Goal: Information Seeking & Learning: Learn about a topic

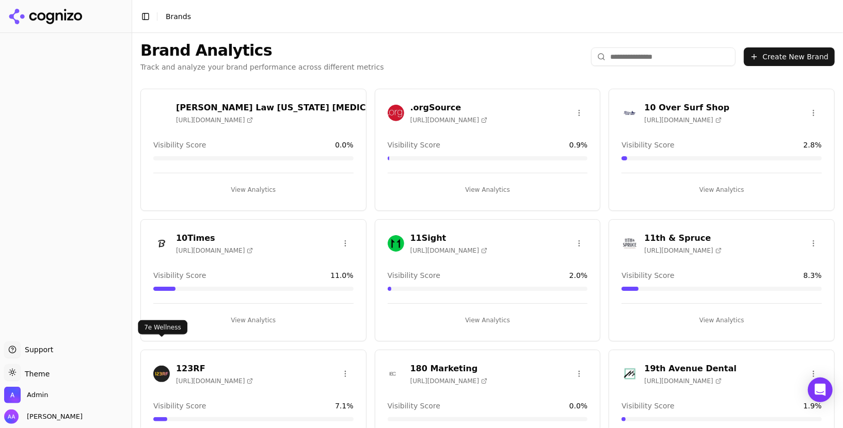
scroll to position [562, 0]
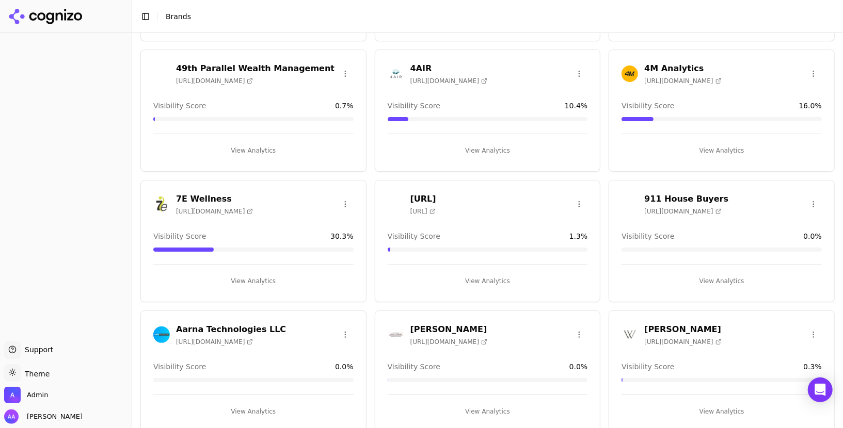
click at [153, 206] on div at bounding box center [161, 204] width 17 height 17
click at [157, 199] on html "Support Support Toggle theme Theme Admin Alp Aysan Toggle Sidebar Brands Brand …" at bounding box center [421, 214] width 843 height 428
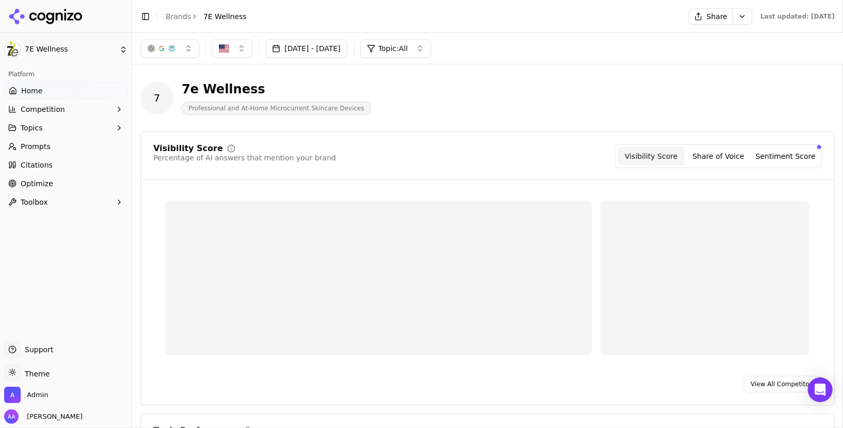
click at [50, 137] on ul "Home Competition Topics Prompts Citations Optimize Toolbox" at bounding box center [65, 147] width 123 height 128
click at [50, 147] on link "Prompts" at bounding box center [65, 146] width 123 height 17
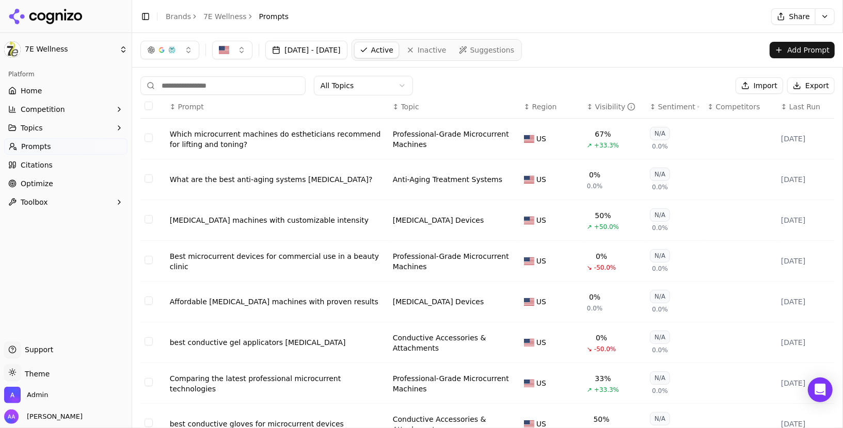
click at [304, 131] on div "Which microcurrent machines do estheticians recommend for lifting and toning?" at bounding box center [277, 139] width 215 height 21
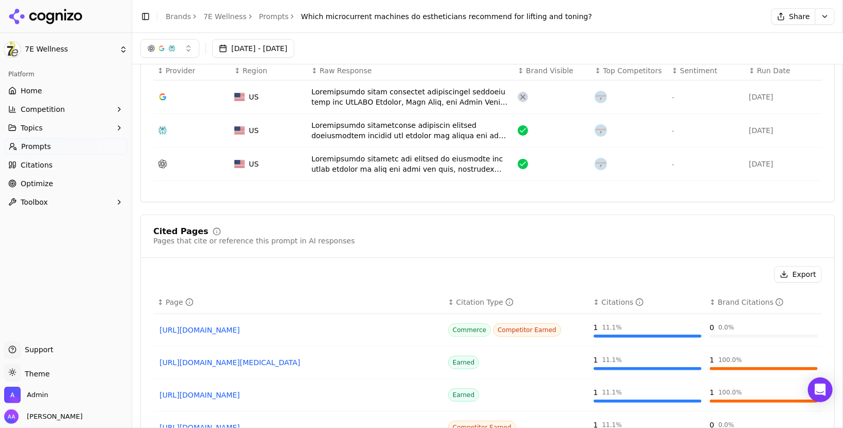
scroll to position [285, 0]
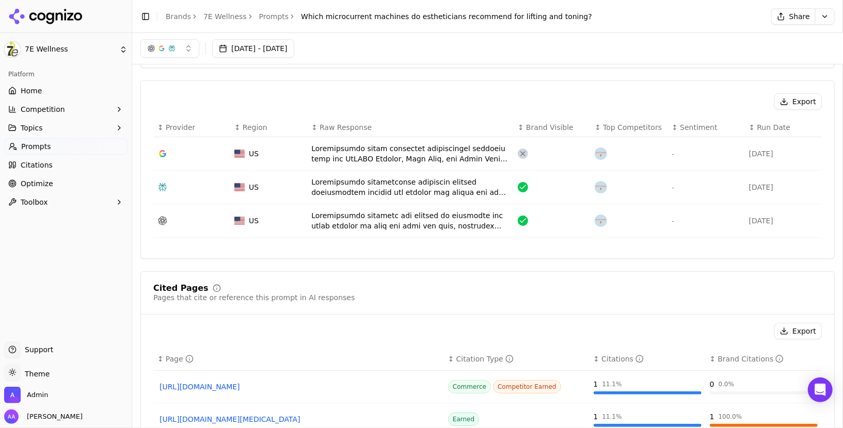
click at [378, 151] on div "Data table" at bounding box center [410, 153] width 198 height 21
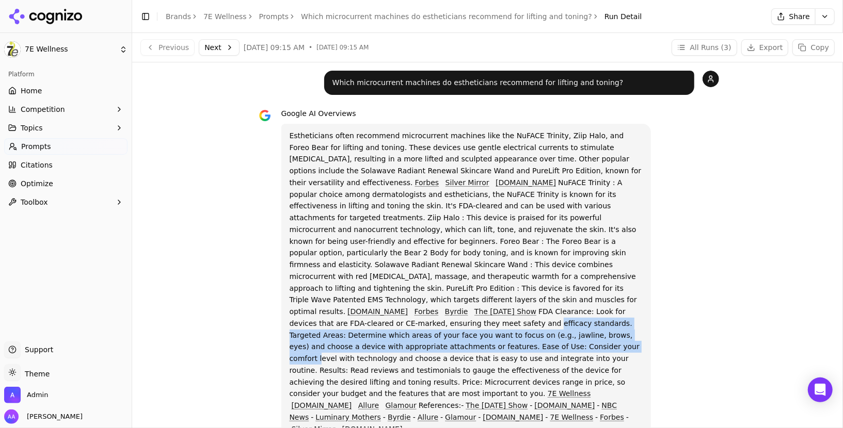
drag, startPoint x: 369, startPoint y: 336, endPoint x: 237, endPoint y: 310, distance: 134.2
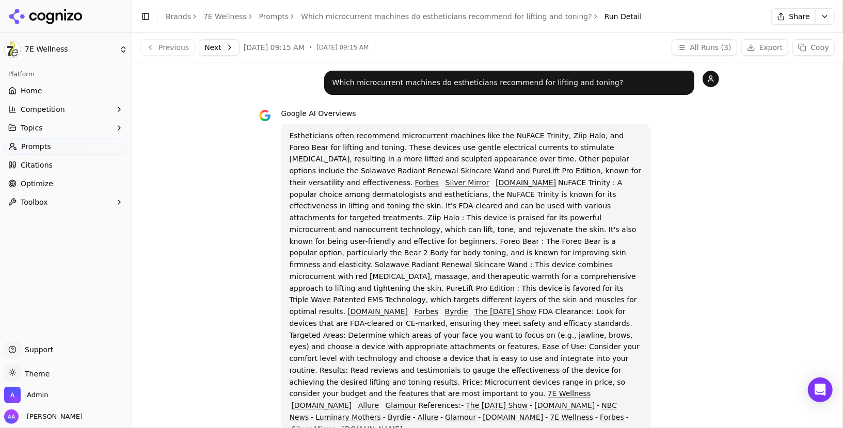
click at [343, 216] on p "Estheticians often recommend microcurrent machines like the NuFACE Trinity, Zii…" at bounding box center [467, 283] width 354 height 306
drag, startPoint x: 346, startPoint y: 335, endPoint x: 266, endPoint y: 338, distance: 80.1
click at [266, 338] on div "Google AI Overviews Estheticians often recommend microcurrent machines like the…" at bounding box center [488, 274] width 462 height 334
click at [179, 20] on link "Brands" at bounding box center [178, 16] width 25 height 8
click at [28, 397] on html "7E Wellness Platform Home Competition Topics Prompts Citations Optimize Toolbox…" at bounding box center [421, 214] width 843 height 428
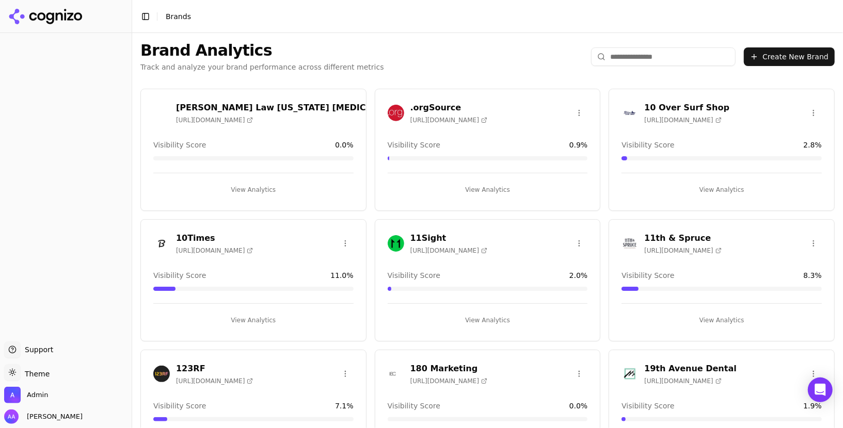
click at [657, 63] on input "search" at bounding box center [663, 56] width 145 height 19
click at [657, 59] on input "search" at bounding box center [663, 56] width 145 height 19
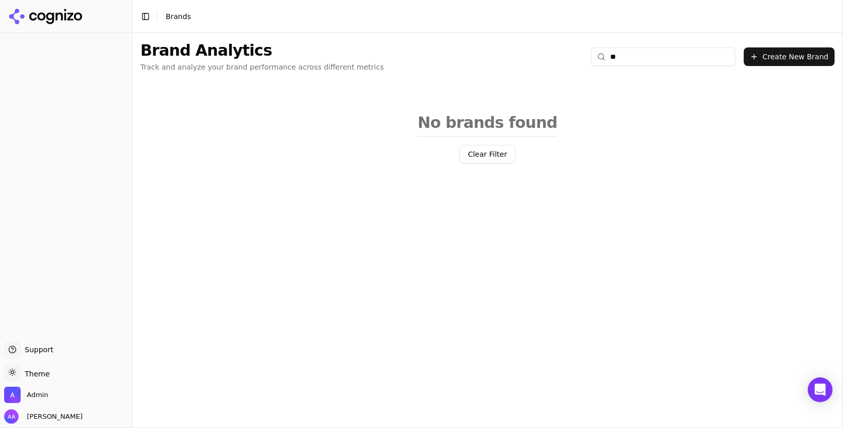
type input "*"
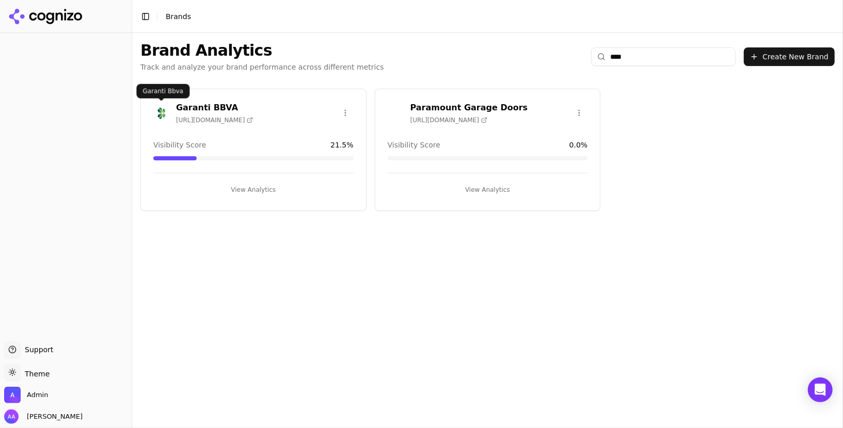
type input "****"
click at [162, 113] on img at bounding box center [161, 113] width 17 height 17
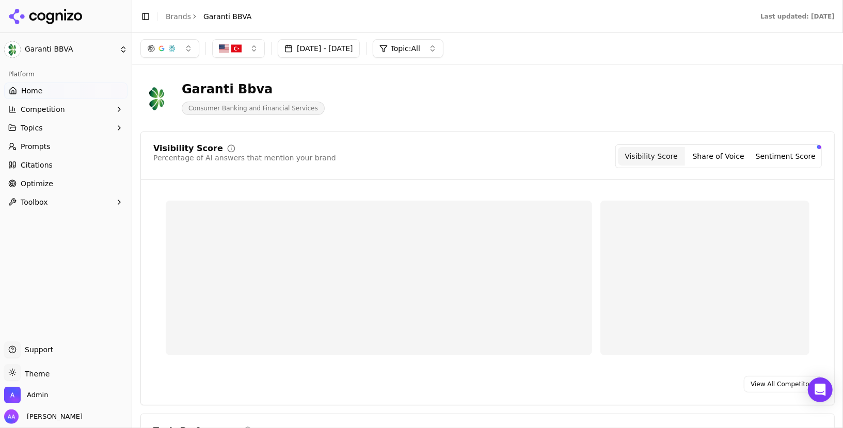
click at [72, 151] on link "Prompts" at bounding box center [65, 146] width 123 height 17
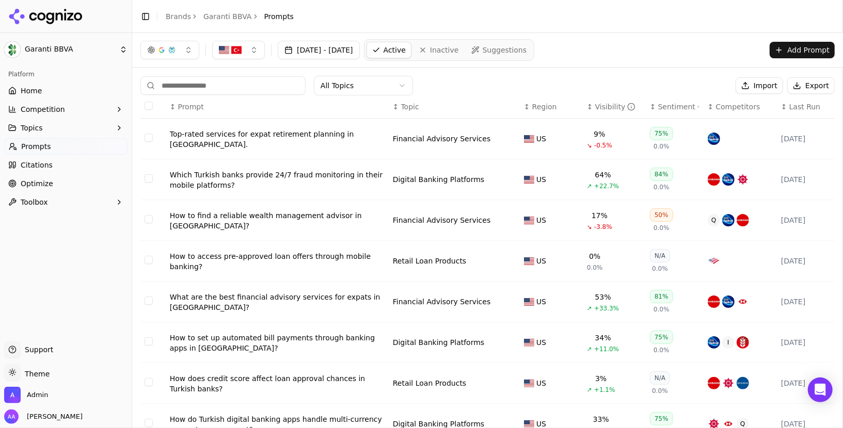
click at [303, 135] on div "Top-rated services for expat retirement planning in Antalya." at bounding box center [277, 139] width 215 height 21
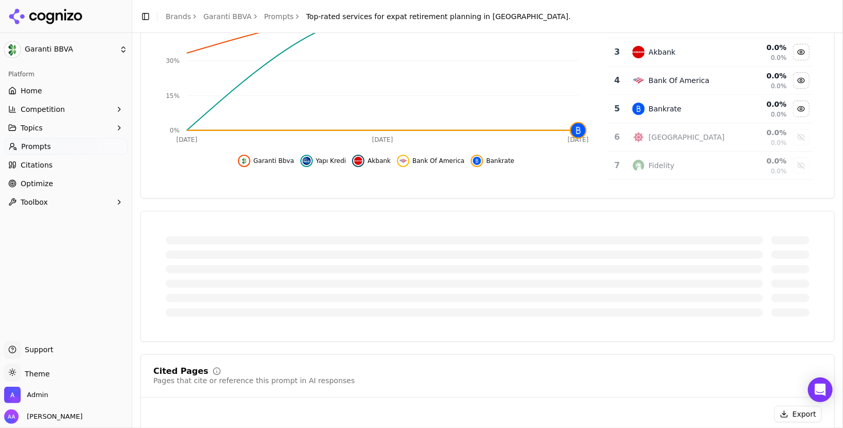
scroll to position [231, 0]
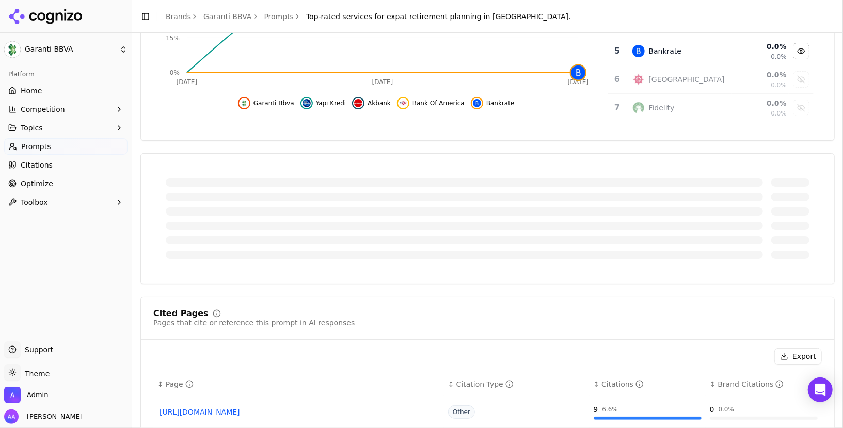
click at [291, 196] on div at bounding box center [464, 197] width 597 height 8
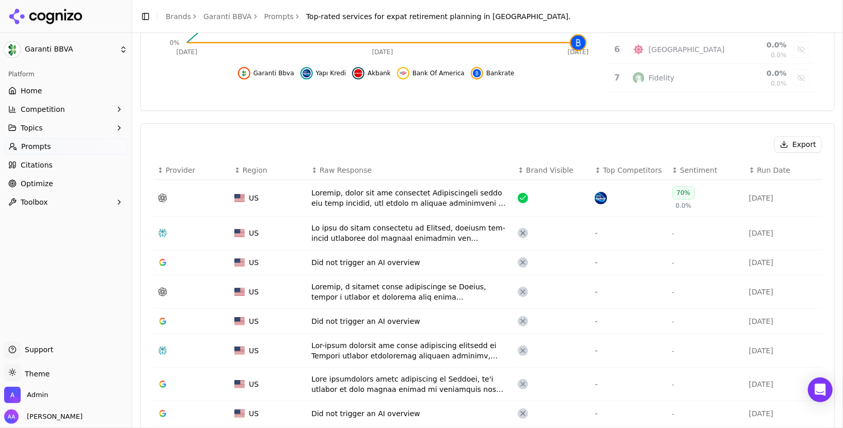
scroll to position [271, 0]
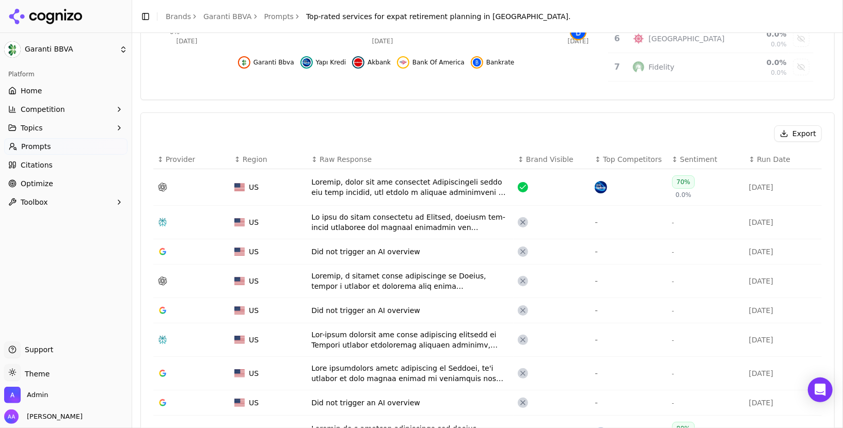
click at [345, 186] on div "Data table" at bounding box center [410, 187] width 198 height 21
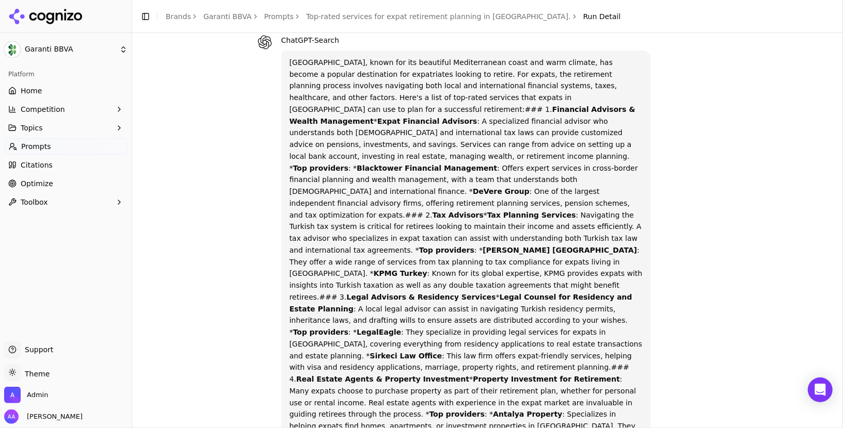
scroll to position [481, 0]
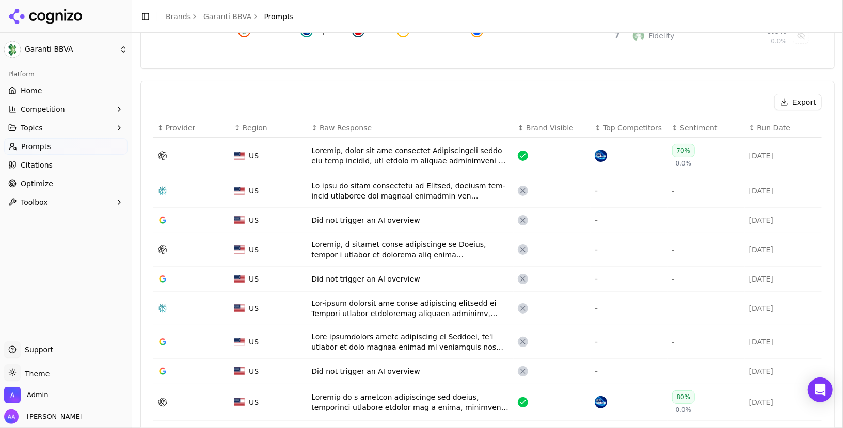
scroll to position [306, 0]
click at [373, 198] on div "Data table" at bounding box center [410, 191] width 198 height 21
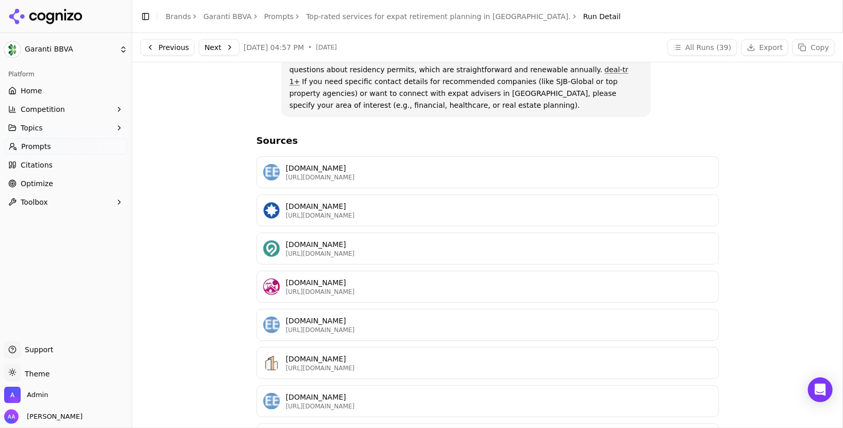
scroll to position [415, 0]
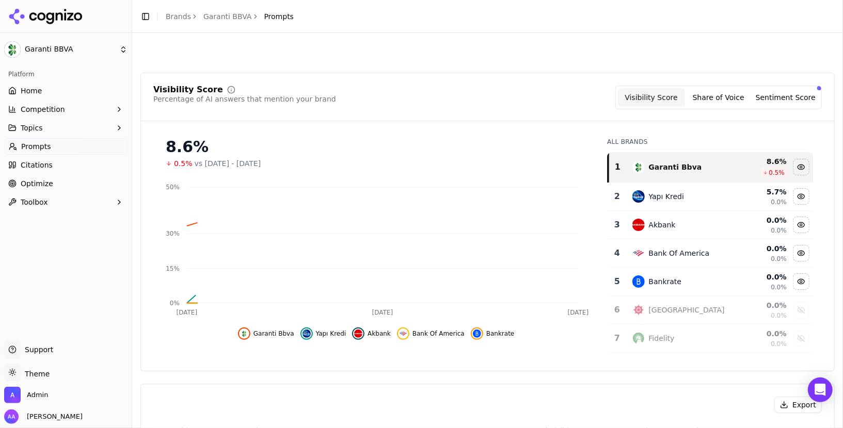
scroll to position [337, 0]
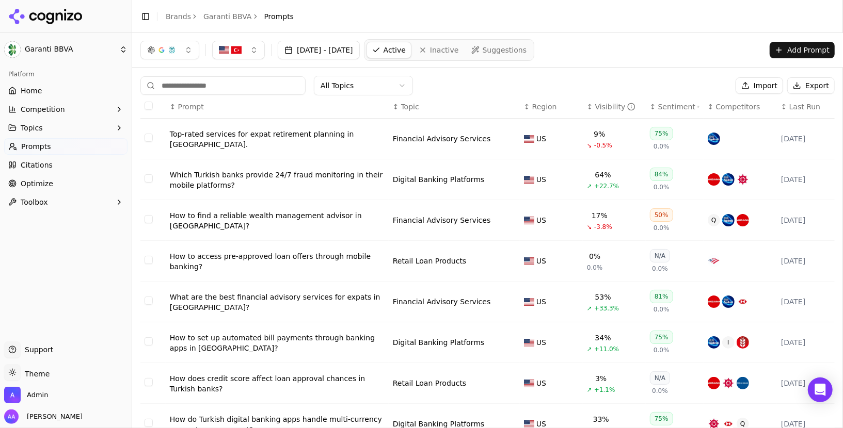
click at [543, 105] on span "Region" at bounding box center [544, 107] width 25 height 10
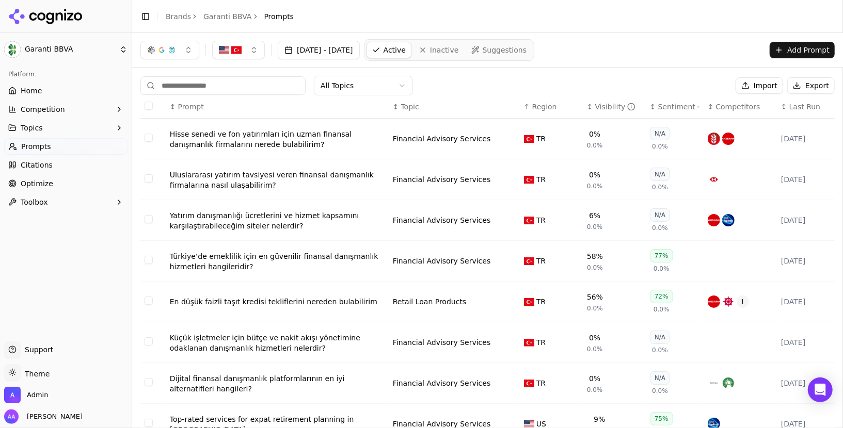
click at [296, 219] on div "Yatırım danışmanlığı ücretlerini ve hizmet kapsamını karşılaştırabileceğim site…" at bounding box center [277, 221] width 215 height 21
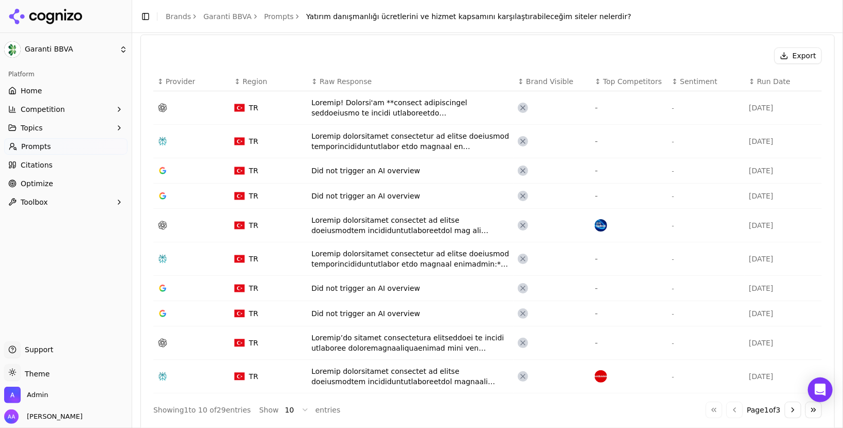
scroll to position [354, 0]
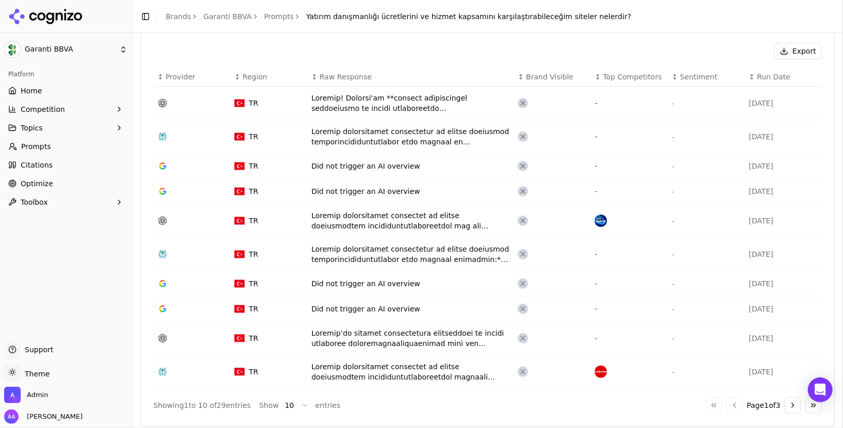
click at [409, 221] on div "Data table" at bounding box center [410, 221] width 198 height 21
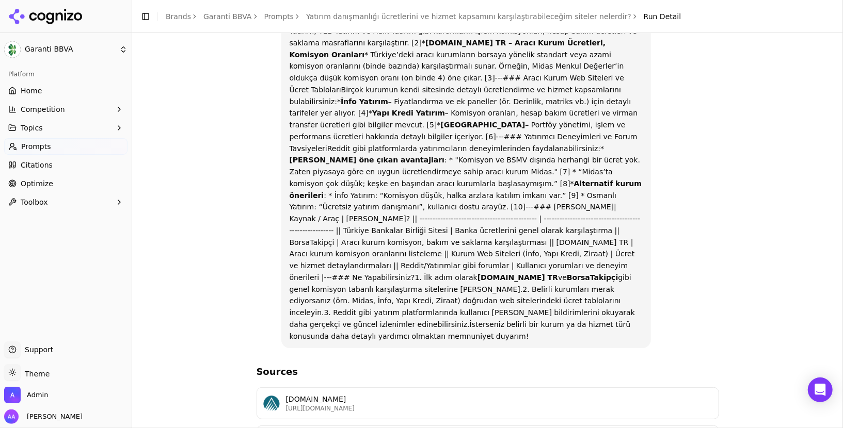
scroll to position [188, 0]
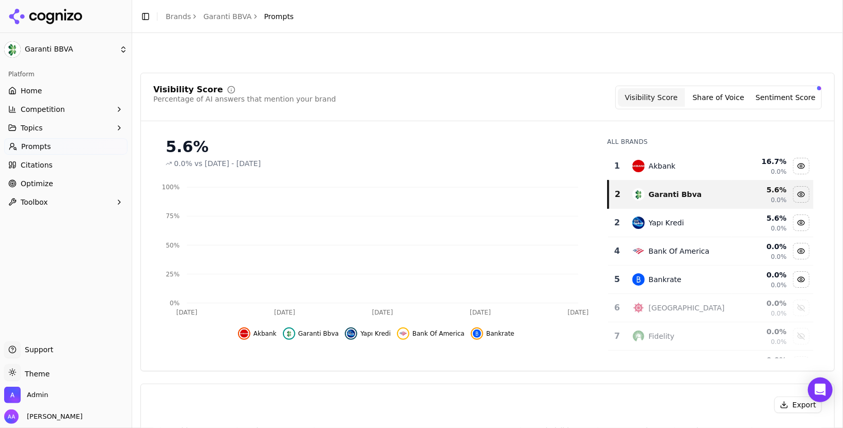
scroll to position [386, 0]
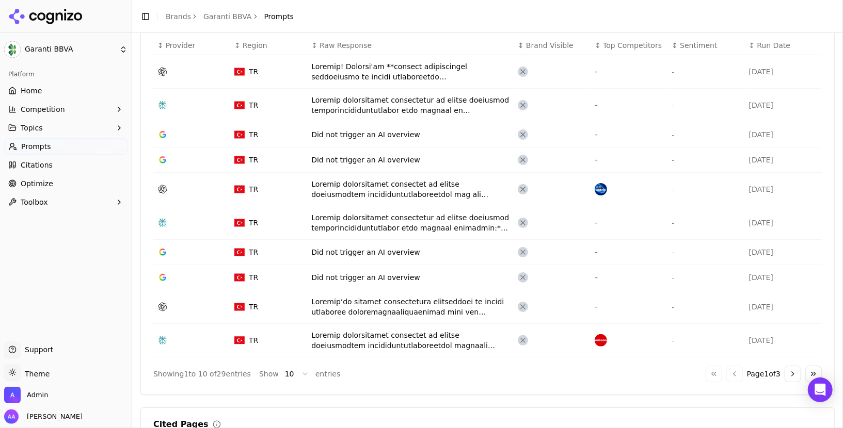
click at [381, 342] on div "Data table" at bounding box center [410, 340] width 198 height 21
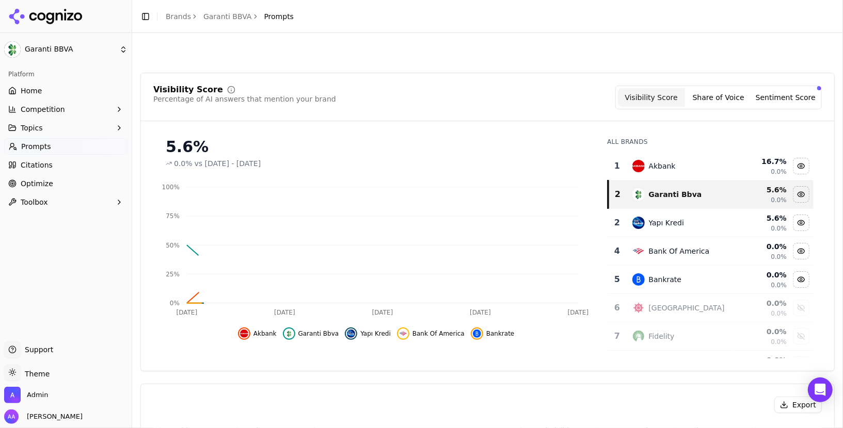
scroll to position [417, 0]
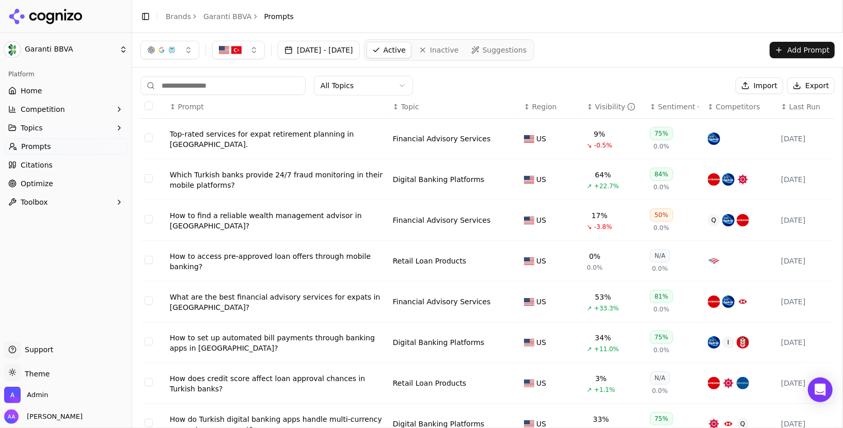
click at [685, 102] on div "Sentiment" at bounding box center [678, 107] width 41 height 10
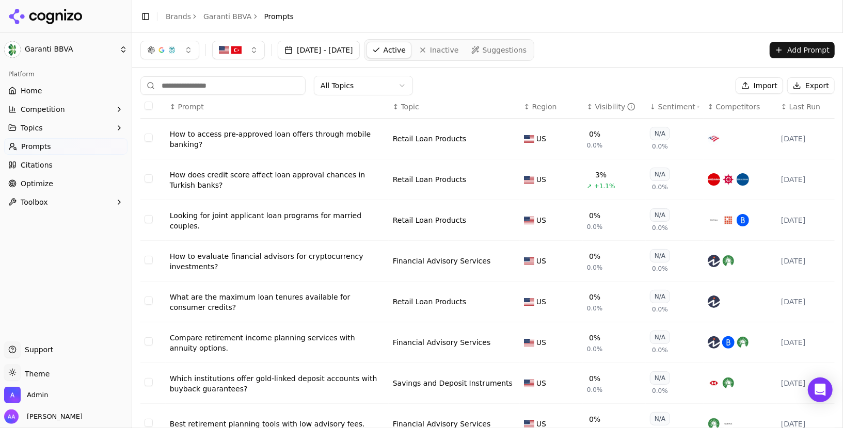
click at [721, 102] on span "Competitors" at bounding box center [738, 107] width 44 height 10
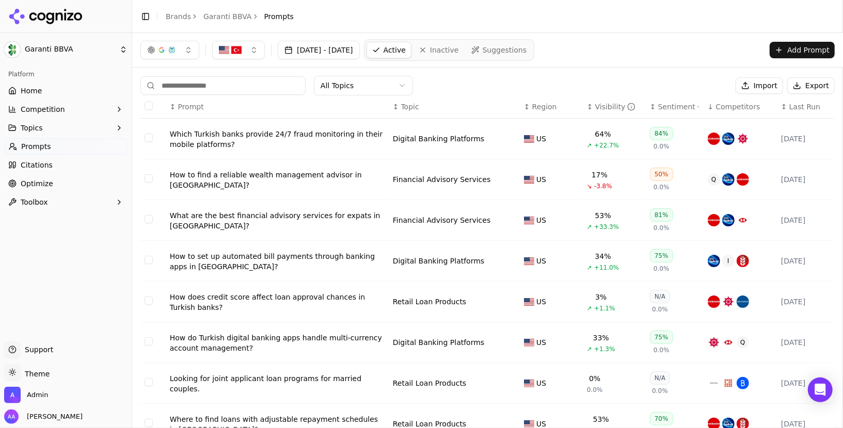
click at [257, 134] on div "Which Turkish banks provide 24/7 fraud monitoring in their mobile platforms?" at bounding box center [277, 139] width 215 height 21
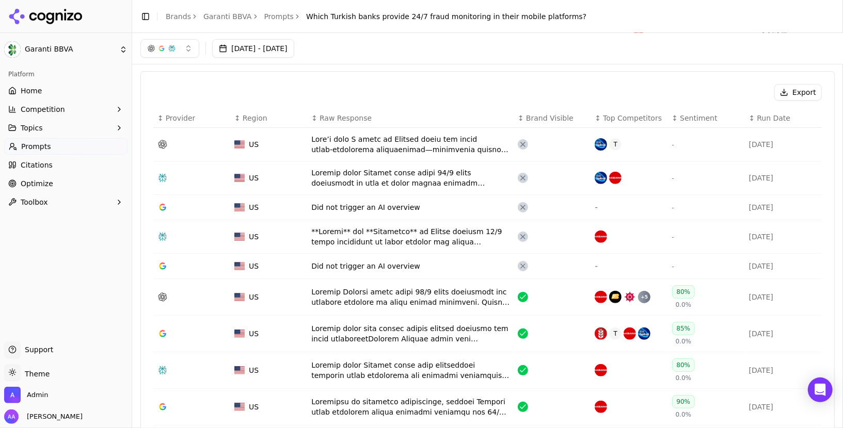
scroll to position [312, 0]
click at [360, 172] on div "Data table" at bounding box center [410, 179] width 198 height 21
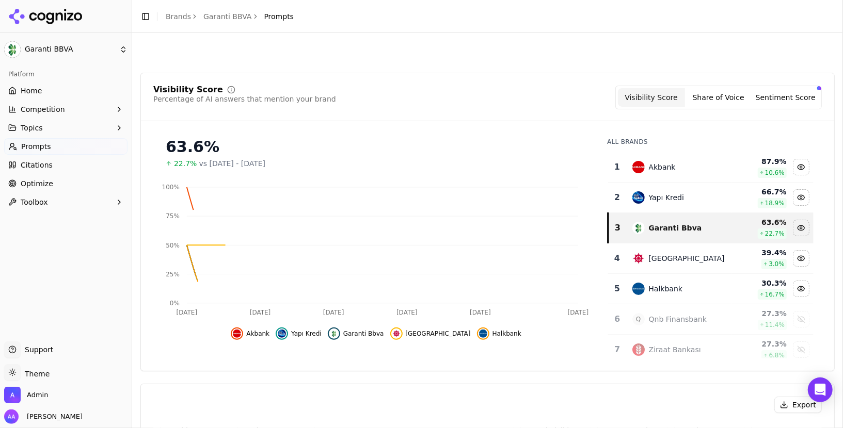
scroll to position [343, 0]
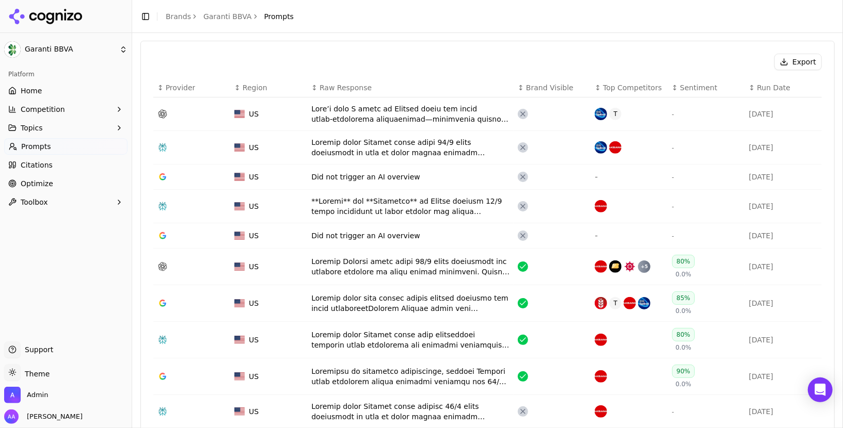
click at [393, 148] on div "Data table" at bounding box center [410, 147] width 198 height 21
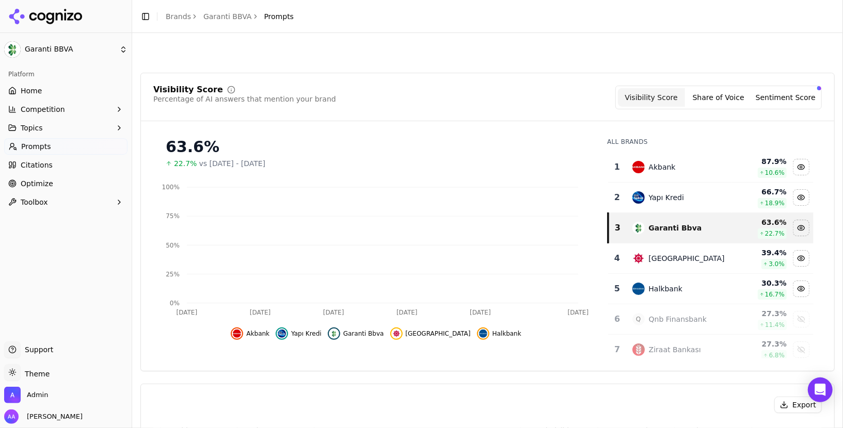
scroll to position [374, 0]
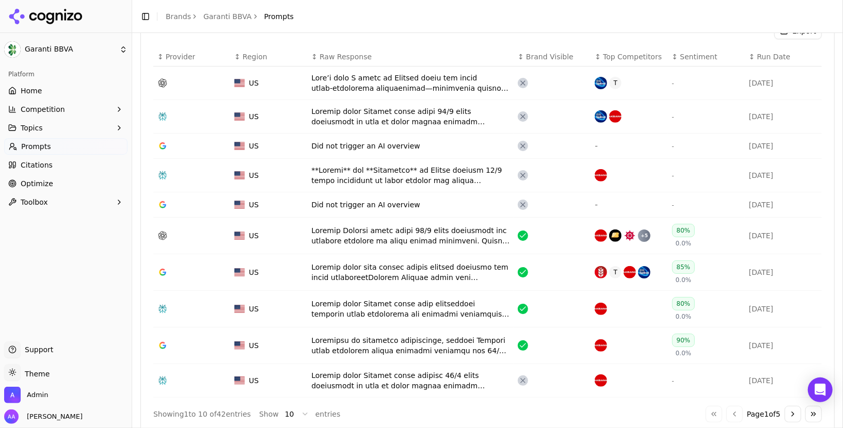
click at [382, 237] on div "Data table" at bounding box center [410, 236] width 198 height 21
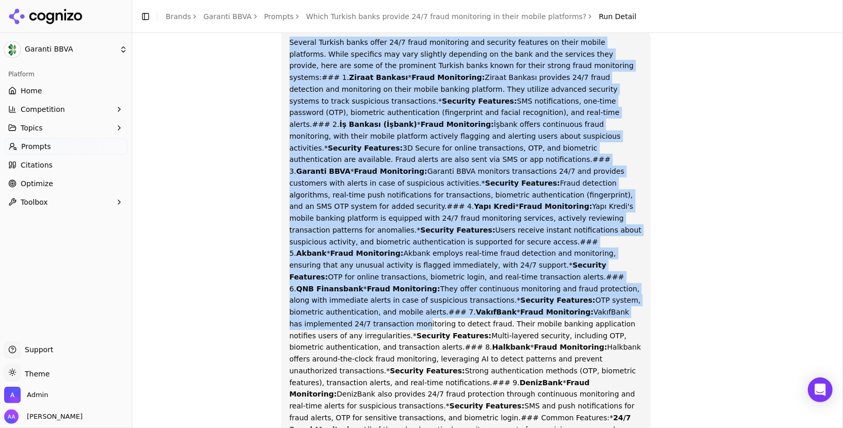
scroll to position [246, 0]
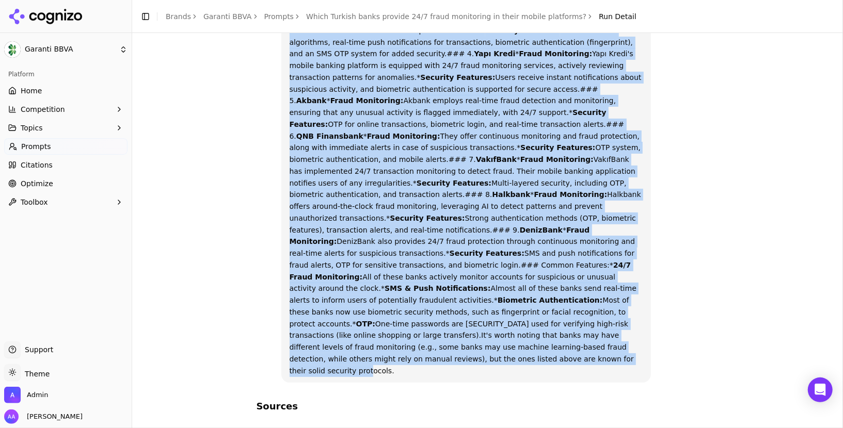
drag, startPoint x: 334, startPoint y: 127, endPoint x: 601, endPoint y: 319, distance: 328.7
click at [601, 319] on div "Several Turkish banks offer 24/7 fraud monitoring and security features on thei…" at bounding box center [466, 131] width 370 height 506
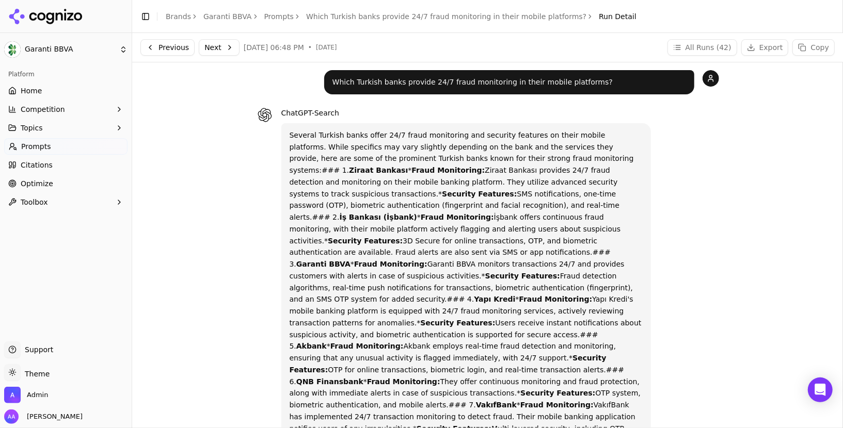
scroll to position [0, 0]
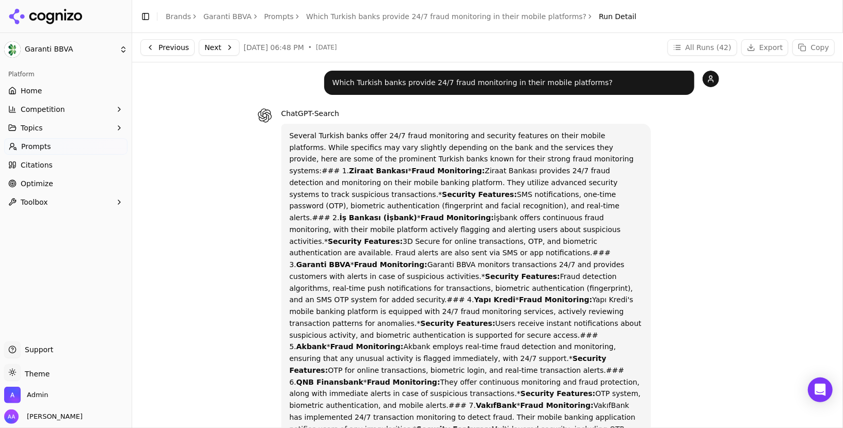
click at [514, 19] on link "Which Turkish banks provide 24/7 fraud monitoring in their mobile platforms?" at bounding box center [446, 16] width 280 height 10
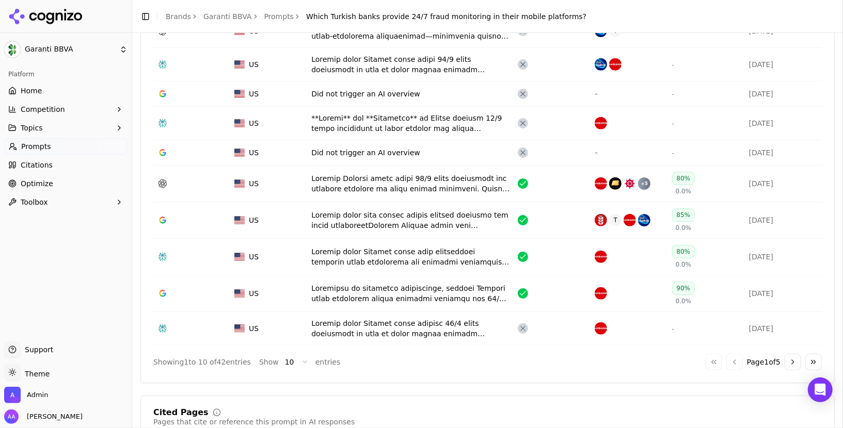
scroll to position [428, 0]
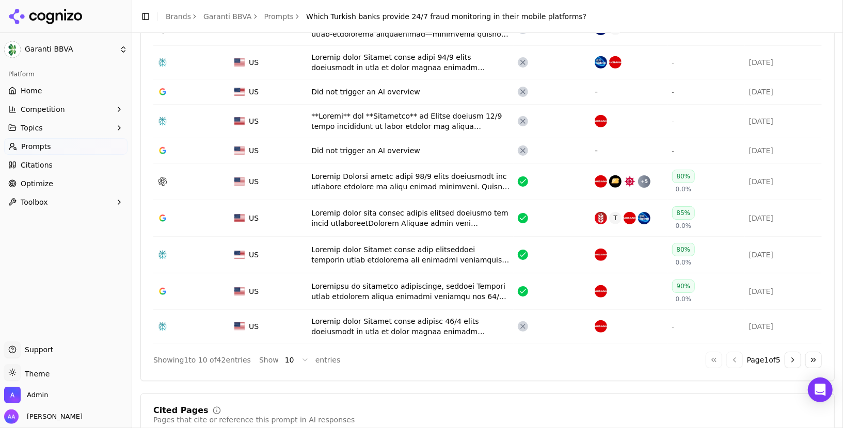
click at [382, 281] on div "Data table" at bounding box center [410, 291] width 198 height 21
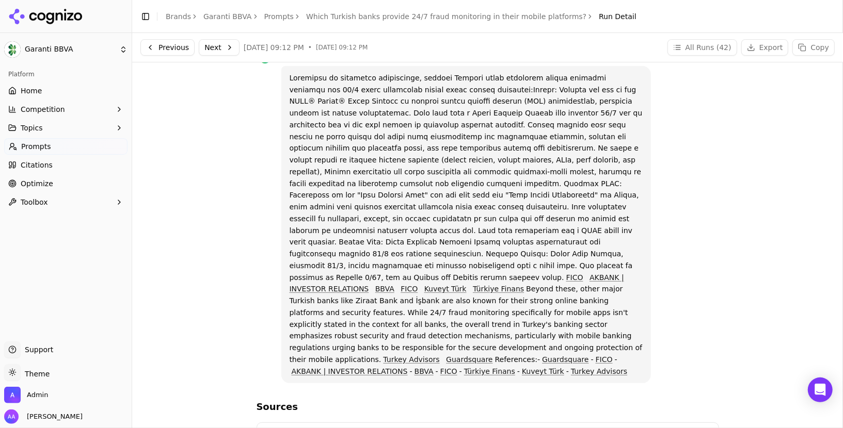
scroll to position [50, 0]
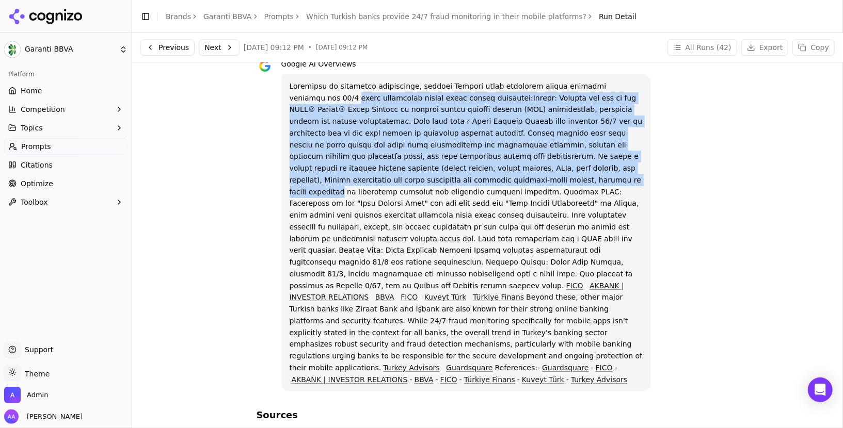
drag, startPoint x: 281, startPoint y: 92, endPoint x: 455, endPoint y: 174, distance: 192.1
click at [455, 174] on div "FICO AKBANK | INVESTOR RELATIONS BBVA FICO Kuveyt Türk Türkiye Finans Beyond th…" at bounding box center [466, 233] width 370 height 318
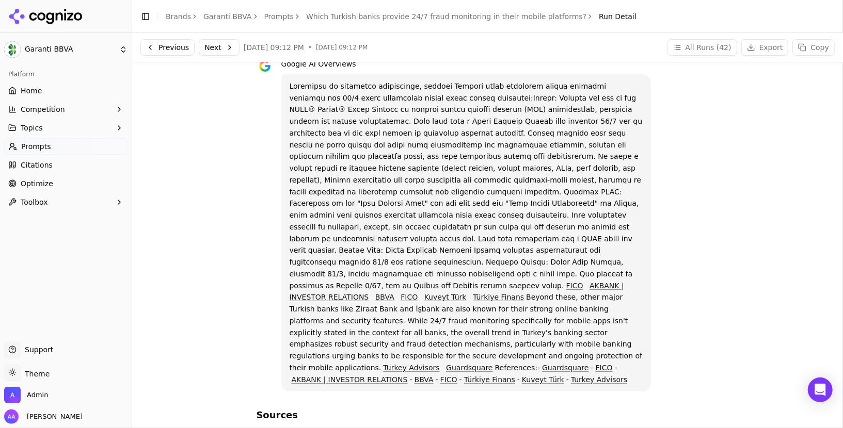
click at [500, 181] on p "FICO AKBANK | INVESTOR RELATIONS BBVA FICO Kuveyt Türk Türkiye Finans Beyond th…" at bounding box center [467, 234] width 354 height 306
drag, startPoint x: 445, startPoint y: 98, endPoint x: 467, endPoint y: 103, distance: 22.7
click at [467, 103] on p "FICO AKBANK | INVESTOR RELATIONS BBVA FICO Kuveyt Türk Türkiye Finans Beyond th…" at bounding box center [467, 234] width 354 height 306
drag, startPoint x: 321, startPoint y: 190, endPoint x: 372, endPoint y: 188, distance: 50.6
click at [372, 188] on p "FICO AKBANK | INVESTOR RELATIONS BBVA FICO Kuveyt Türk Türkiye Finans Beyond th…" at bounding box center [467, 234] width 354 height 306
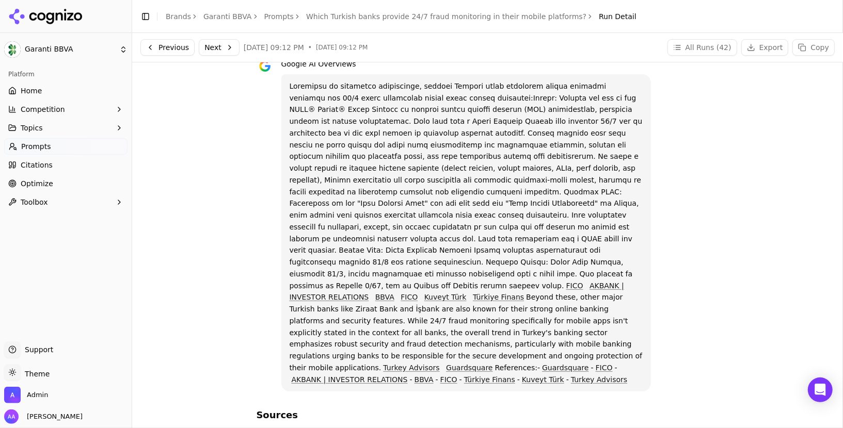
click at [424, 178] on p "FICO AKBANK | INVESTOR RELATIONS BBVA FICO Kuveyt Türk Türkiye Finans Beyond th…" at bounding box center [467, 234] width 354 height 306
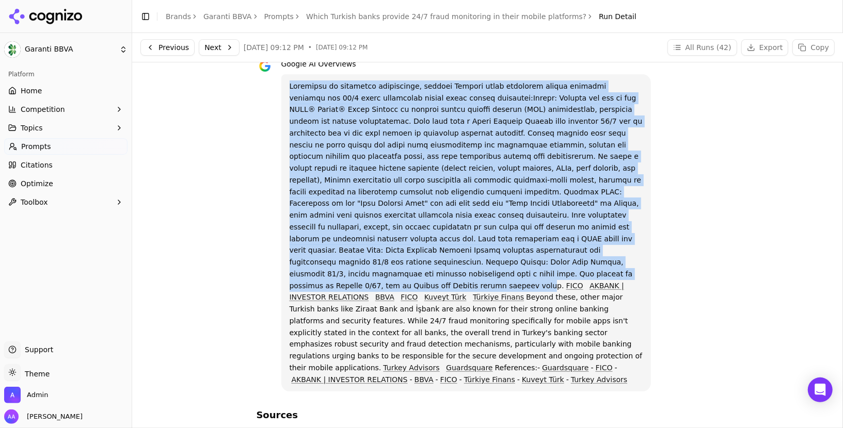
drag, startPoint x: 282, startPoint y: 86, endPoint x: 333, endPoint y: 269, distance: 190.7
click at [333, 269] on div "FICO AKBANK | INVESTOR RELATIONS BBVA FICO Kuveyt Türk Türkiye Finans Beyond th…" at bounding box center [466, 233] width 370 height 318
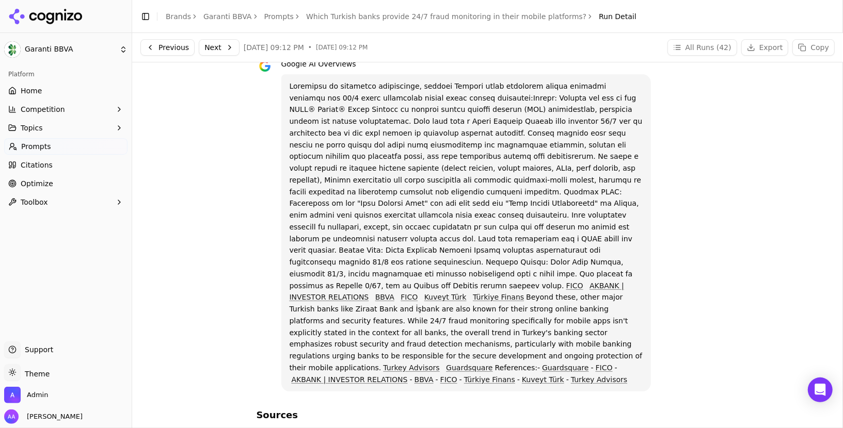
click at [385, 319] on p "FICO AKBANK | INVESTOR RELATIONS BBVA FICO Kuveyt Türk Türkiye Finans Beyond th…" at bounding box center [467, 234] width 354 height 306
drag, startPoint x: 343, startPoint y: 276, endPoint x: 311, endPoint y: 283, distance: 33.4
click at [311, 283] on p "FICO AKBANK | INVESTOR RELATIONS BBVA FICO Kuveyt Türk Türkiye Finans Beyond th…" at bounding box center [467, 234] width 354 height 306
click at [332, 207] on p "FICO AKBANK | INVESTOR RELATIONS BBVA FICO Kuveyt Türk Türkiye Finans Beyond th…" at bounding box center [467, 234] width 354 height 306
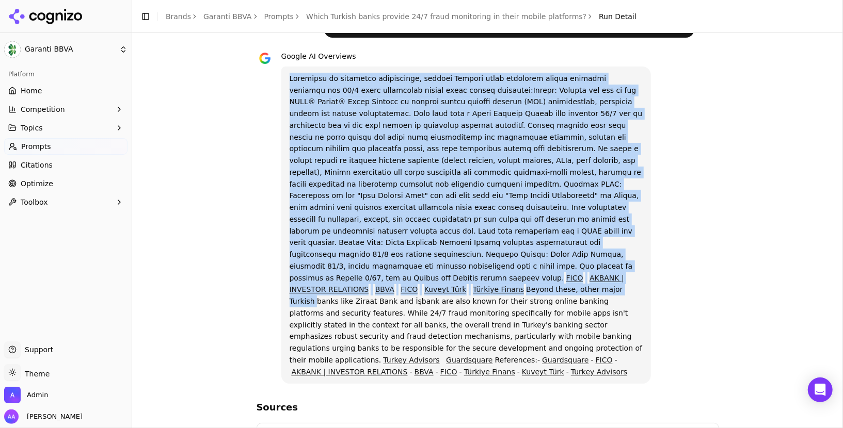
scroll to position [158, 0]
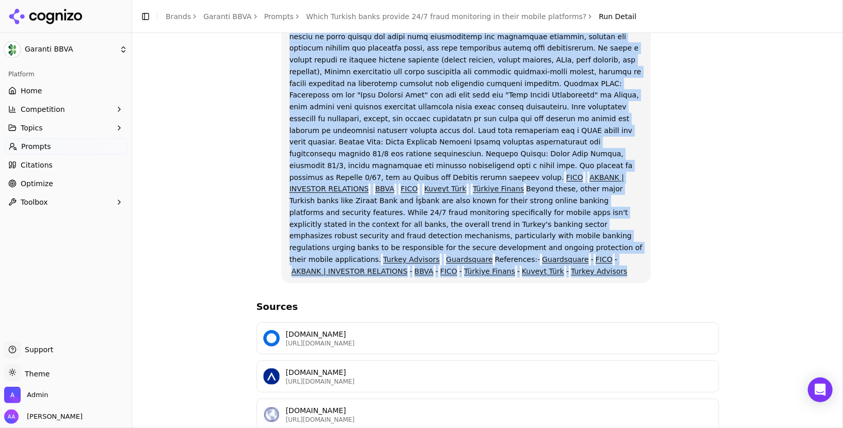
drag, startPoint x: 289, startPoint y: 130, endPoint x: 606, endPoint y: 255, distance: 341.8
click at [606, 255] on div "FICO AKBANK | INVESTOR RELATIONS BBVA FICO Kuveyt Türk Türkiye Finans Beyond th…" at bounding box center [466, 125] width 370 height 318
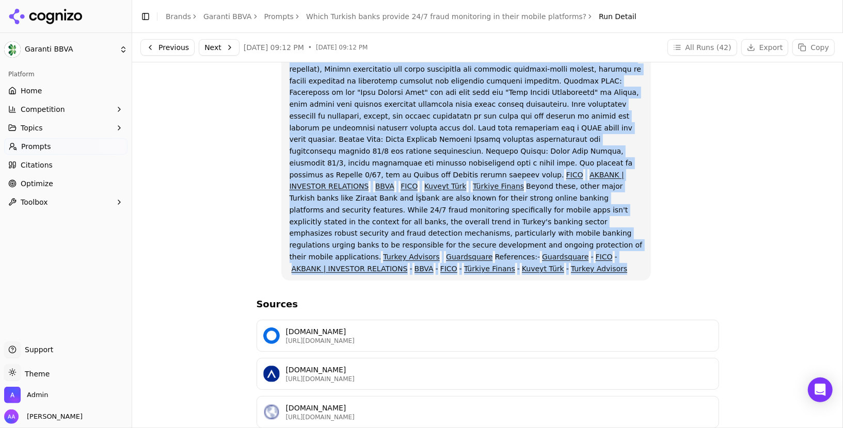
scroll to position [44, 0]
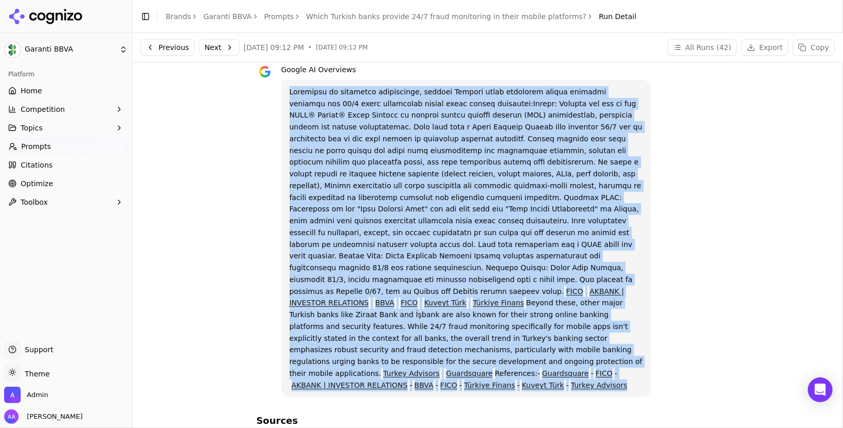
click at [441, 134] on p "FICO AKBANK | INVESTOR RELATIONS BBVA FICO Kuveyt Türk Türkiye Finans Beyond th…" at bounding box center [467, 239] width 354 height 306
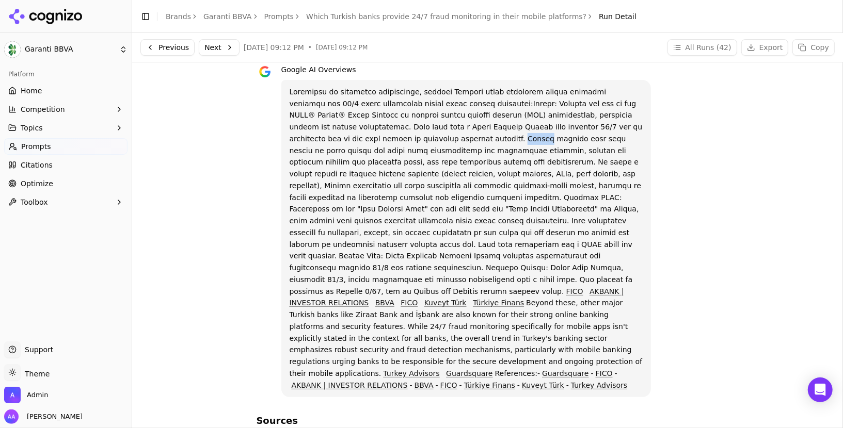
click at [441, 134] on p "FICO AKBANK | INVESTOR RELATIONS BBVA FICO Kuveyt Türk Türkiye Finans Beyond th…" at bounding box center [467, 239] width 354 height 306
click at [447, 197] on p "FICO AKBANK | INVESTOR RELATIONS BBVA FICO Kuveyt Türk Türkiye Finans Beyond th…" at bounding box center [467, 239] width 354 height 306
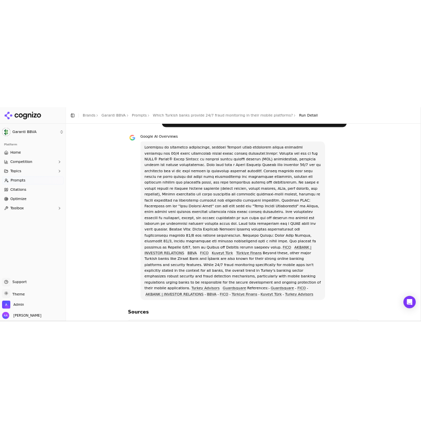
scroll to position [47, 0]
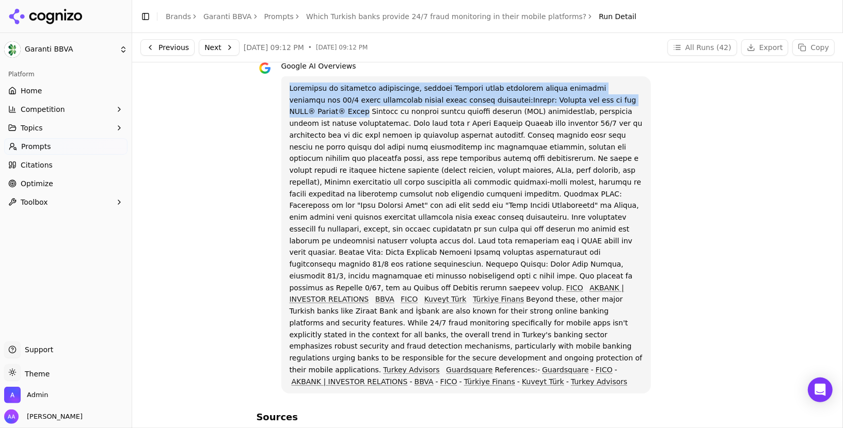
drag, startPoint x: 543, startPoint y: 99, endPoint x: 617, endPoint y: 104, distance: 74.0
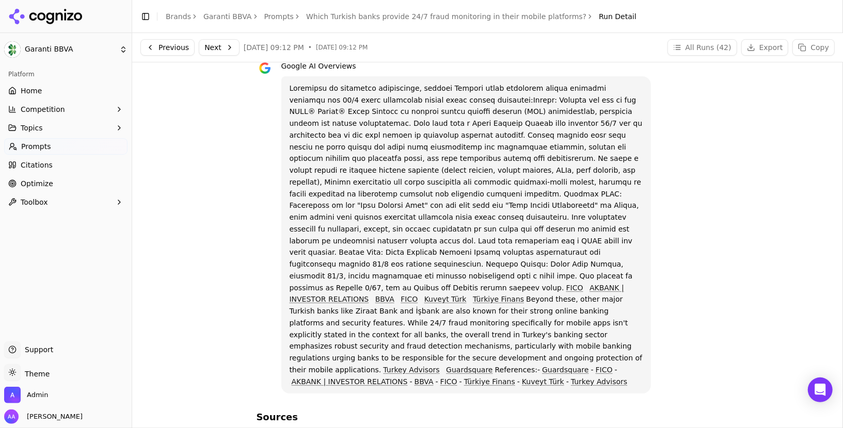
click at [606, 111] on p "FICO AKBANK | INVESTOR RELATIONS BBVA FICO Kuveyt Türk Türkiye Finans Beyond th…" at bounding box center [467, 236] width 354 height 306
drag, startPoint x: 547, startPoint y: 99, endPoint x: 318, endPoint y: 109, distance: 228.9
click at [318, 109] on p "FICO AKBANK | INVESTOR RELATIONS BBVA FICO Kuveyt Türk Türkiye Finans Beyond th…" at bounding box center [467, 236] width 354 height 306
copy p "FICO® Falcon® Fraud Manager"
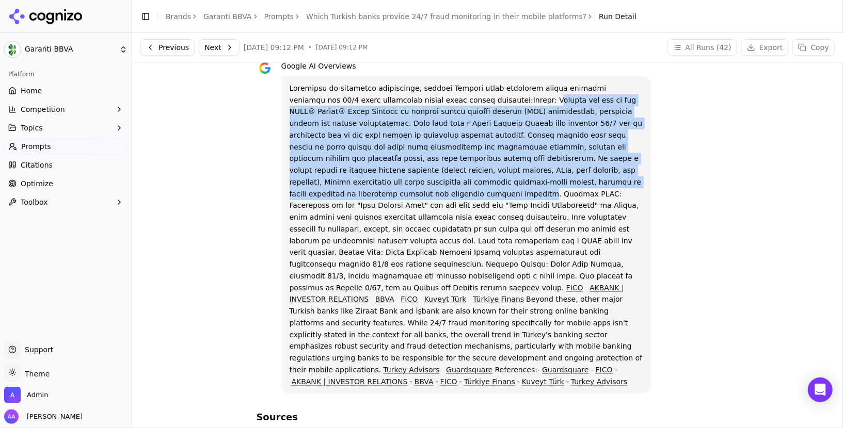
drag, startPoint x: 475, startPoint y: 99, endPoint x: 315, endPoint y: 189, distance: 184.4
click at [315, 189] on p "FICO AKBANK | INVESTOR RELATIONS BBVA FICO Kuveyt Türk Türkiye Finans Beyond th…" at bounding box center [467, 236] width 354 height 306
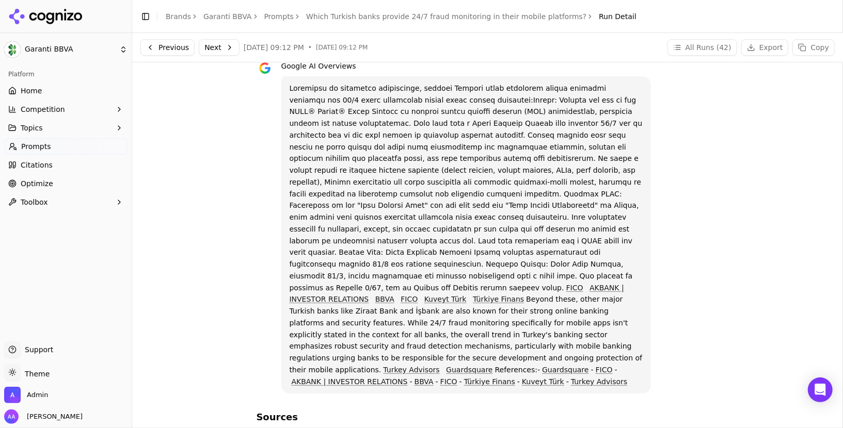
click at [471, 168] on p "FICO AKBANK | INVESTOR RELATIONS BBVA FICO Kuveyt Türk Türkiye Finans Beyond th…" at bounding box center [467, 236] width 354 height 306
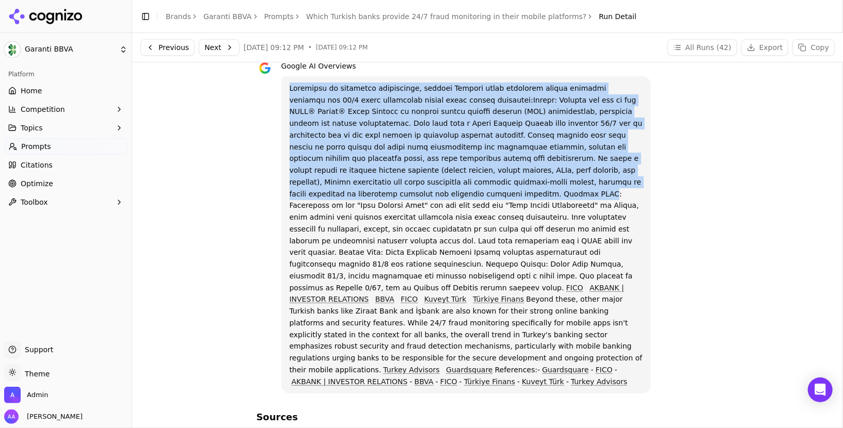
drag, startPoint x: 325, startPoint y: 194, endPoint x: 362, endPoint y: 195, distance: 37.2
click at [362, 196] on p "FICO AKBANK | INVESTOR RELATIONS BBVA FICO Kuveyt Türk Türkiye Finans Beyond th…" at bounding box center [467, 236] width 354 height 306
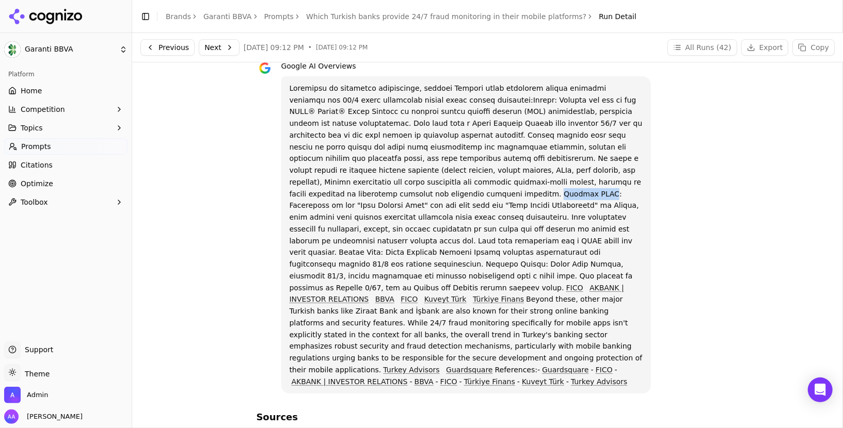
drag, startPoint x: 319, startPoint y: 194, endPoint x: 364, endPoint y: 192, distance: 44.4
click at [364, 192] on p "FICO AKBANK | INVESTOR RELATIONS BBVA FICO Kuveyt Türk Türkiye Finans Beyond th…" at bounding box center [467, 236] width 354 height 306
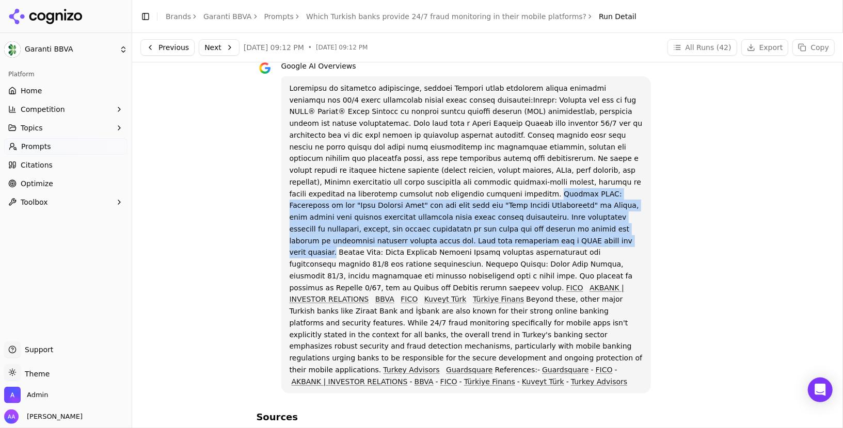
drag, startPoint x: 319, startPoint y: 193, endPoint x: 645, endPoint y: 230, distance: 327.8
click at [645, 230] on div "FICO AKBANK | INVESTOR RELATIONS BBVA FICO Kuveyt Türk Türkiye Finans Beyond th…" at bounding box center [466, 235] width 370 height 318
copy p "Garanti BBVA: Recognized as the "Best Digital Bank" and the bank with the "Best…"
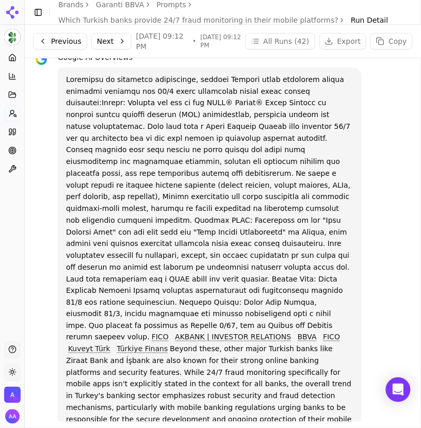
scroll to position [29, 0]
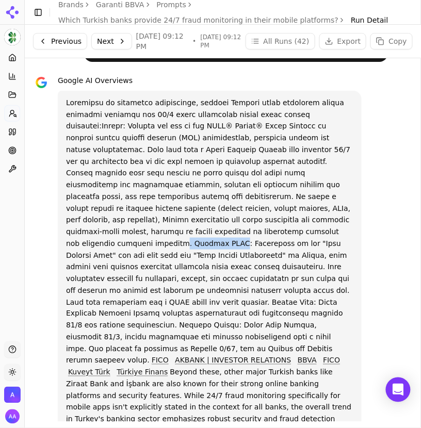
drag, startPoint x: 92, startPoint y: 234, endPoint x: 141, endPoint y: 231, distance: 49.1
click at [141, 231] on p "FICO AKBANK | INVESTOR RELATIONS BBVA FICO Kuveyt Türk Türkiye Finans Beyond th…" at bounding box center [209, 291] width 287 height 388
drag, startPoint x: 141, startPoint y: 231, endPoint x: 102, endPoint y: 231, distance: 38.7
click at [102, 231] on p "FICO AKBANK | INVESTOR RELATIONS BBVA FICO Kuveyt Türk Türkiye Finans Beyond th…" at bounding box center [209, 291] width 287 height 388
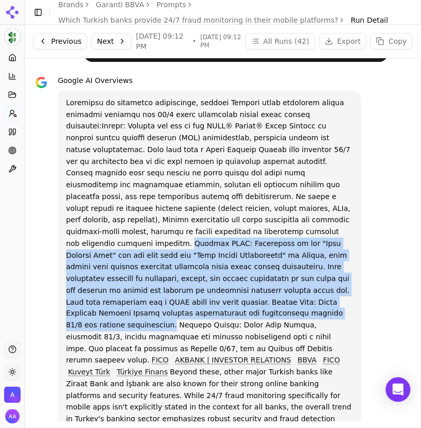
drag, startPoint x: 97, startPoint y: 232, endPoint x: 165, endPoint y: 307, distance: 101.6
click at [165, 307] on p "FICO AKBANK | INVESTOR RELATIONS BBVA FICO Kuveyt Türk Türkiye Finans Beyond th…" at bounding box center [209, 291] width 287 height 388
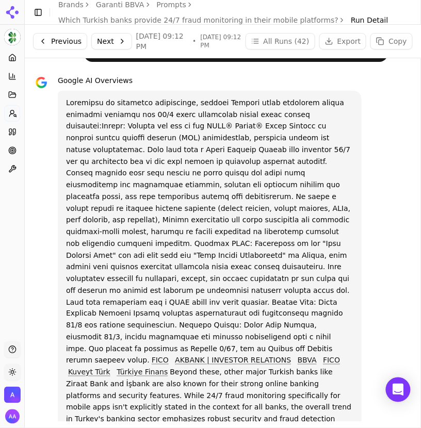
drag, startPoint x: 66, startPoint y: 100, endPoint x: 269, endPoint y: 321, distance: 300.3
click at [269, 321] on p "FICO AKBANK | INVESTOR RELATIONS BBVA FICO Kuveyt Türk Türkiye Finans Beyond th…" at bounding box center [209, 291] width 287 height 388
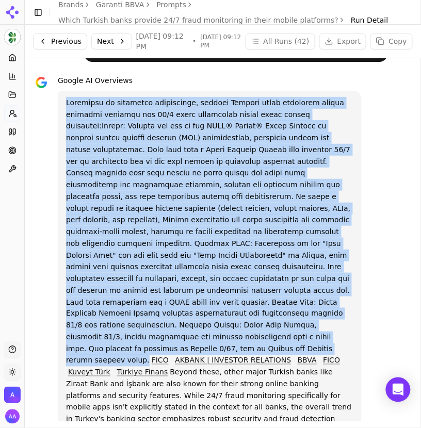
click at [202, 251] on p "FICO AKBANK | INVESTOR RELATIONS BBVA FICO Kuveyt Türk Türkiye Finans Beyond th…" at bounding box center [209, 291] width 287 height 388
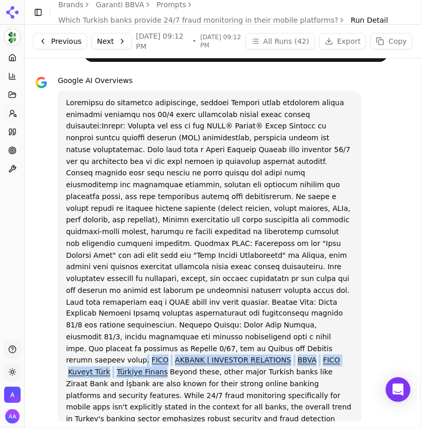
drag, startPoint x: 267, startPoint y: 323, endPoint x: 293, endPoint y: 340, distance: 31.2
click at [293, 340] on p "FICO AKBANK | INVESTOR RELATIONS BBVA FICO Kuveyt Türk Türkiye Finans Beyond th…" at bounding box center [209, 291] width 287 height 388
drag, startPoint x: 270, startPoint y: 323, endPoint x: 296, endPoint y: 341, distance: 31.1
click at [296, 341] on p "FICO AKBANK | INVESTOR RELATIONS BBVA FICO Kuveyt Türk Türkiye Finans Beyond th…" at bounding box center [209, 291] width 287 height 388
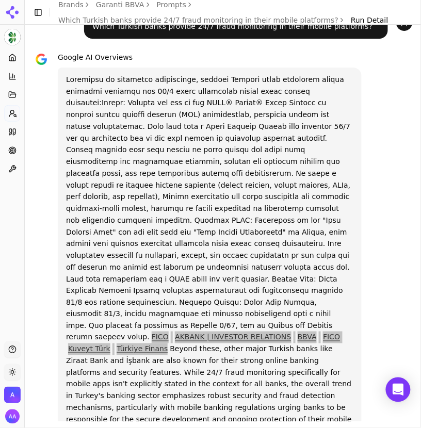
scroll to position [60, 0]
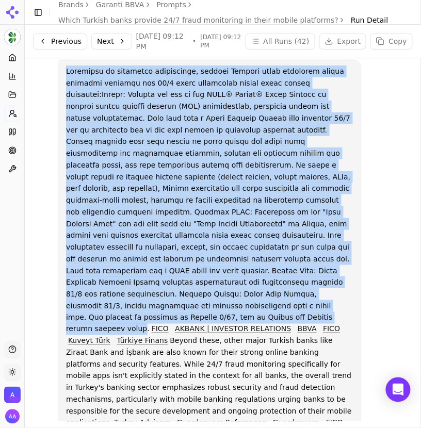
drag, startPoint x: 68, startPoint y: 70, endPoint x: 267, endPoint y: 292, distance: 297.9
click at [267, 292] on p "FICO AKBANK | INVESTOR RELATIONS BBVA FICO Kuveyt Türk Türkiye Finans Beyond th…" at bounding box center [209, 260] width 287 height 388
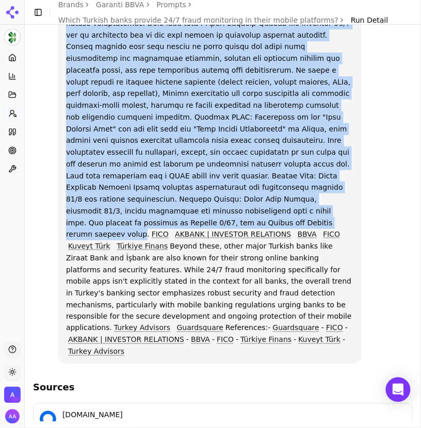
scroll to position [163, 0]
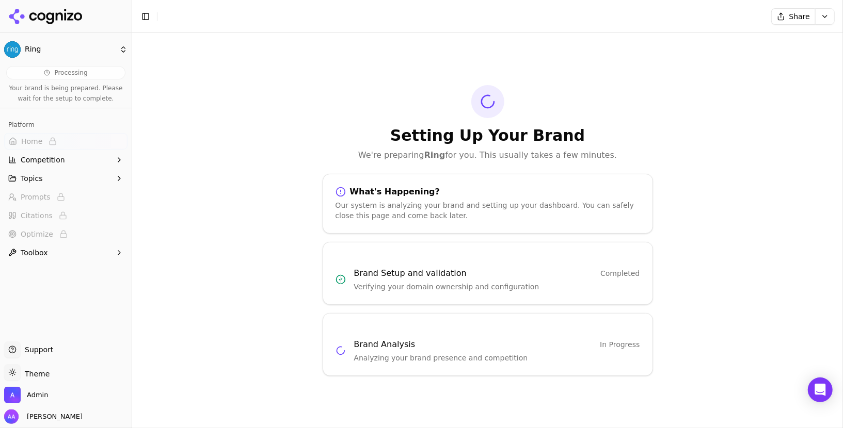
click at [310, 126] on div "Setting Up Your Brand We're preparing Ring for you. This usually takes a few mi…" at bounding box center [487, 230] width 711 height 395
click at [826, 20] on html "Ring Processing Your brand is being prepared. Please wait for the setup to comp…" at bounding box center [421, 214] width 843 height 428
click at [812, 41] on div "Run Again" at bounding box center [801, 37] width 61 height 17
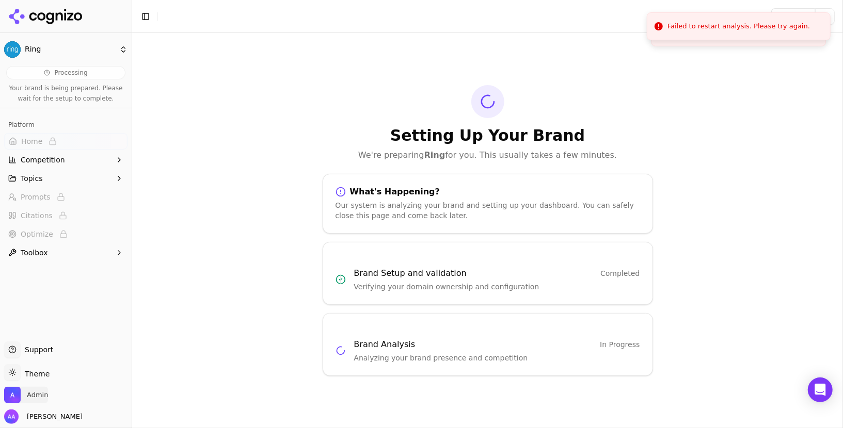
click at [40, 391] on span "Admin" at bounding box center [37, 395] width 21 height 9
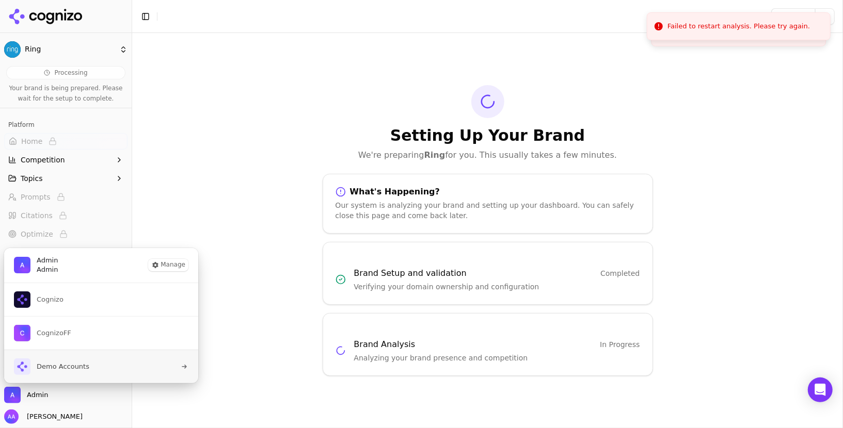
click at [75, 372] on span "Demo Accounts" at bounding box center [51, 367] width 75 height 17
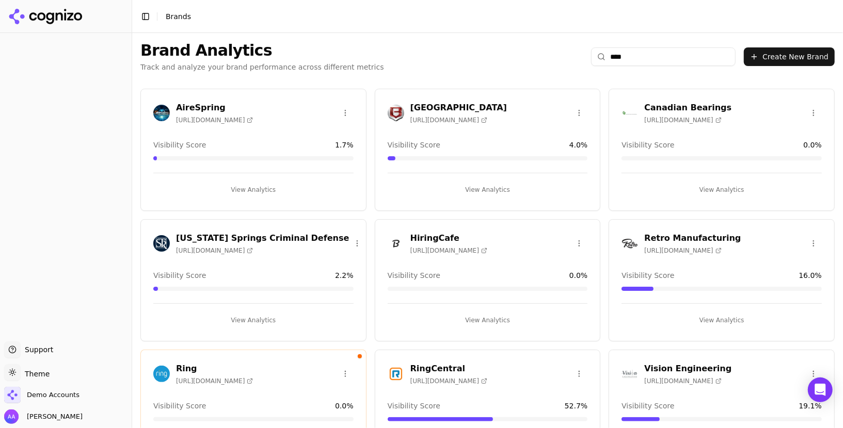
scroll to position [63, 0]
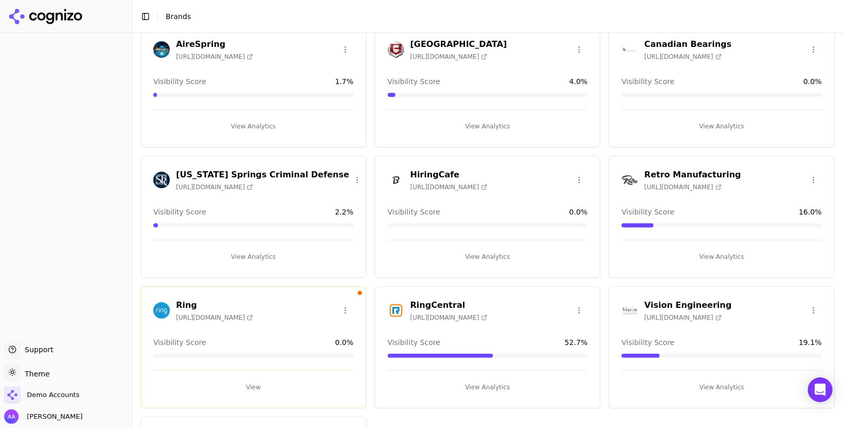
type input "****"
click at [223, 379] on button "View" at bounding box center [253, 387] width 200 height 17
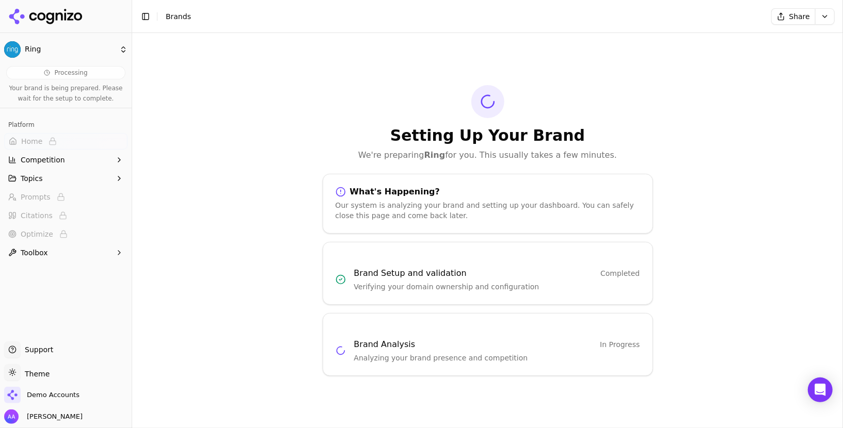
click at [831, 14] on html "Ring Processing Your brand is being prepared. Please wait for the setup to comp…" at bounding box center [421, 214] width 843 height 428
click at [808, 39] on div "Run Again" at bounding box center [801, 37] width 61 height 17
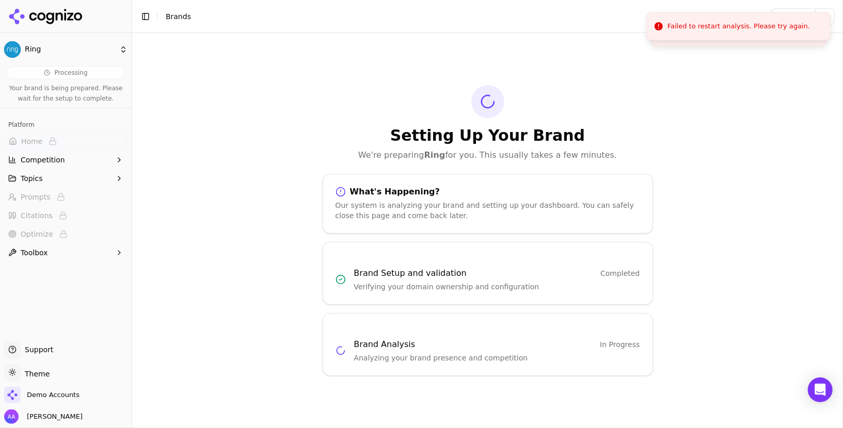
click at [523, 89] on div "Setting Up Your Brand We're preparing Ring for you. This usually takes a few mi…" at bounding box center [488, 123] width 330 height 76
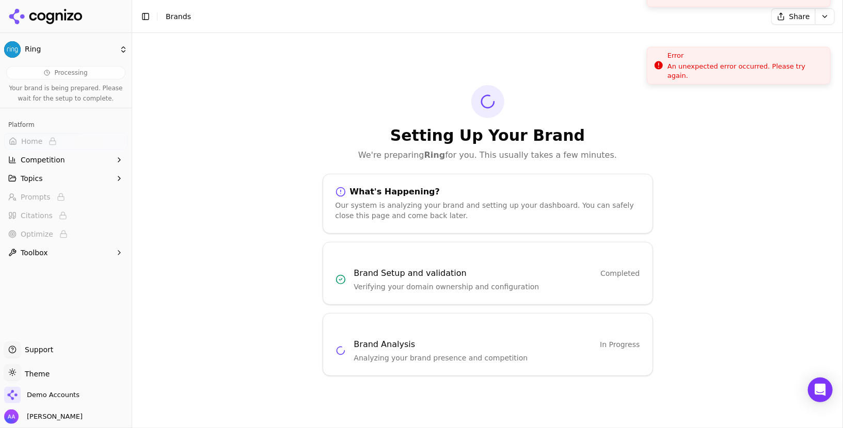
drag, startPoint x: 675, startPoint y: 5, endPoint x: 672, endPoint y: -10, distance: 15.3
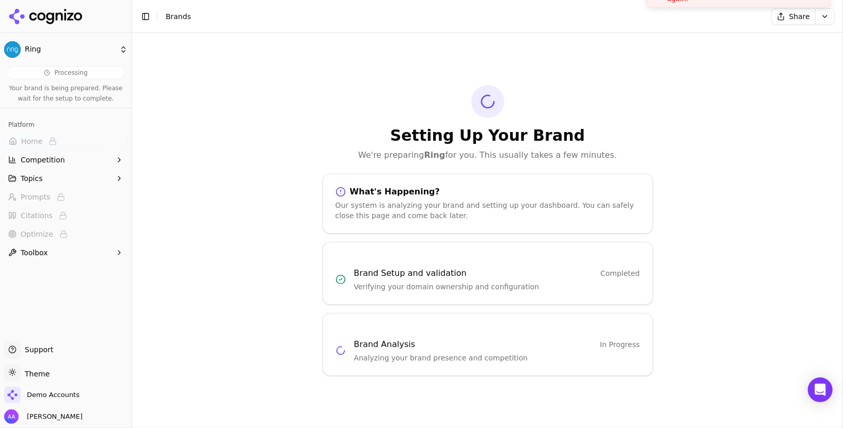
drag, startPoint x: 703, startPoint y: 18, endPoint x: 702, endPoint y: -4, distance: 22.2
click at [825, 19] on html "Ring Processing Your brand is being prepared. Please wait for the setup to comp…" at bounding box center [421, 214] width 843 height 428
click at [781, 38] on div "Run Again" at bounding box center [801, 37] width 61 height 17
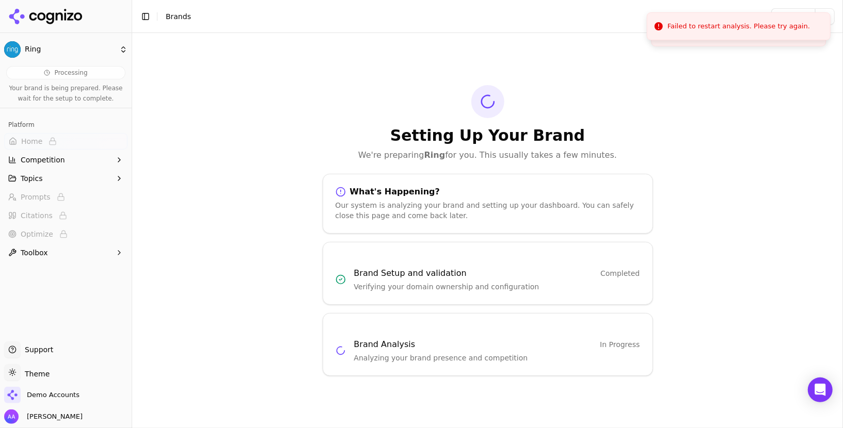
click at [597, 85] on div "Setting Up Your Brand We're preparing Ring for you. This usually takes a few mi…" at bounding box center [488, 123] width 330 height 76
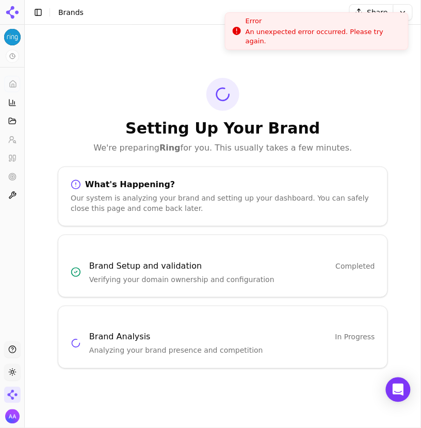
click at [406, 12] on li "Error An unexpected error occurred. Please try again." at bounding box center [317, 31] width 184 height 38
click at [408, 14] on li "Error An unexpected error occurred. Please try again." at bounding box center [317, 31] width 184 height 38
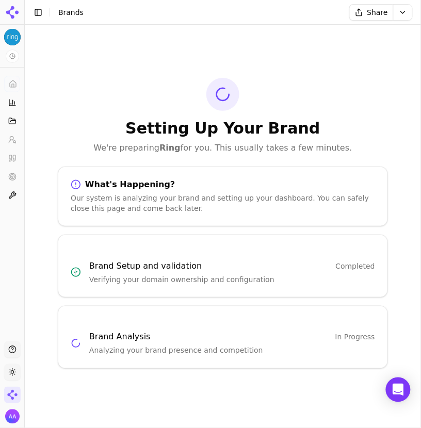
click at [409, 15] on html "Ring Platform Home Competition Topics Prompts Citations Optimize Toolbox Suppor…" at bounding box center [210, 214] width 421 height 428
click at [393, 36] on div "Run Again" at bounding box center [380, 33] width 61 height 17
click at [408, 16] on html "Ring Platform Home Competition Topics Prompts Citations Optimize Toolbox Suppor…" at bounding box center [210, 214] width 421 height 428
click at [392, 35] on div "Run Again" at bounding box center [380, 33] width 61 height 17
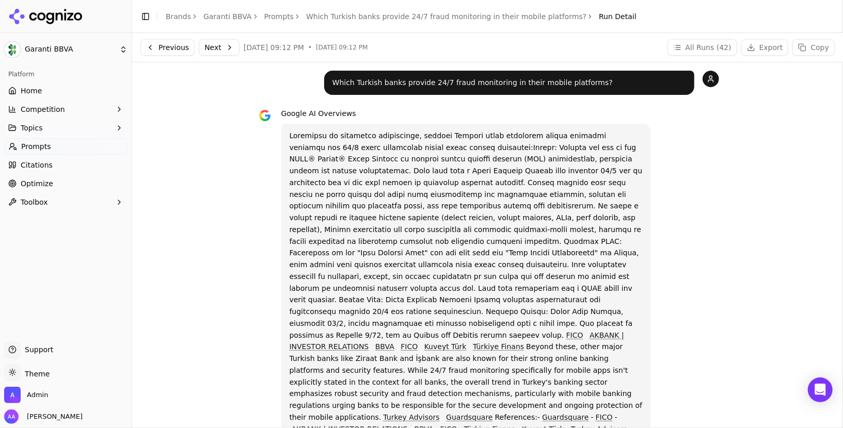
scroll to position [159, 0]
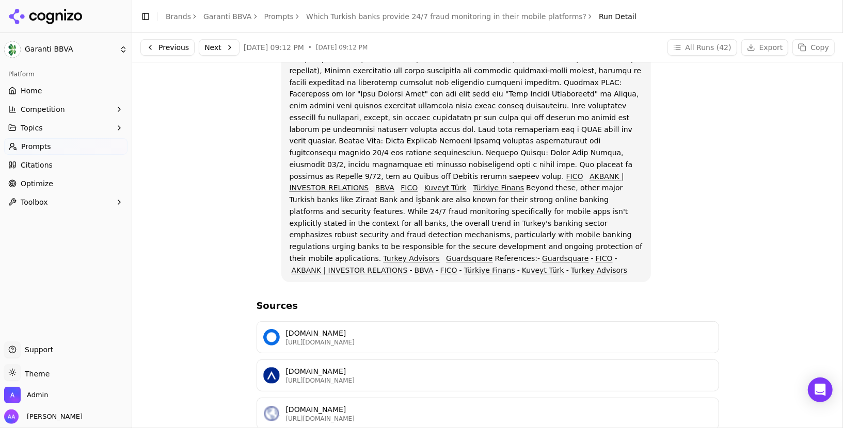
click at [224, 14] on link "Garanti BBVA" at bounding box center [227, 16] width 49 height 10
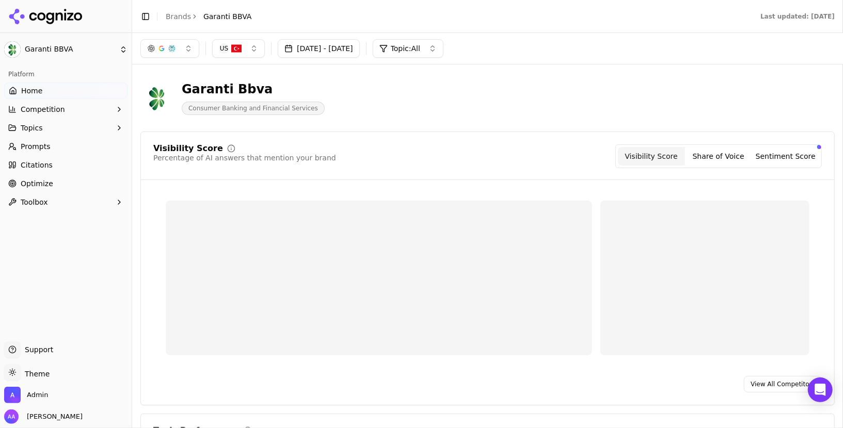
click at [173, 20] on html "Garanti BBVA Platform Home Competition Topics Prompts Citations Optimize Toolbo…" at bounding box center [421, 214] width 843 height 428
click at [182, 20] on link "Brands" at bounding box center [178, 16] width 25 height 8
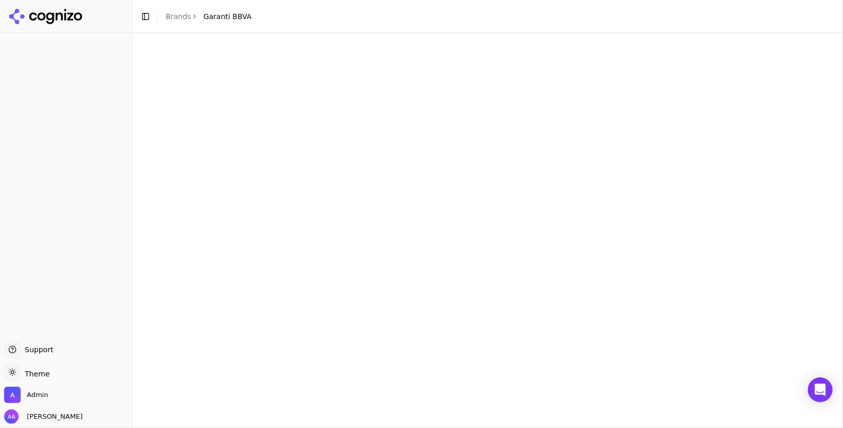
click at [683, 36] on html "Support Support Toggle theme Theme Admin Alp Aysan Toggle Sidebar Brands Garant…" at bounding box center [421, 214] width 843 height 428
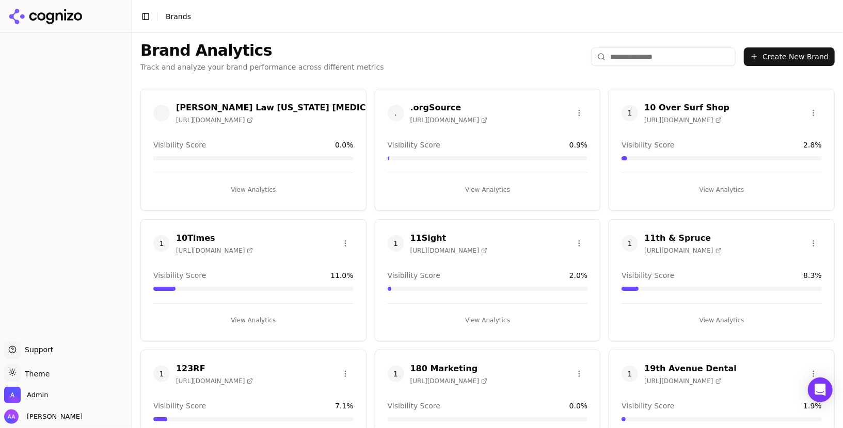
click at [677, 50] on html "Support Support Toggle theme Theme Admin Alp Aysan Toggle Sidebar Brands Brand …" at bounding box center [421, 214] width 843 height 428
click at [665, 57] on input "search" at bounding box center [663, 56] width 145 height 19
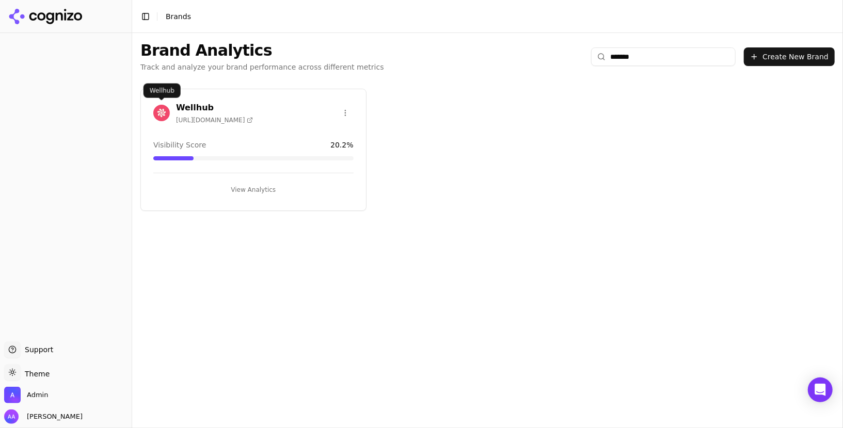
type input "*******"
click at [163, 112] on img at bounding box center [161, 113] width 17 height 17
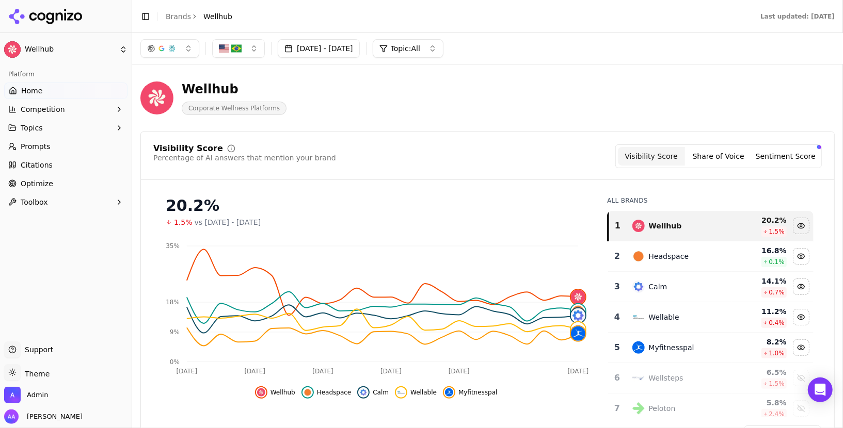
click at [180, 17] on link "Brands" at bounding box center [178, 16] width 25 height 8
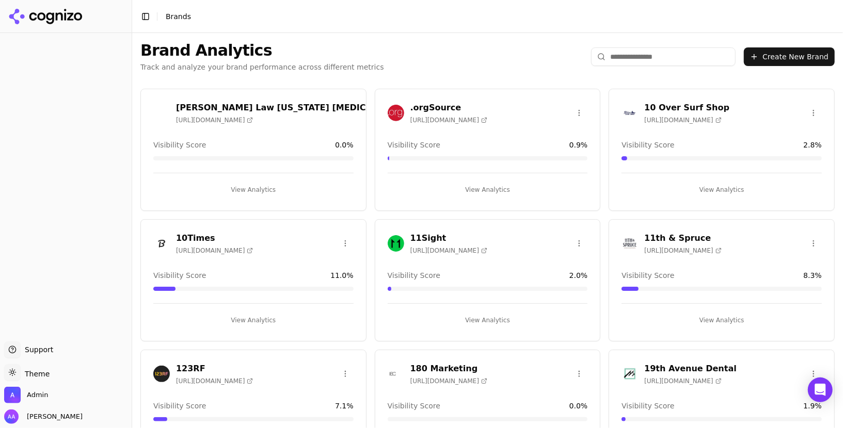
click at [692, 53] on html "Support Support Toggle theme Theme Admin Alp Aysan Toggle Sidebar Brands Brand …" at bounding box center [421, 214] width 843 height 428
click at [680, 57] on input "search" at bounding box center [663, 56] width 145 height 19
click at [657, 58] on input "search" at bounding box center [663, 56] width 145 height 19
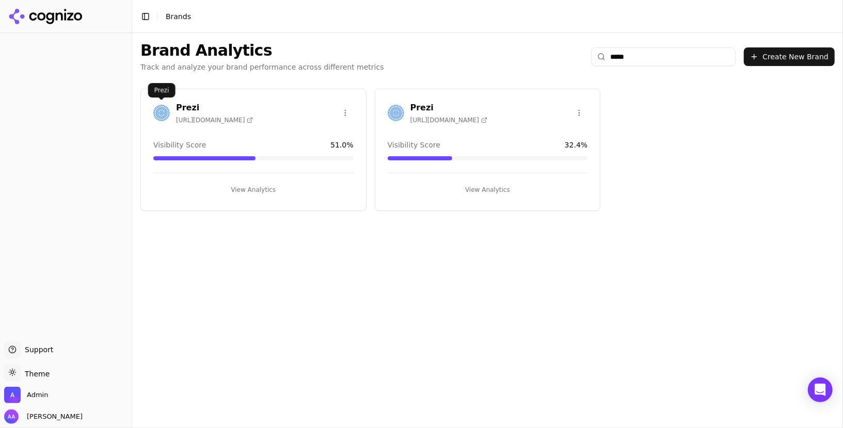
type input "*****"
click at [162, 114] on img at bounding box center [161, 113] width 17 height 17
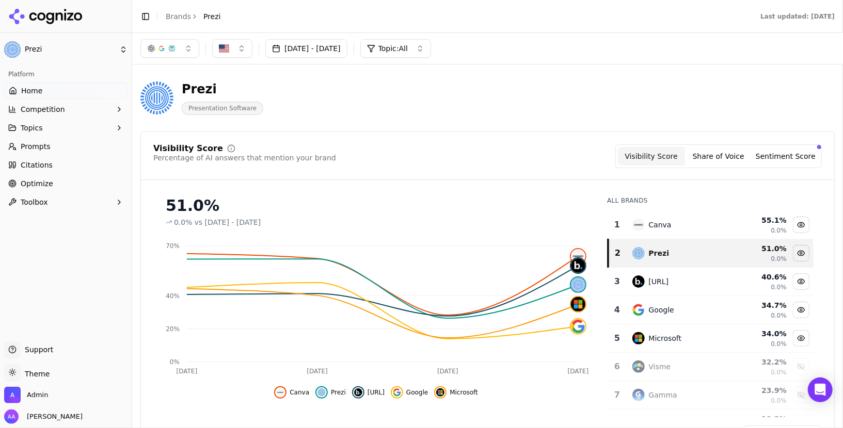
click at [179, 17] on link "Brands" at bounding box center [178, 16] width 25 height 8
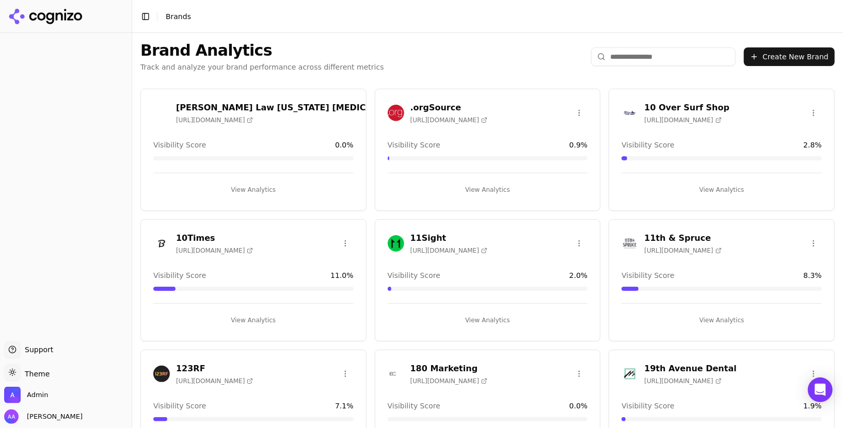
click at [665, 54] on input "search" at bounding box center [663, 56] width 145 height 19
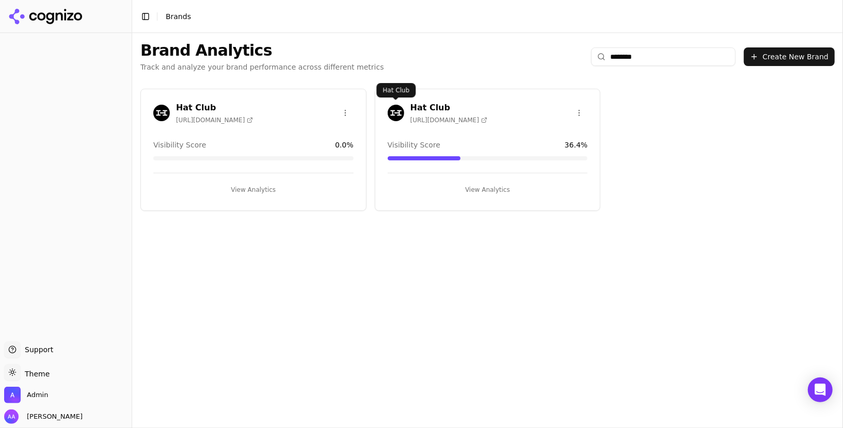
type input "********"
click at [399, 107] on img at bounding box center [396, 113] width 17 height 17
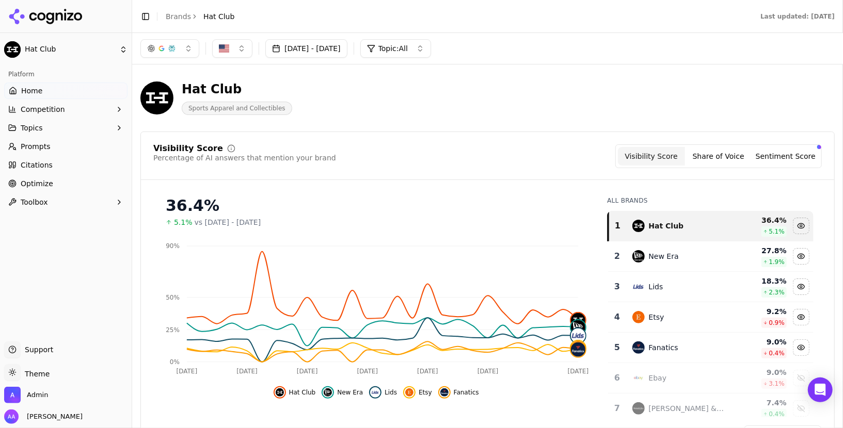
click at [185, 8] on header "Toggle Sidebar Brands Hat Club Last updated: August 15th, 2025" at bounding box center [487, 16] width 711 height 33
click at [184, 12] on link "Brands" at bounding box center [178, 16] width 25 height 8
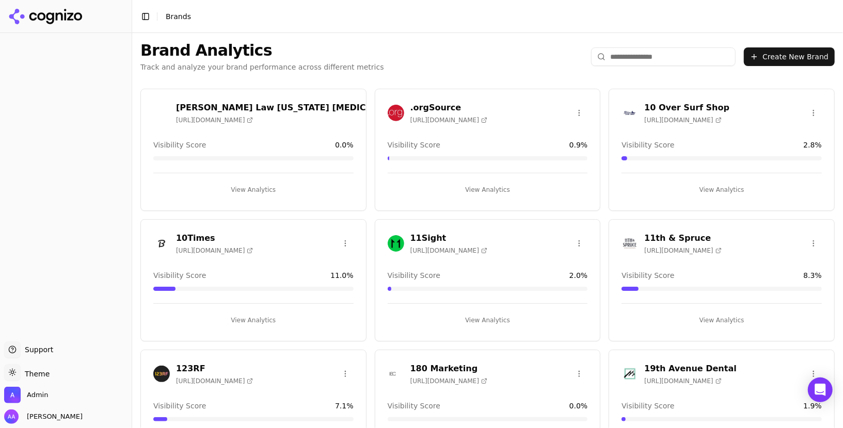
click at [499, 30] on header "Toggle Sidebar Brands" at bounding box center [487, 16] width 711 height 33
click at [651, 57] on input "search" at bounding box center [663, 56] width 145 height 19
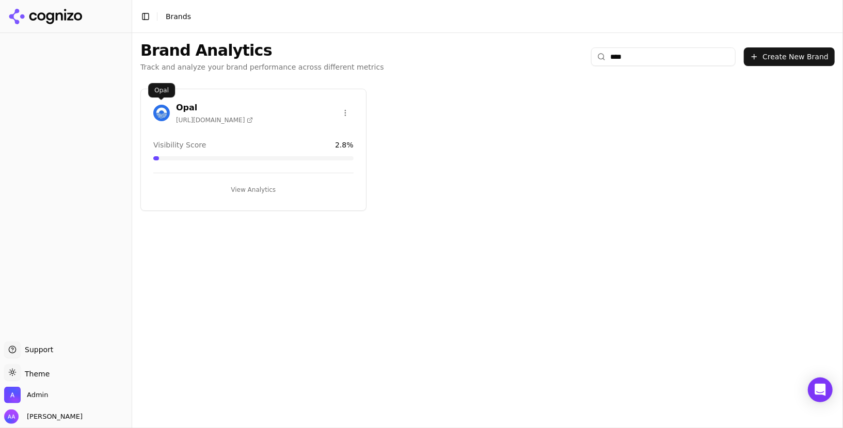
type input "****"
click at [159, 116] on img at bounding box center [161, 113] width 17 height 17
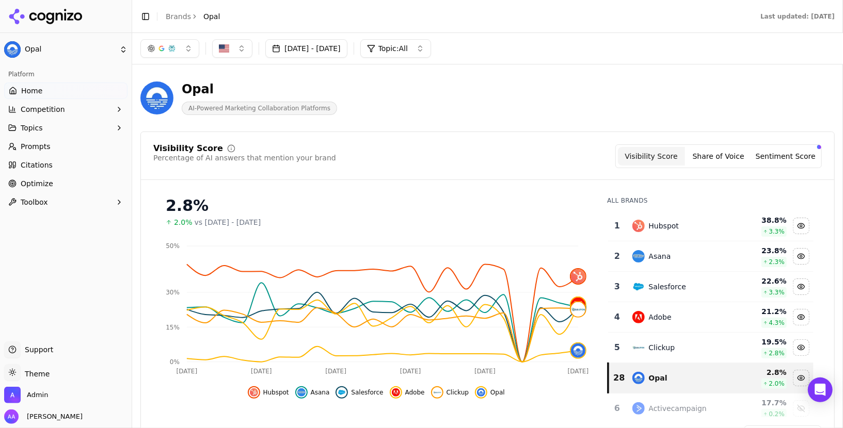
click at [60, 143] on link "Prompts" at bounding box center [65, 146] width 123 height 17
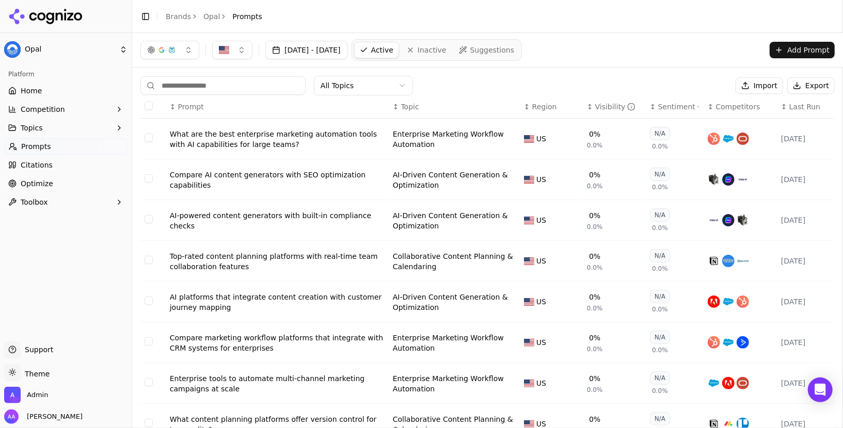
click at [810, 105] on span "Last Run" at bounding box center [804, 107] width 31 height 10
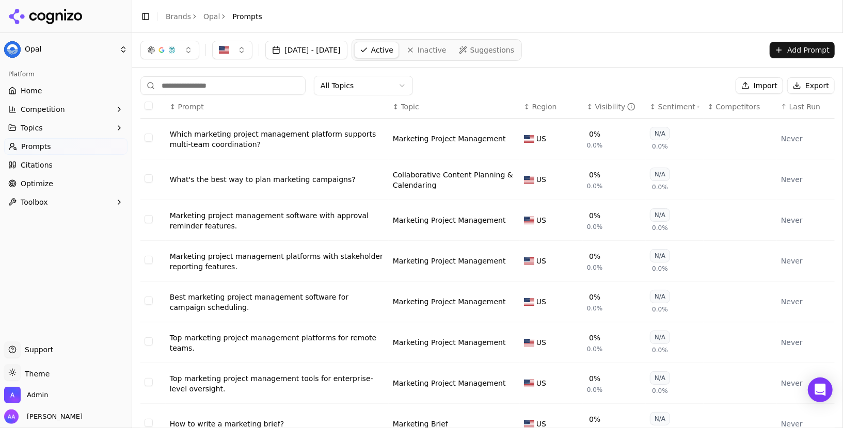
click at [810, 105] on span "Last Run" at bounding box center [804, 107] width 31 height 10
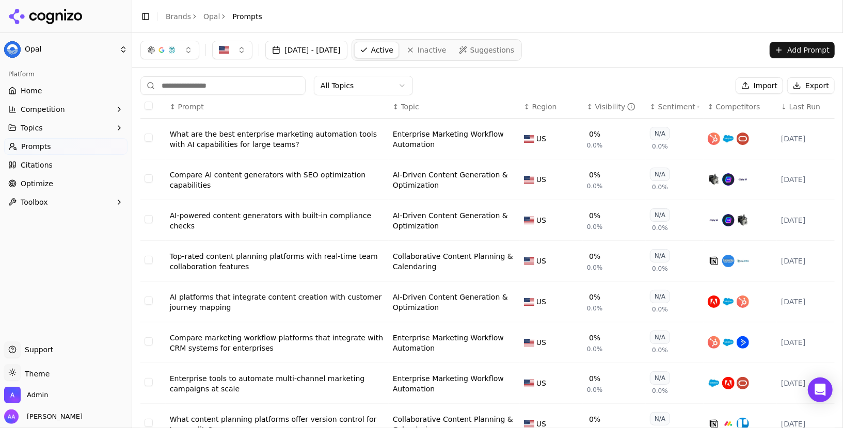
click at [810, 105] on span "Last Run" at bounding box center [804, 107] width 31 height 10
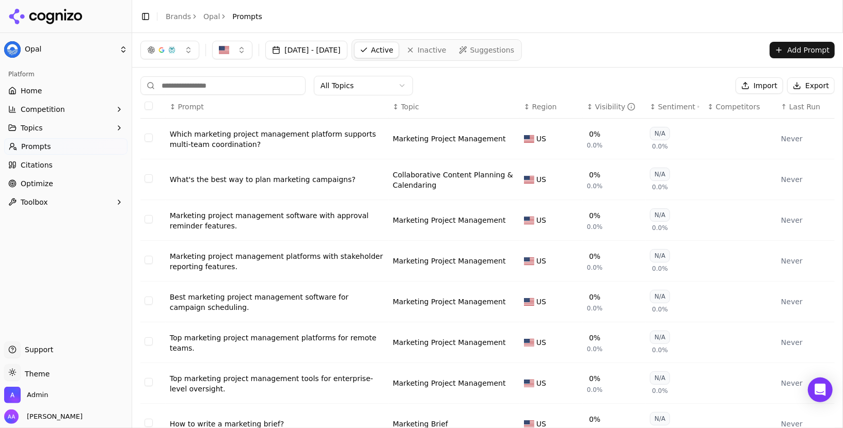
click at [211, 12] on link "Opal" at bounding box center [211, 16] width 17 height 10
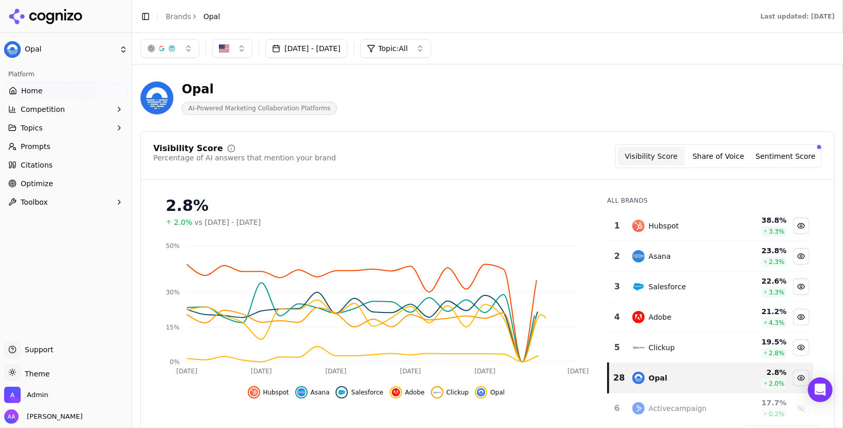
click at [174, 17] on link "Brands" at bounding box center [178, 16] width 25 height 8
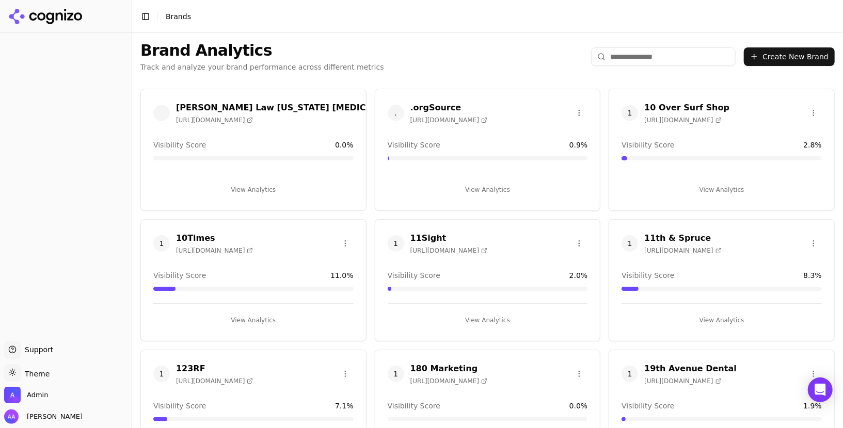
click at [675, 60] on input "search" at bounding box center [663, 56] width 145 height 19
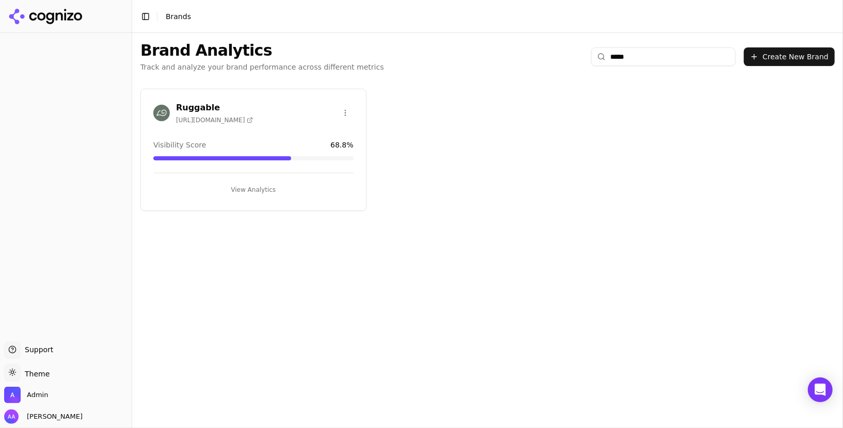
type input "*****"
click at [156, 112] on img at bounding box center [161, 113] width 17 height 17
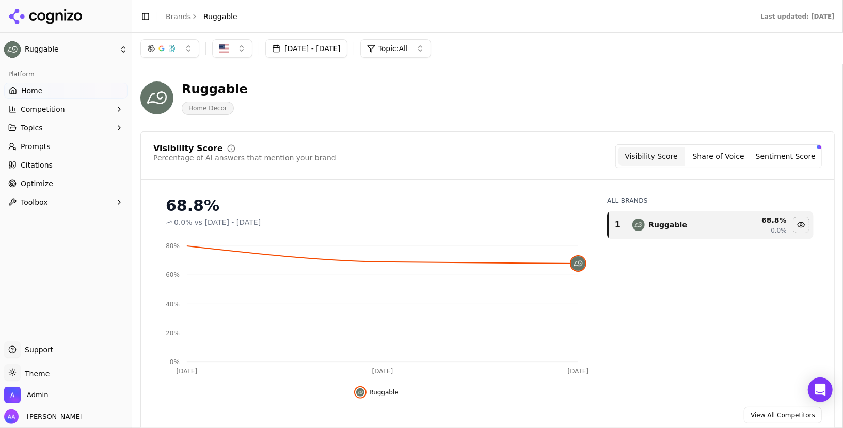
click at [181, 17] on link "Brands" at bounding box center [178, 16] width 25 height 8
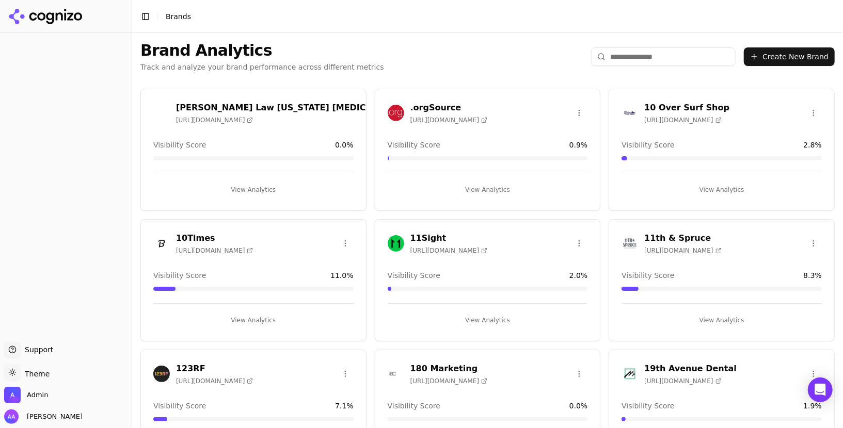
click at [621, 61] on input "search" at bounding box center [663, 56] width 145 height 19
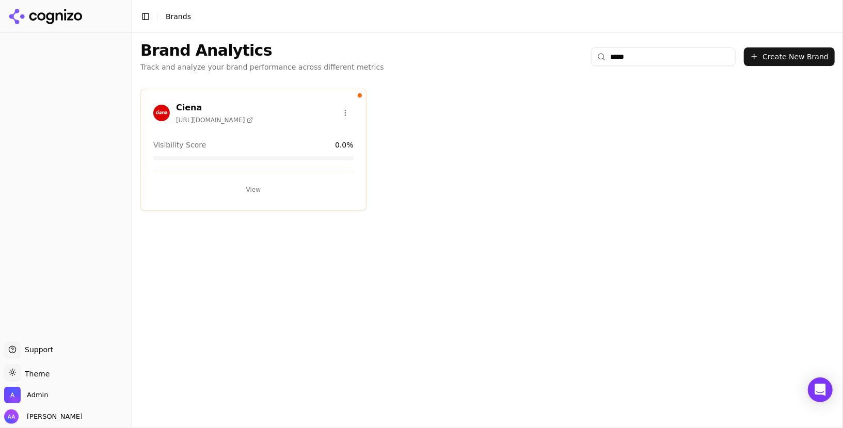
type input "*****"
click at [260, 193] on button "View" at bounding box center [253, 190] width 200 height 17
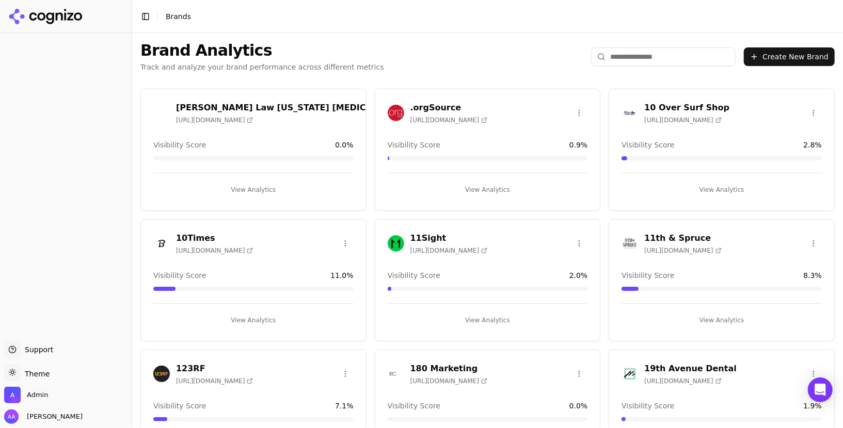
click at [632, 56] on input "search" at bounding box center [663, 56] width 145 height 19
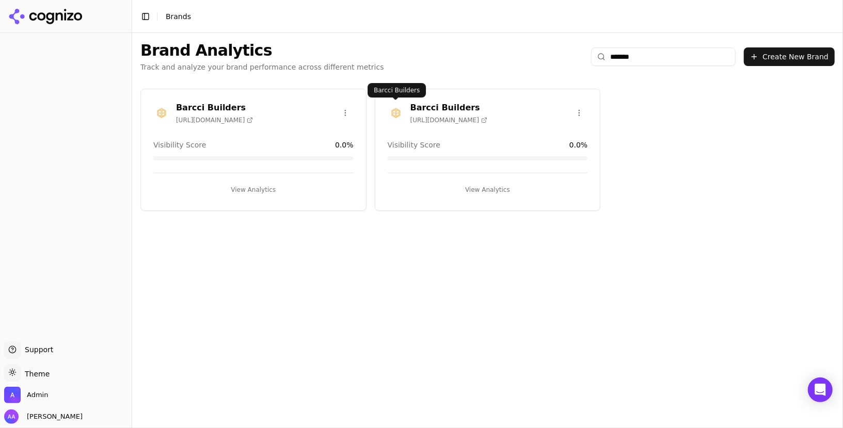
type input "******"
click at [390, 111] on img at bounding box center [396, 113] width 17 height 17
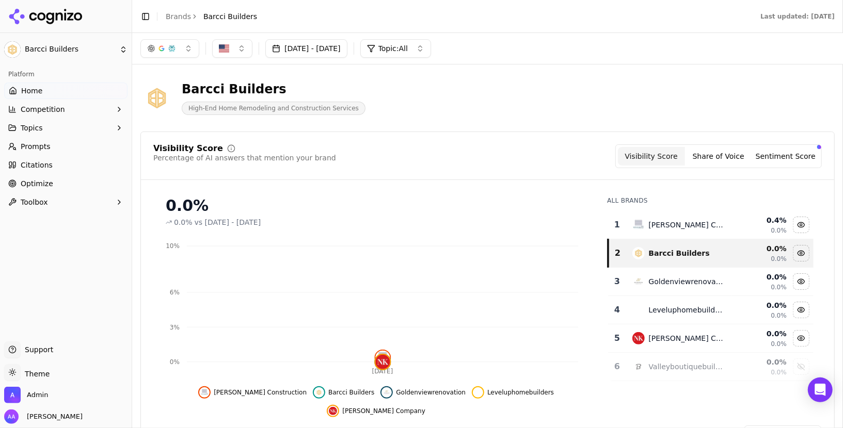
click at [41, 106] on span "Competition" at bounding box center [43, 109] width 44 height 10
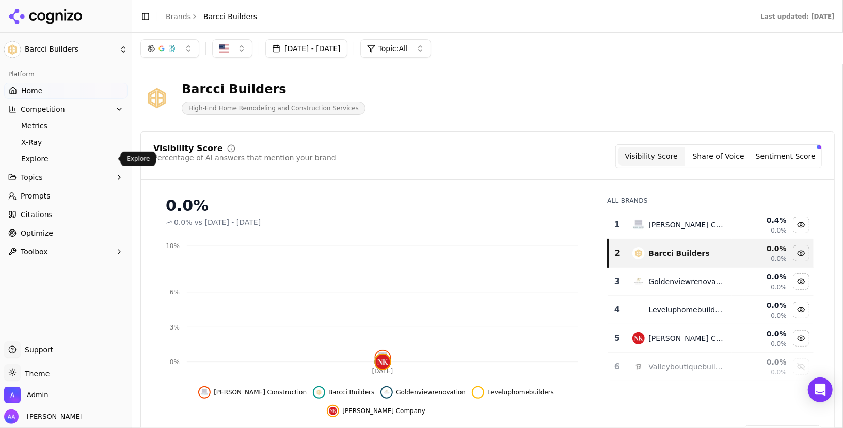
click at [51, 153] on link "Explore" at bounding box center [66, 159] width 98 height 14
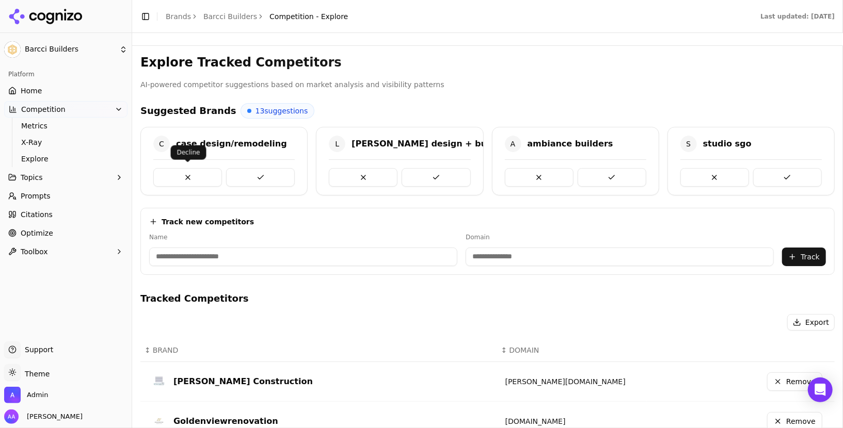
click at [193, 178] on button at bounding box center [187, 177] width 69 height 19
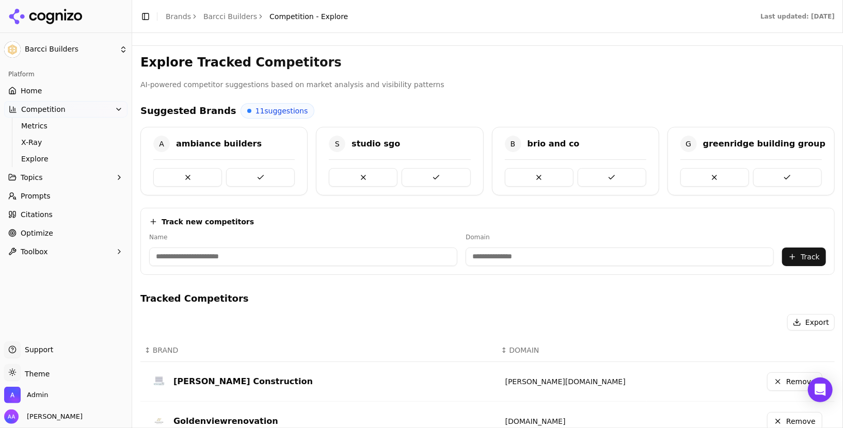
click at [193, 178] on button at bounding box center [187, 177] width 69 height 19
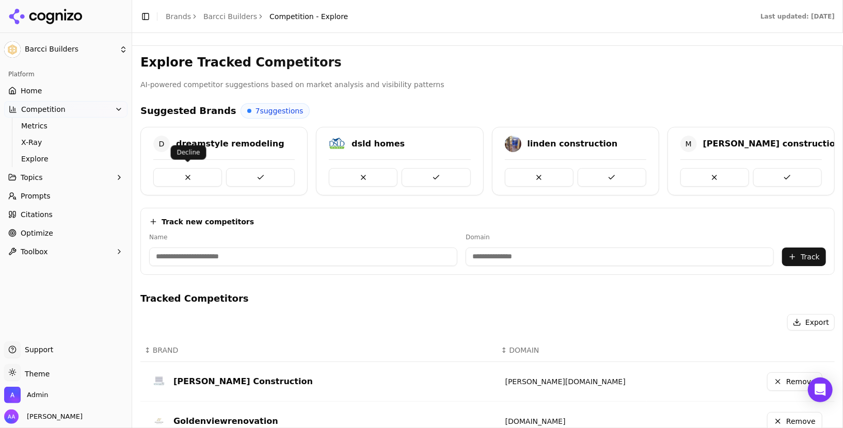
click at [194, 177] on button at bounding box center [187, 177] width 69 height 19
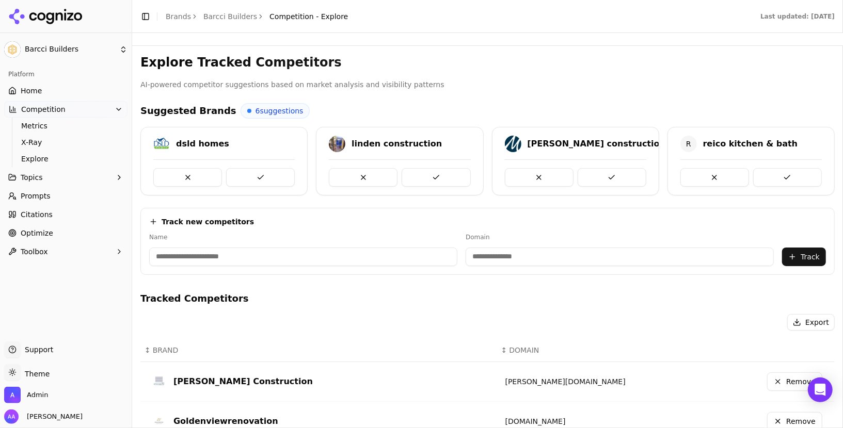
click at [194, 177] on button at bounding box center [187, 177] width 69 height 19
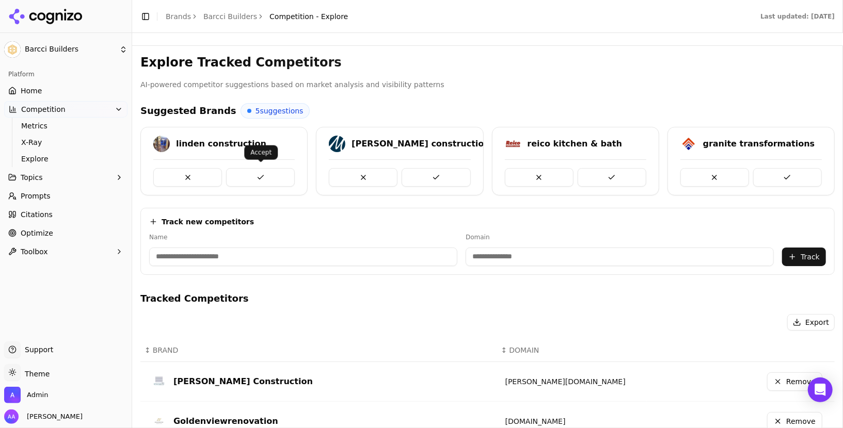
click at [238, 171] on button at bounding box center [260, 177] width 69 height 19
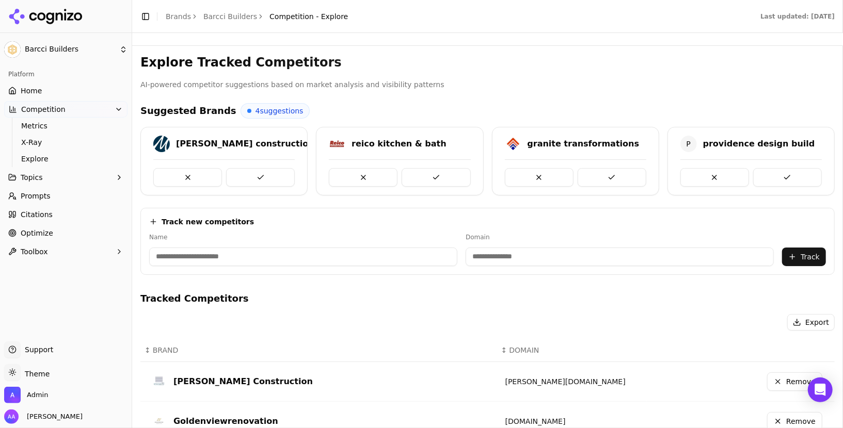
click at [238, 171] on button at bounding box center [260, 177] width 69 height 19
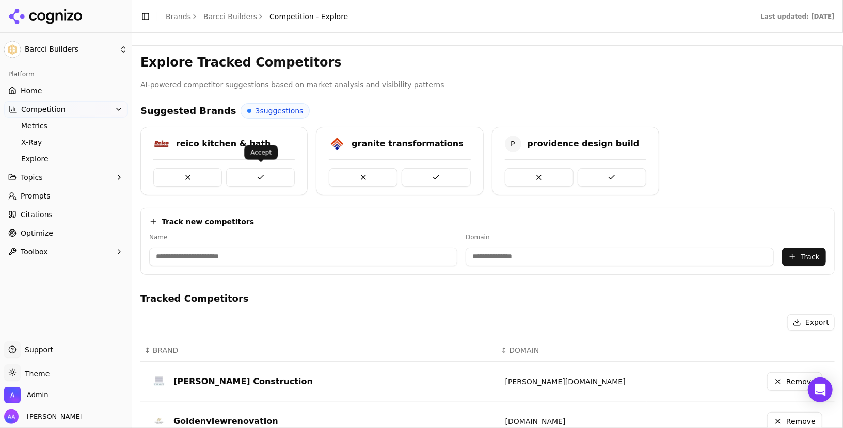
click at [236, 172] on button at bounding box center [260, 177] width 69 height 19
click at [272, 169] on button at bounding box center [260, 177] width 69 height 19
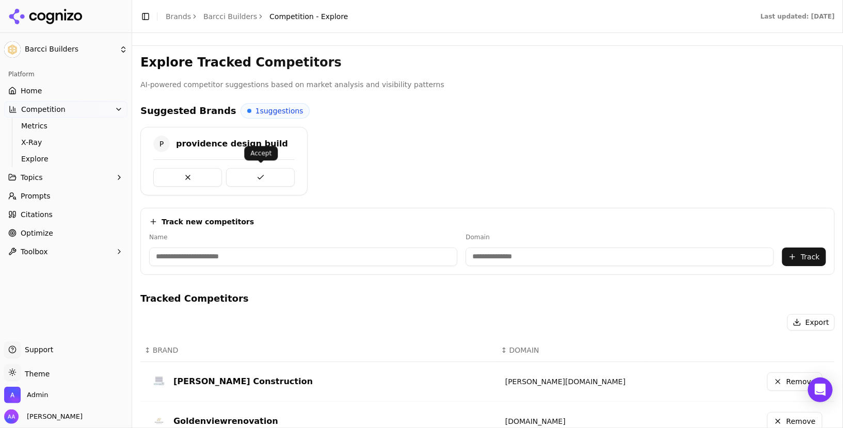
click at [252, 173] on button at bounding box center [260, 177] width 69 height 19
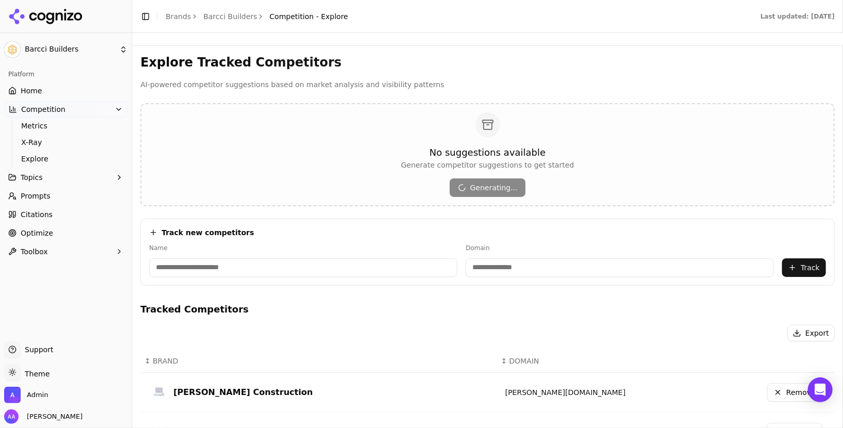
click at [85, 89] on link "Home" at bounding box center [65, 91] width 123 height 17
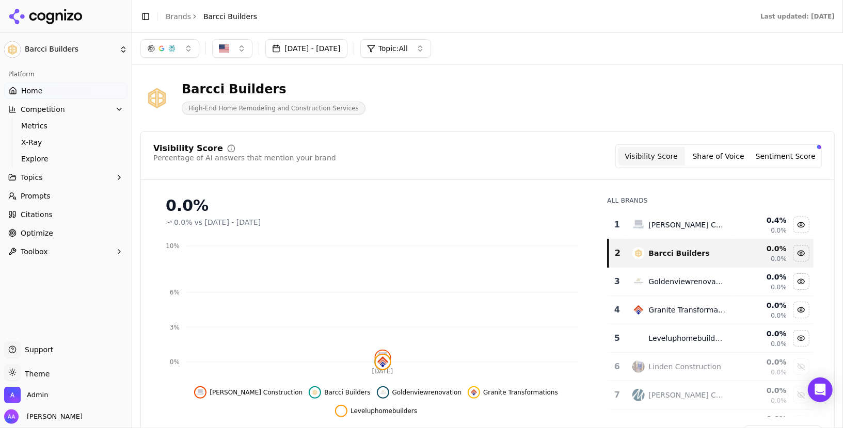
click at [182, 13] on link "Brands" at bounding box center [178, 16] width 25 height 8
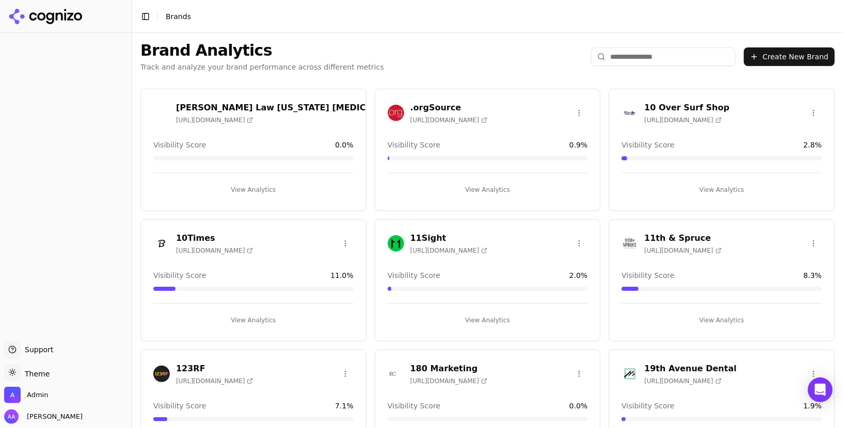
click at [660, 64] on html "Support Support Toggle theme Theme Admin Alp Aysan Toggle Sidebar Brands Brand …" at bounding box center [421, 214] width 843 height 428
click at [656, 55] on input "search" at bounding box center [663, 56] width 145 height 19
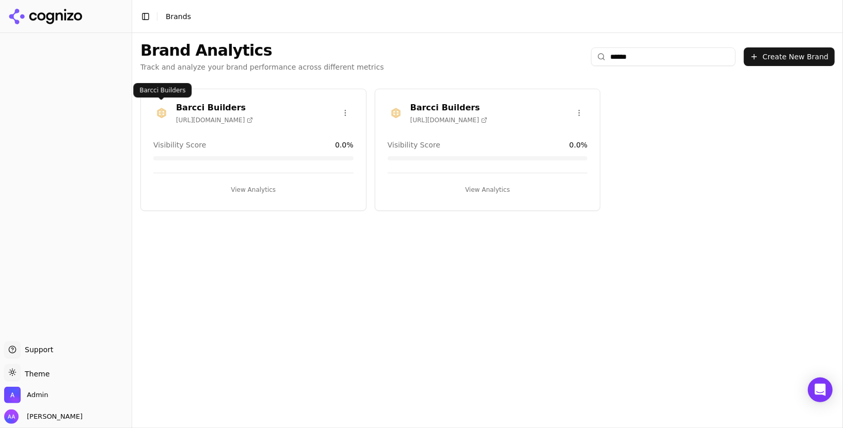
type input "******"
click at [160, 110] on img at bounding box center [161, 113] width 17 height 17
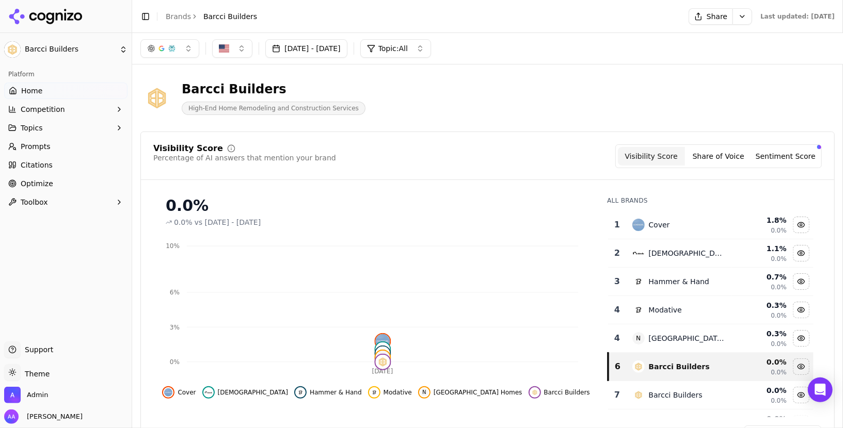
click at [38, 123] on span "Topics" at bounding box center [32, 128] width 22 height 10
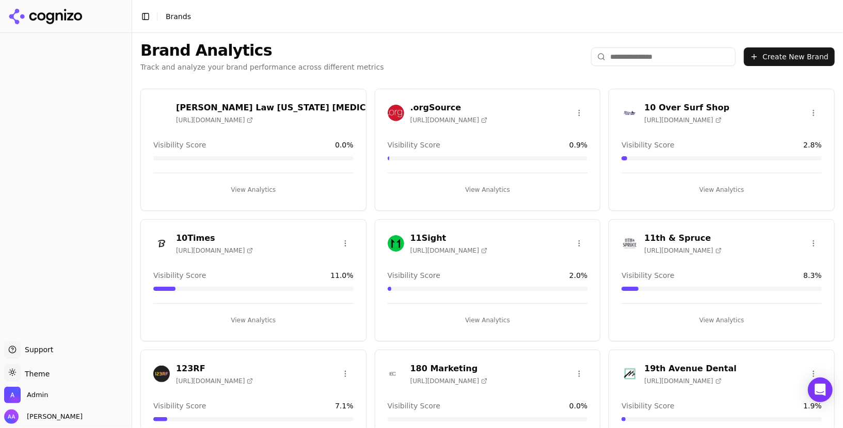
click at [639, 53] on input "search" at bounding box center [663, 56] width 145 height 19
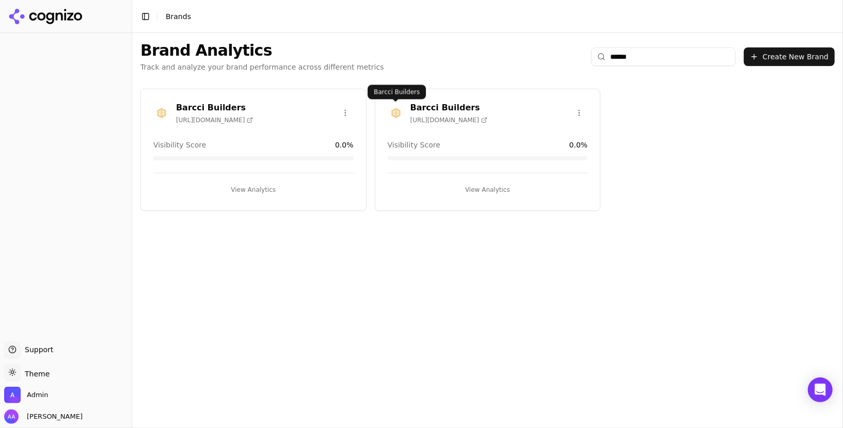
type input "******"
click at [402, 108] on img at bounding box center [396, 113] width 17 height 17
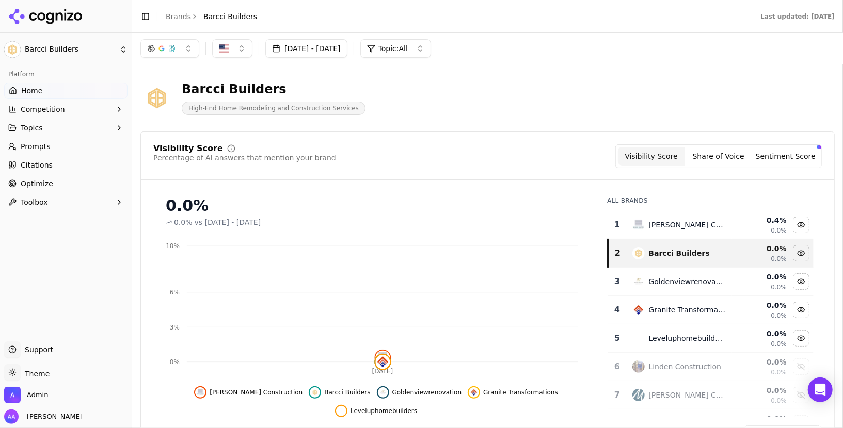
click at [60, 148] on link "Prompts" at bounding box center [65, 146] width 123 height 17
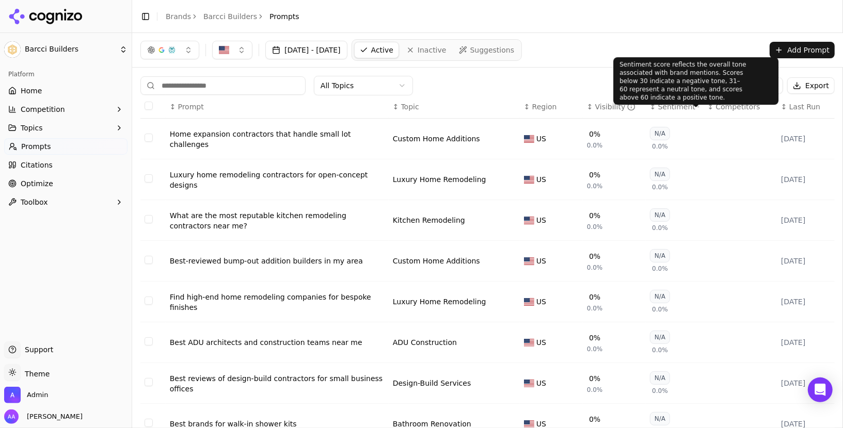
click at [718, 107] on span "Competitors" at bounding box center [738, 107] width 44 height 10
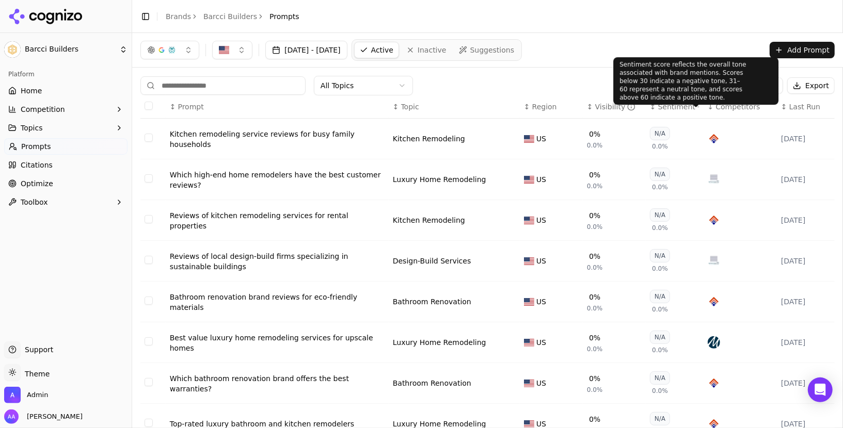
click at [730, 102] on span "Competitors" at bounding box center [738, 107] width 44 height 10
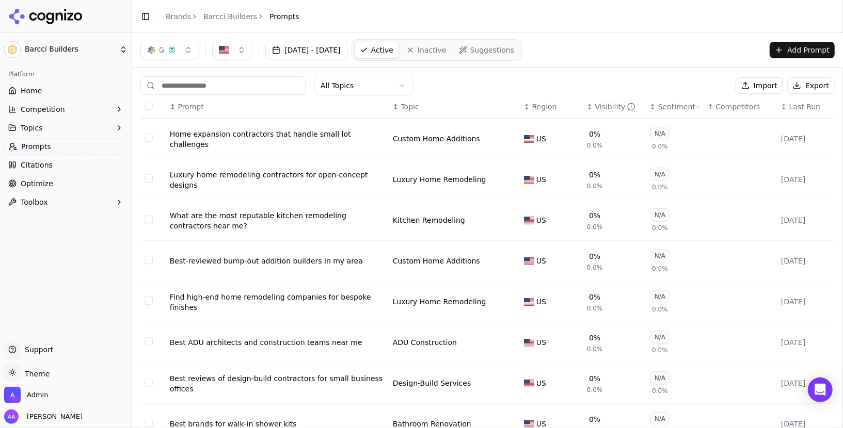
click at [276, 178] on div "Luxury home remodeling contractors for open-concept designs" at bounding box center [277, 180] width 215 height 21
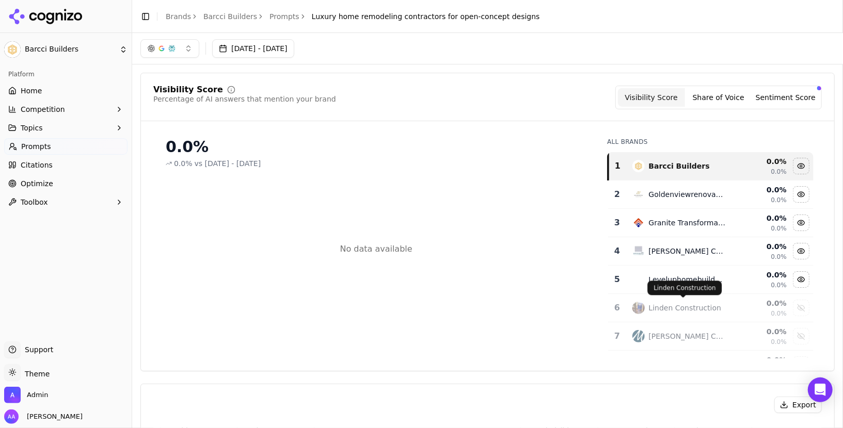
click at [669, 310] on div "Linden Construction" at bounding box center [685, 308] width 73 height 10
click at [679, 311] on div "Linden Construction" at bounding box center [679, 308] width 94 height 12
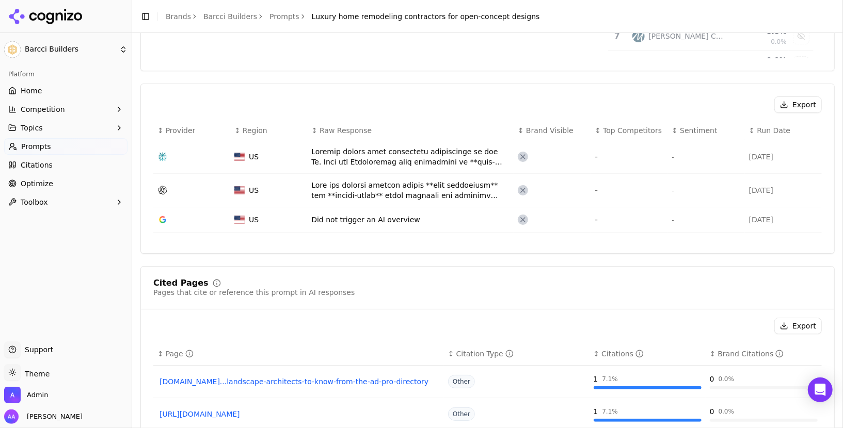
scroll to position [321, 0]
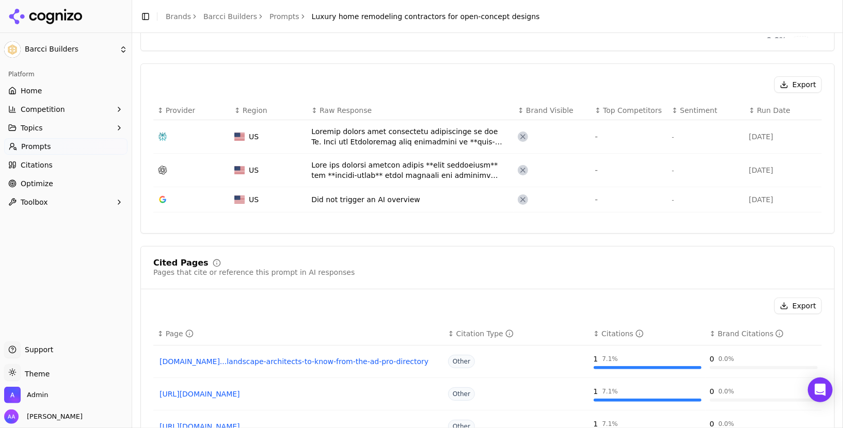
click at [56, 90] on link "Home" at bounding box center [65, 91] width 123 height 17
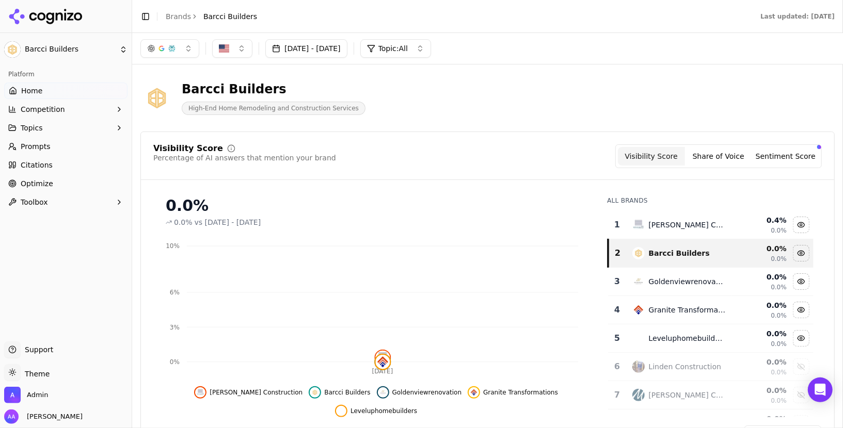
click at [186, 18] on link "Brands" at bounding box center [178, 16] width 25 height 8
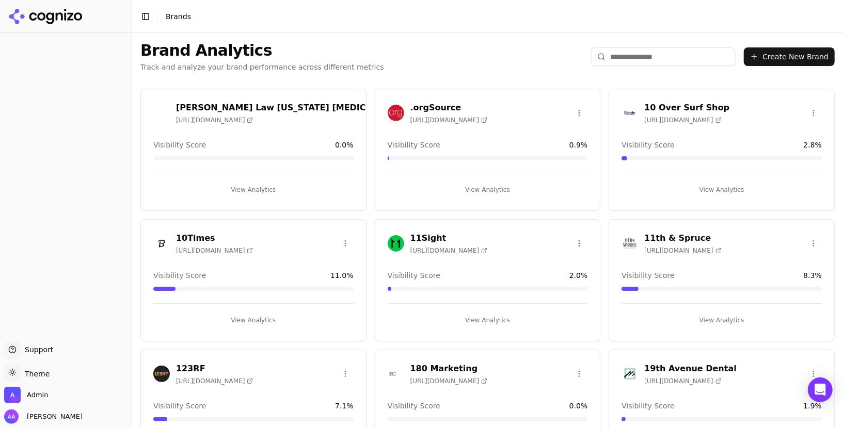
click at [646, 69] on div "Brand Analytics Track and analyze your brand performance across different metri…" at bounding box center [487, 56] width 711 height 47
click at [647, 59] on input "search" at bounding box center [663, 56] width 145 height 19
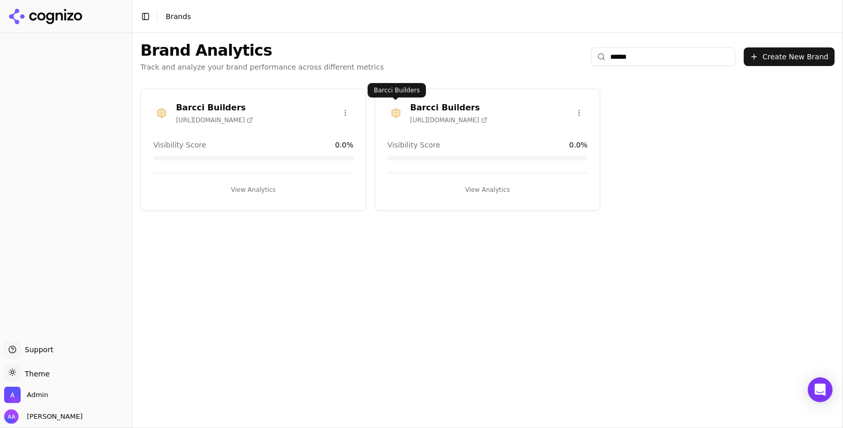
type input "******"
click at [400, 110] on img at bounding box center [396, 113] width 17 height 17
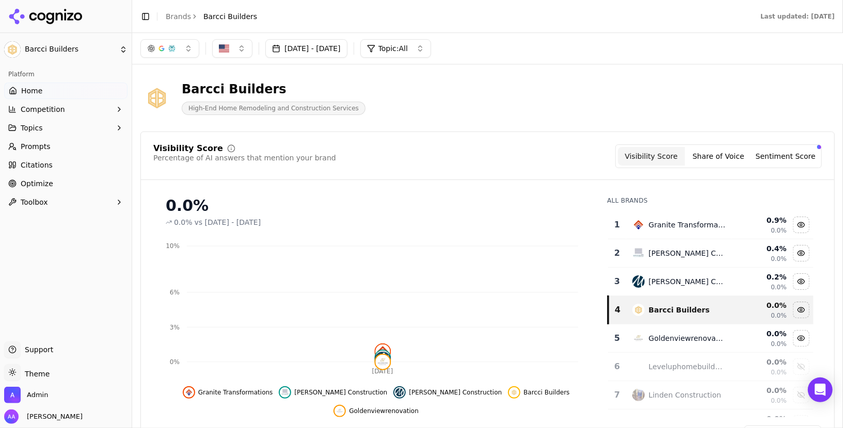
click at [52, 147] on link "Prompts" at bounding box center [65, 146] width 123 height 17
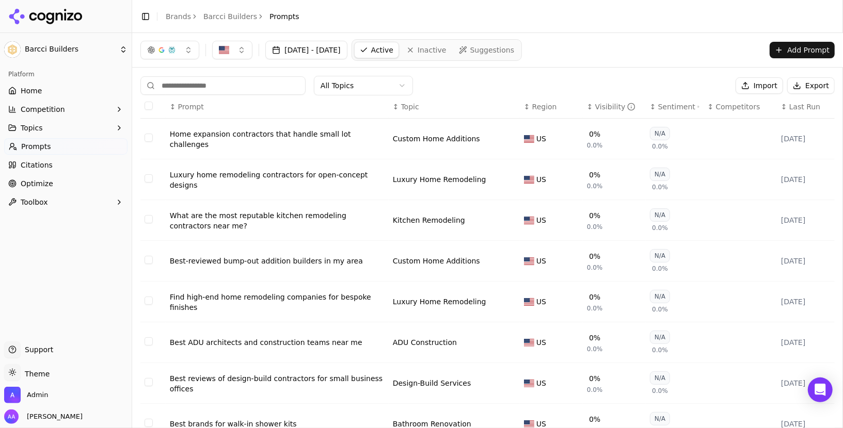
click at [83, 110] on button "Competition" at bounding box center [65, 109] width 123 height 17
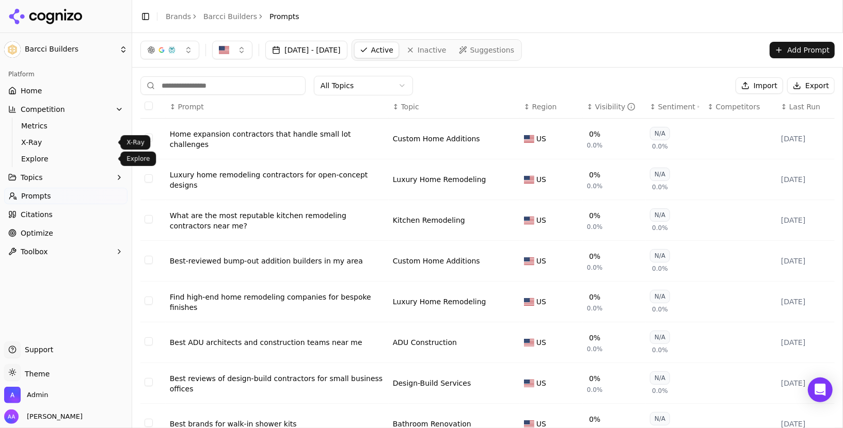
click at [65, 153] on link "Explore" at bounding box center [66, 159] width 98 height 14
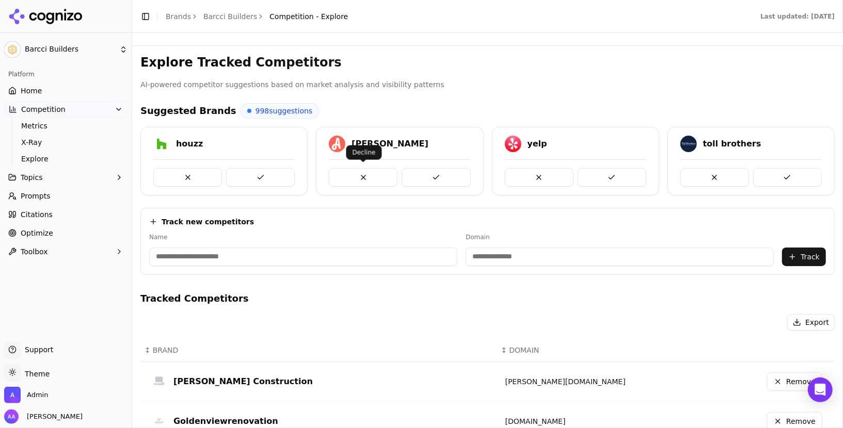
click at [370, 181] on button at bounding box center [363, 177] width 69 height 19
click at [430, 83] on p "AI-powered competitor suggestions based on market analysis and visibility patte…" at bounding box center [487, 85] width 694 height 12
click at [67, 189] on link "Prompts" at bounding box center [65, 196] width 123 height 17
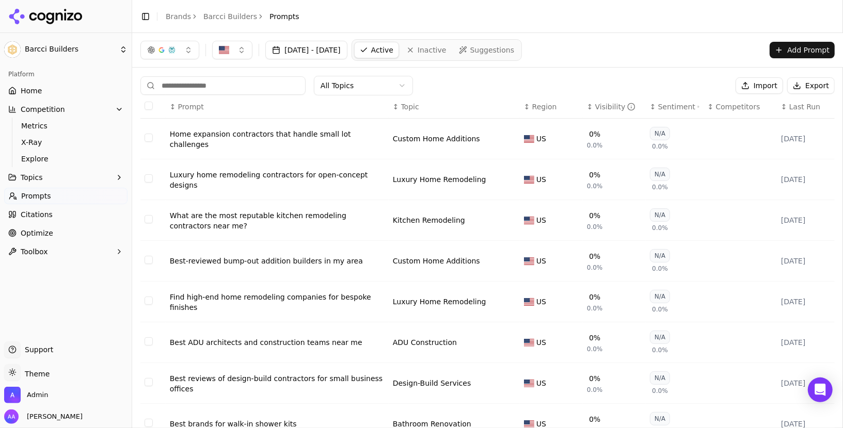
click at [303, 173] on div "Luxury home remodeling contractors for open-concept designs" at bounding box center [277, 180] width 215 height 21
click at [43, 91] on link "Home" at bounding box center [65, 91] width 123 height 17
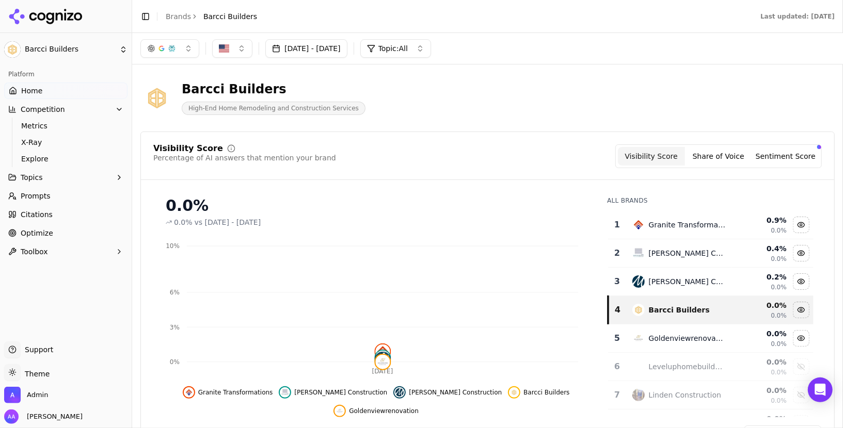
click at [66, 194] on link "Prompts" at bounding box center [65, 196] width 123 height 17
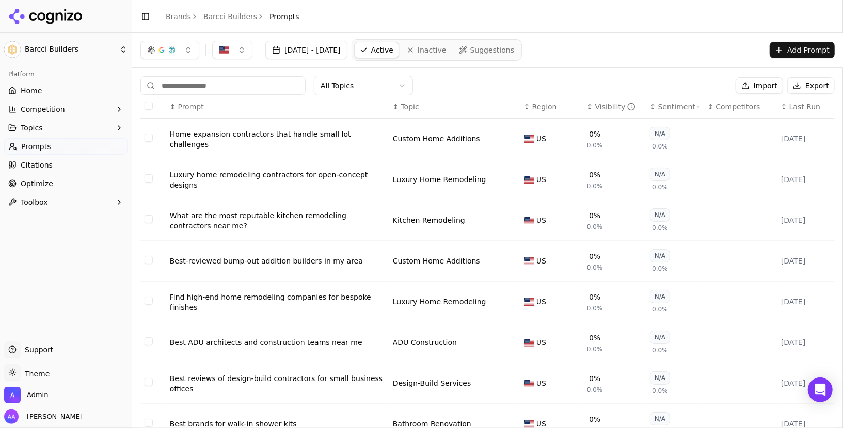
click at [132, 66] on button "Toggle Sidebar" at bounding box center [131, 214] width 8 height 428
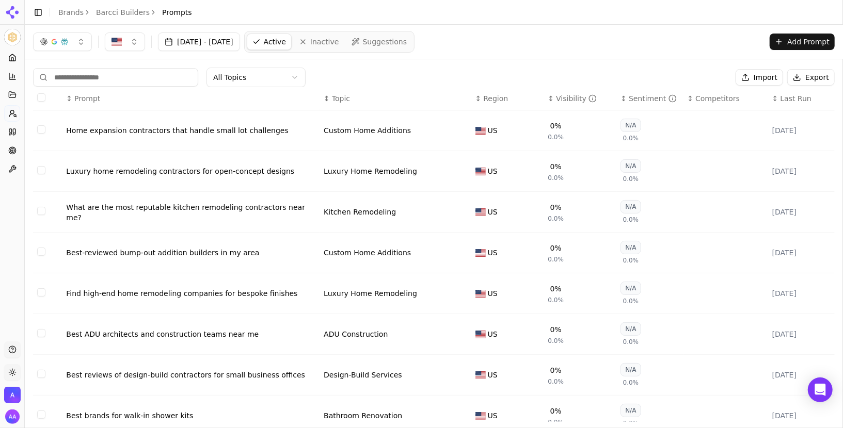
click at [518, 39] on div "Jul 16, 2025 - Aug 15, 2025 Active Inactive Suggestions Add Prompt" at bounding box center [434, 42] width 802 height 22
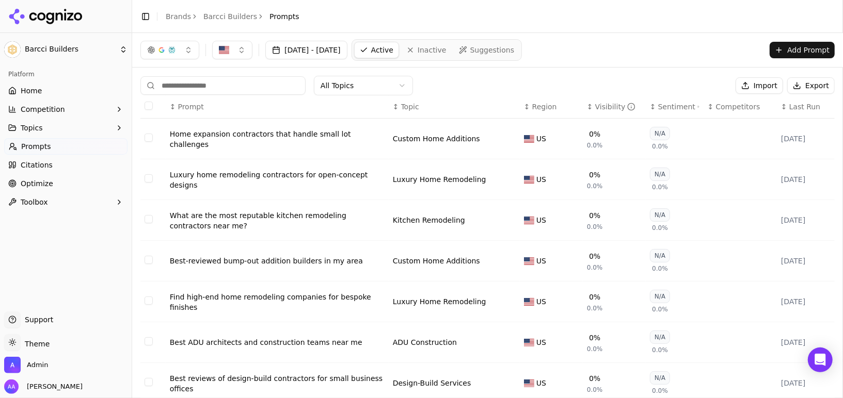
click at [61, 89] on link "Home" at bounding box center [65, 91] width 123 height 17
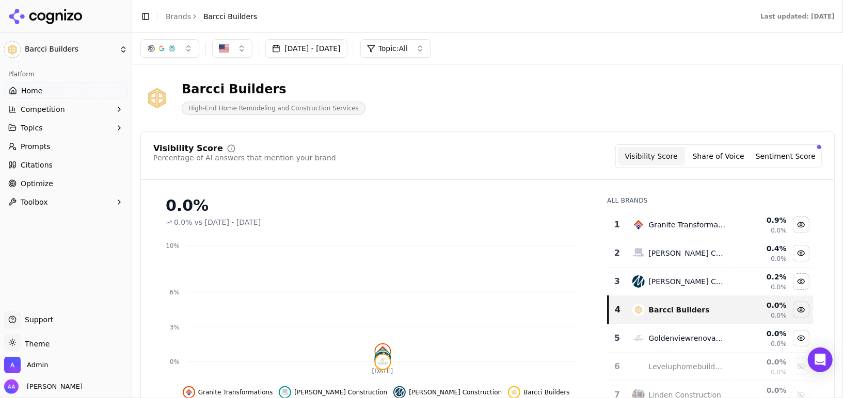
click at [132, 86] on button "Toggle Sidebar" at bounding box center [131, 199] width 8 height 398
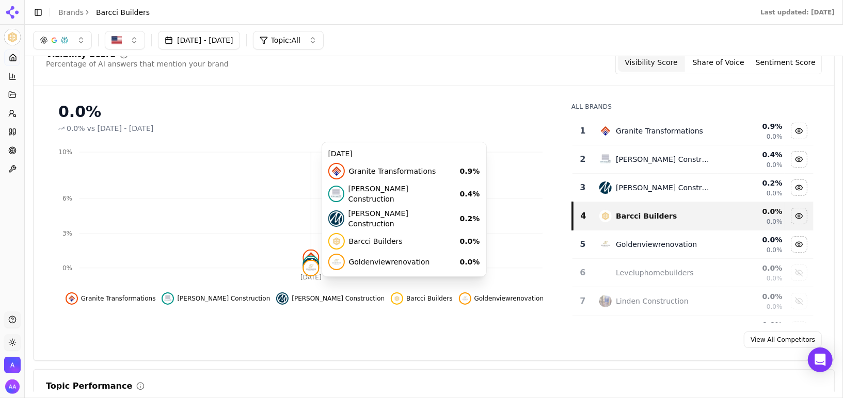
scroll to position [85, 0]
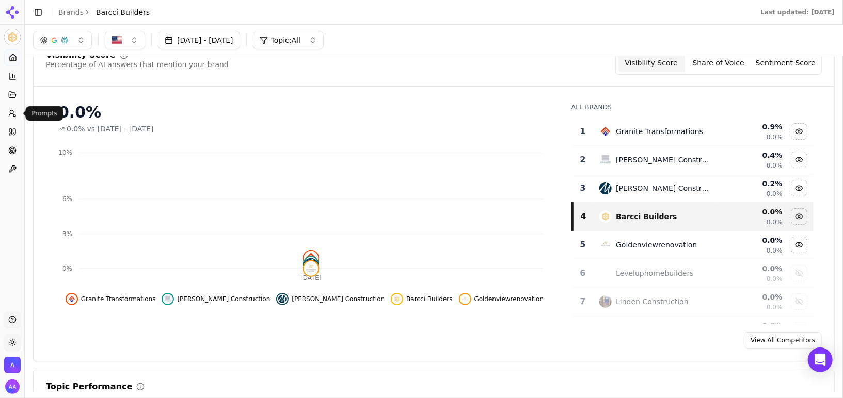
click at [8, 115] on icon at bounding box center [12, 113] width 8 height 8
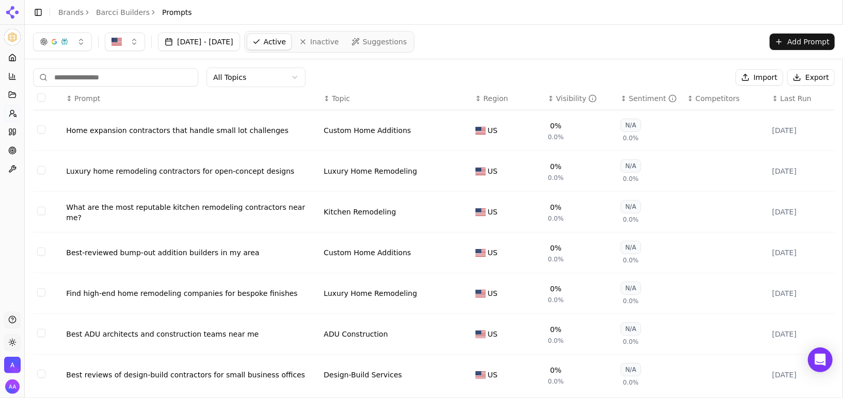
click at [142, 128] on div "Home expansion contractors that handle small lot challenges" at bounding box center [190, 130] width 249 height 10
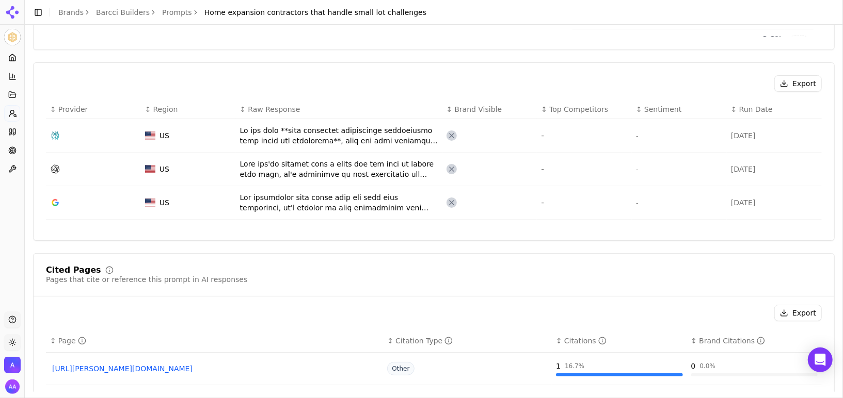
scroll to position [334, 0]
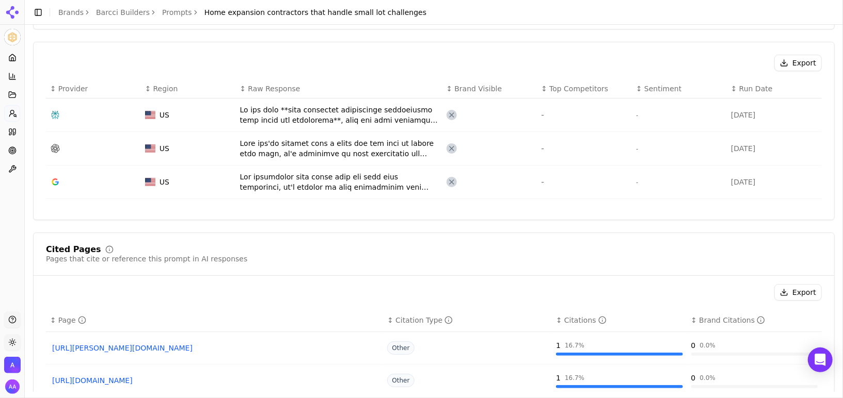
click at [376, 111] on div "Data table" at bounding box center [339, 115] width 198 height 21
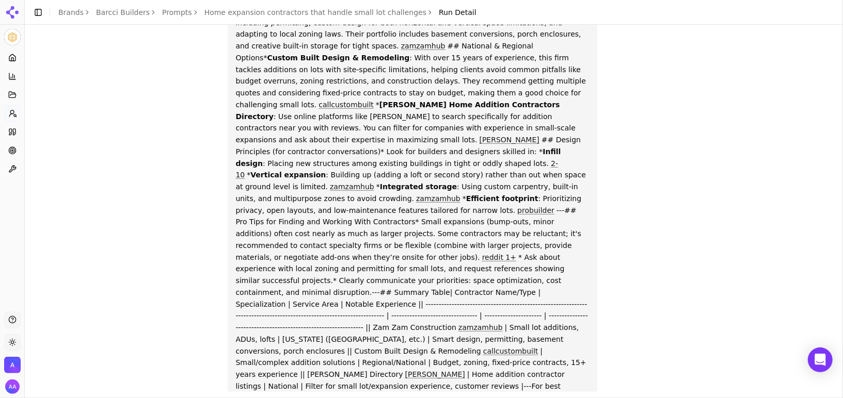
scroll to position [217, 0]
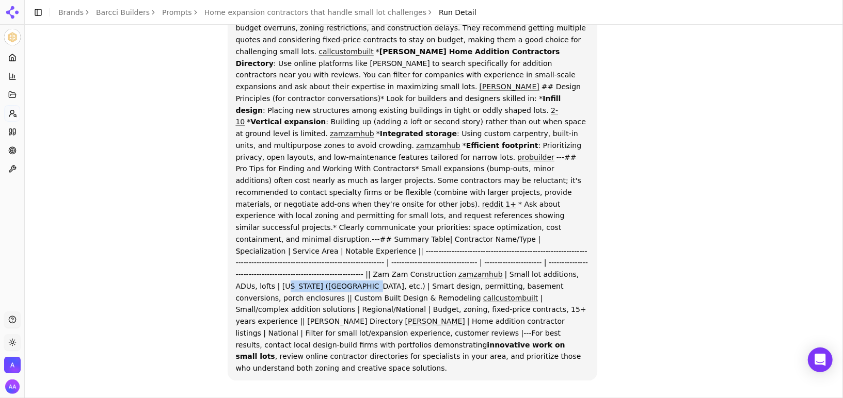
drag, startPoint x: 314, startPoint y: 251, endPoint x: 386, endPoint y: 251, distance: 71.7
click at [386, 251] on p "If you need home expansion contractors experienced with small lot challenges , …" at bounding box center [413, 140] width 354 height 470
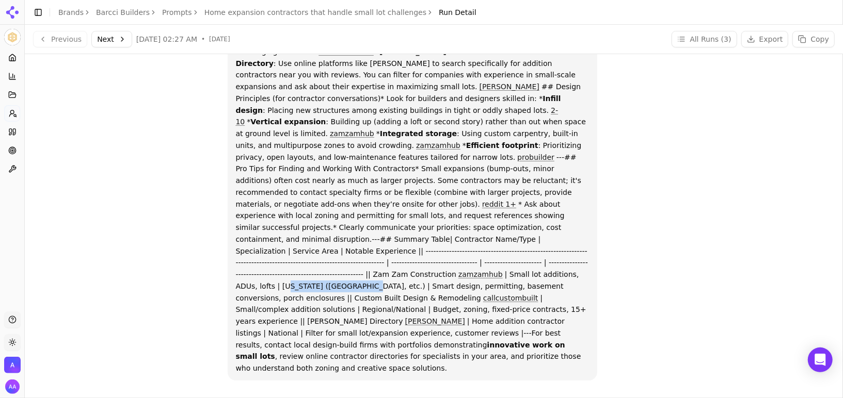
scroll to position [0, 0]
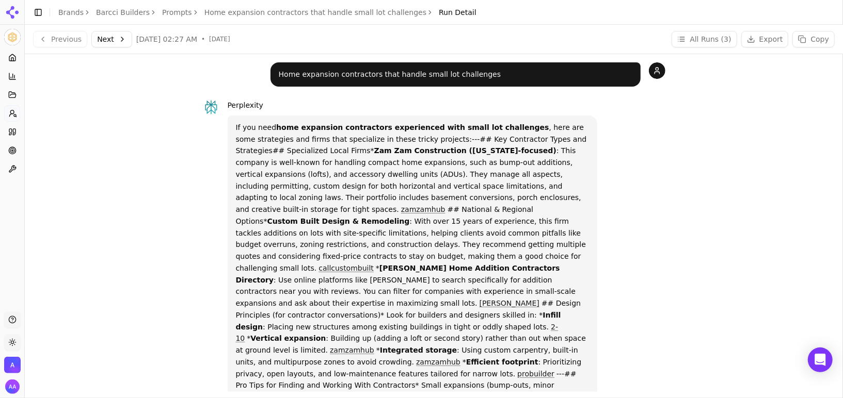
click at [329, 78] on p "Home expansion contractors that handle small lot challenges" at bounding box center [456, 75] width 354 height 12
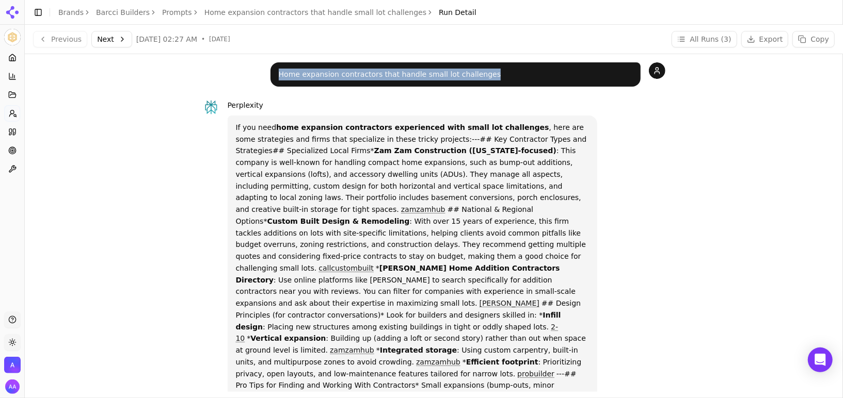
click at [329, 78] on p "Home expansion contractors that handle small lot challenges" at bounding box center [456, 75] width 354 height 12
click at [327, 17] on link "Home expansion contractors that handle small lot challenges" at bounding box center [315, 12] width 222 height 10
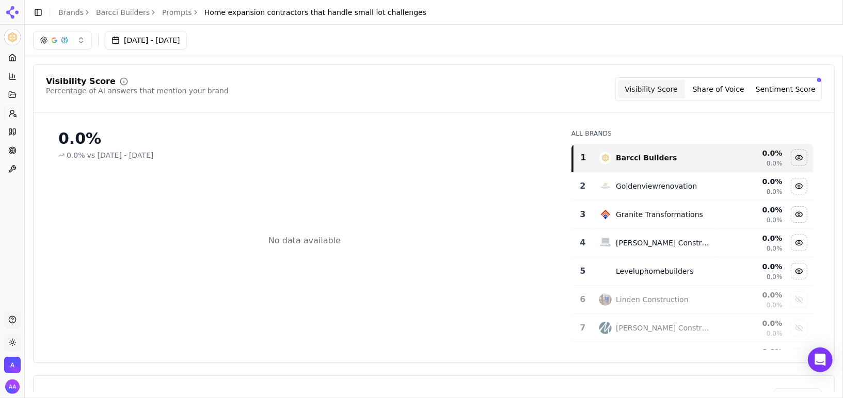
click at [174, 13] on link "Prompts" at bounding box center [177, 12] width 30 height 10
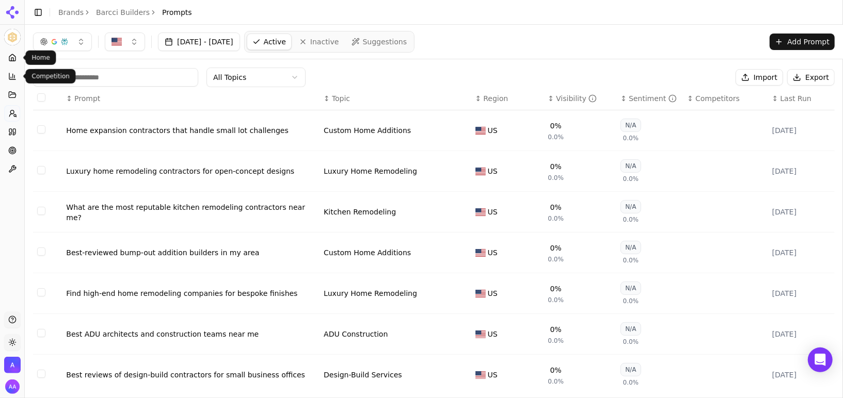
click at [13, 61] on icon at bounding box center [12, 58] width 8 height 8
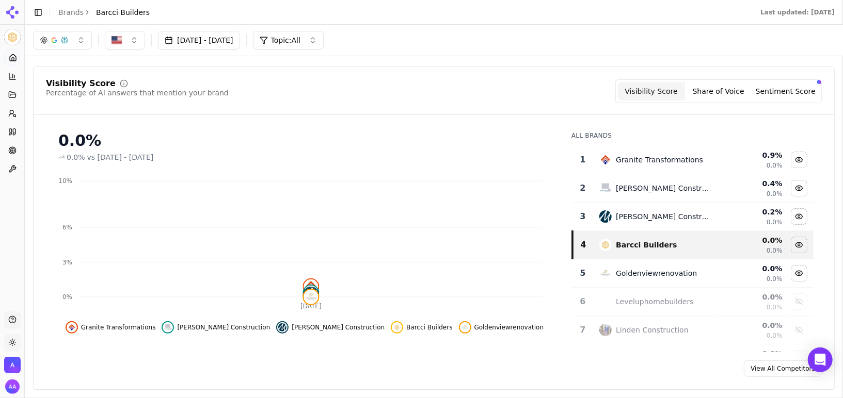
scroll to position [58, 0]
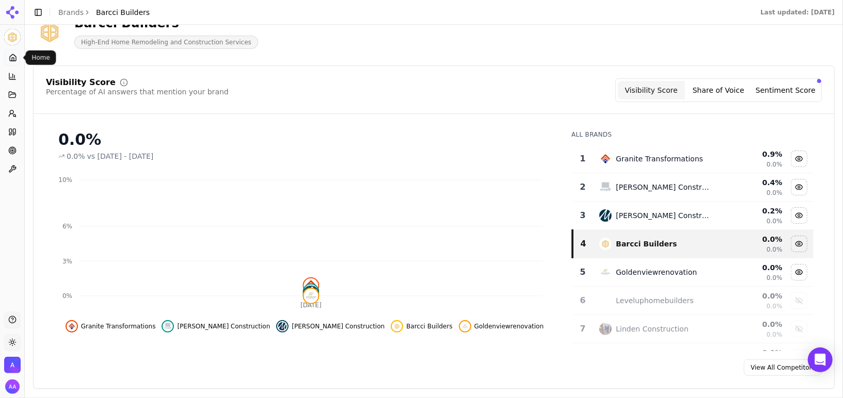
click at [4, 115] on div "Platform Home Competition Topics Prompts Citations Optimize Toolbox" at bounding box center [12, 113] width 24 height 136
click at [8, 114] on icon at bounding box center [12, 113] width 8 height 8
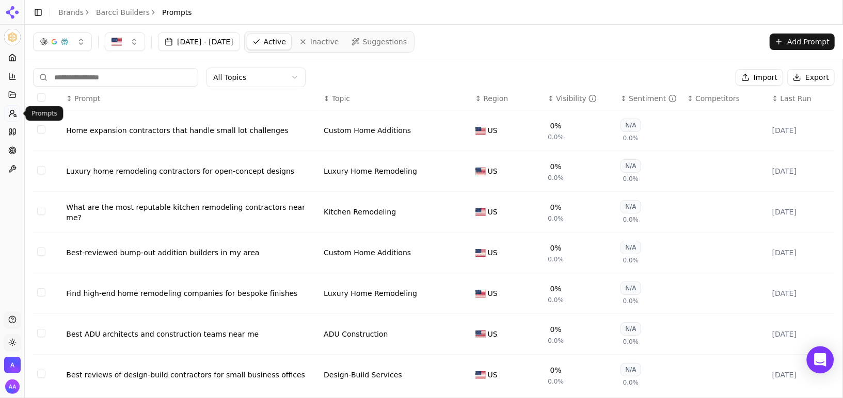
click at [821, 359] on icon "Open Intercom Messenger" at bounding box center [820, 360] width 12 height 13
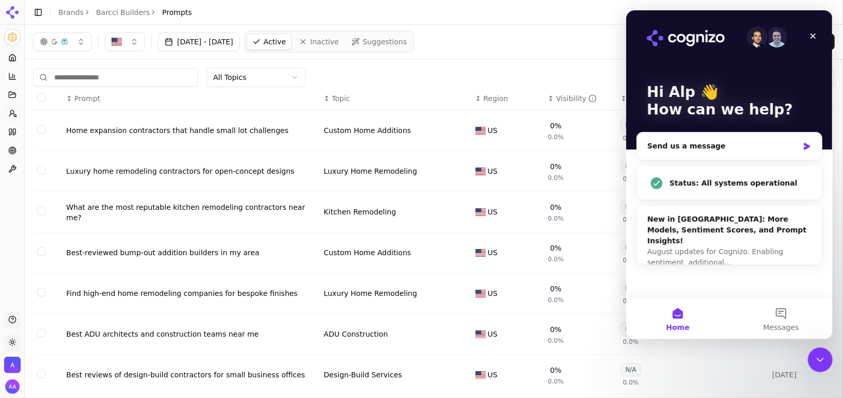
click at [816, 356] on icon "Close Intercom Messenger" at bounding box center [819, 360] width 12 height 12
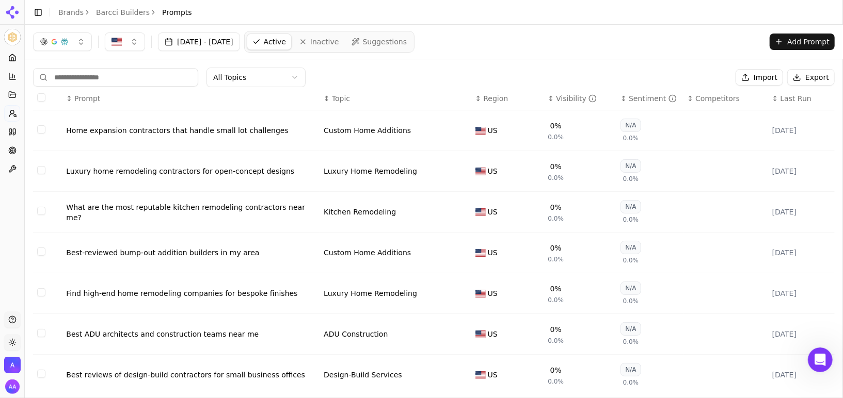
click at [14, 59] on icon at bounding box center [12, 58] width 8 height 8
click at [14, 59] on html "Barcci Builders Platform Home Competition Topics Prompts Citations Optimize Too…" at bounding box center [421, 199] width 843 height 398
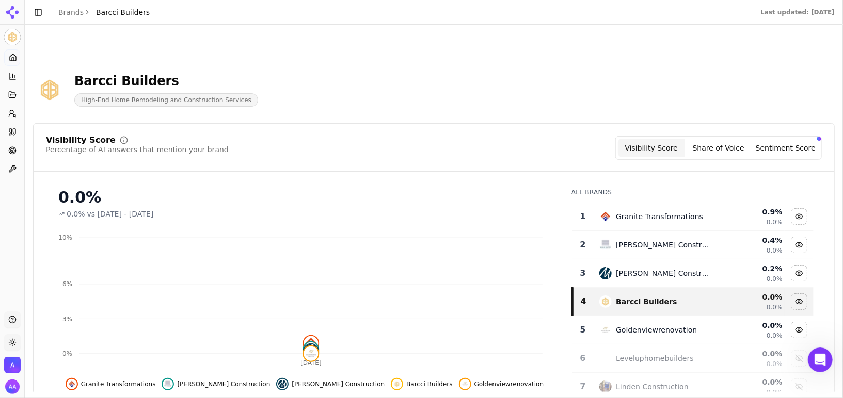
scroll to position [104, 0]
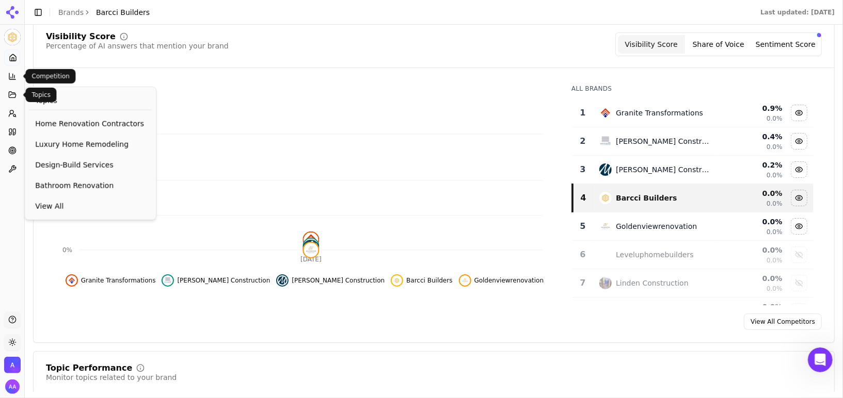
click at [285, 107] on div "0.0% vs Jun 15, 2025 - Jul 15, 2025" at bounding box center [304, 110] width 492 height 10
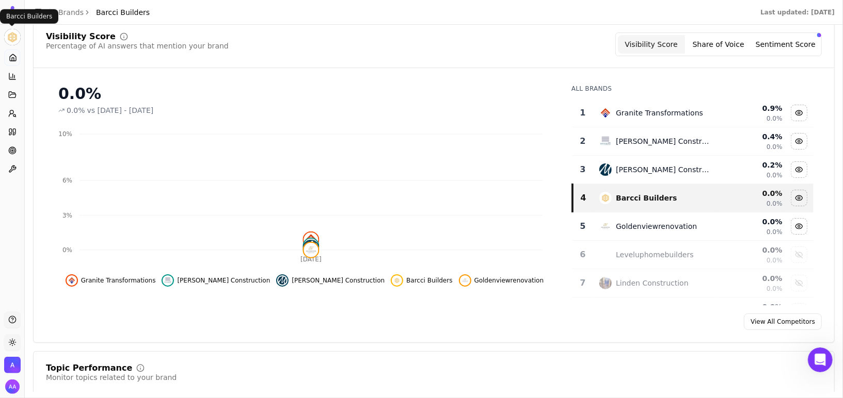
click at [36, 14] on html "Barcci Builders Platform Home Competition Topics Prompts Citations Optimize Too…" at bounding box center [421, 199] width 843 height 398
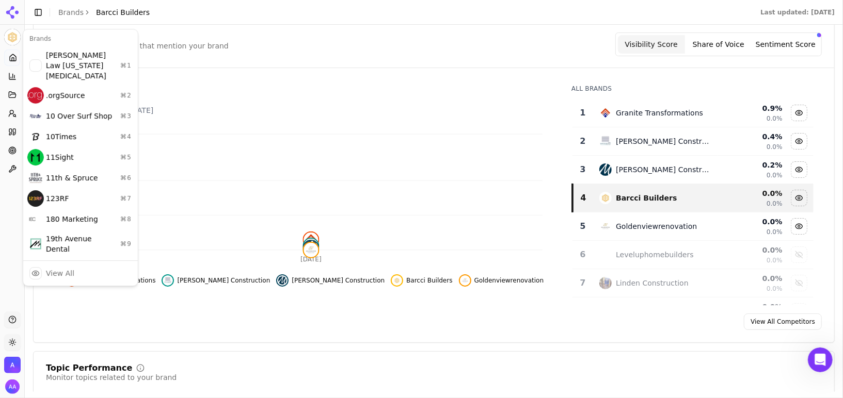
click at [44, 13] on html "Barcci Builders Platform Home Competition Topics Prompts Citations Optimize Too…" at bounding box center [421, 199] width 843 height 398
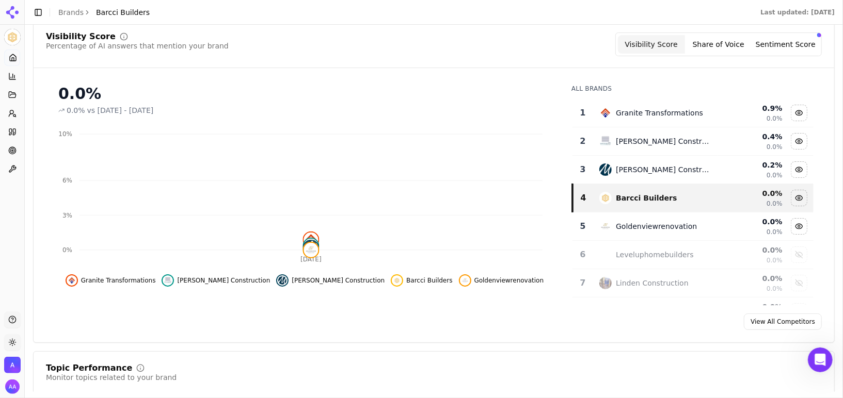
click at [37, 10] on button "Toggle Sidebar" at bounding box center [38, 12] width 14 height 14
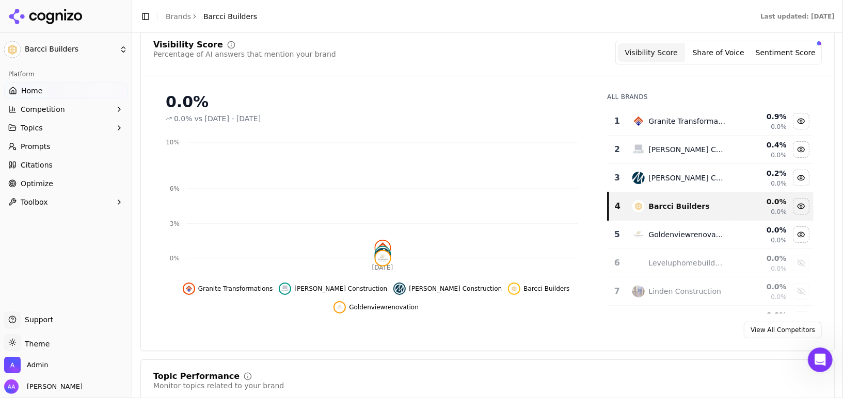
click at [43, 108] on span "Competition" at bounding box center [43, 109] width 44 height 10
click at [47, 155] on span "Explore" at bounding box center [66, 159] width 90 height 10
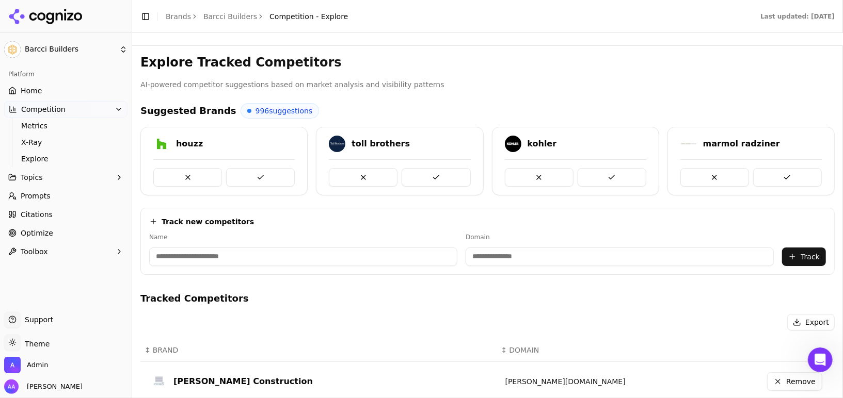
click at [627, 69] on h3 "Explore Tracked Competitors" at bounding box center [487, 62] width 694 height 17
click at [73, 196] on link "Prompts" at bounding box center [65, 196] width 123 height 17
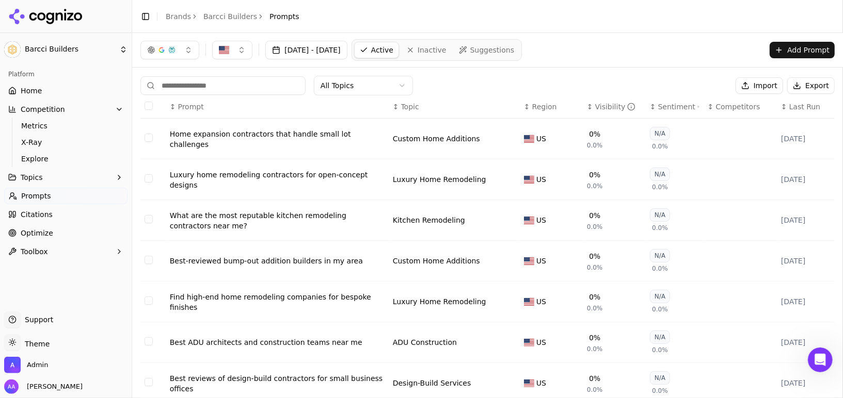
click at [515, 48] on span "Suggestions" at bounding box center [492, 50] width 44 height 10
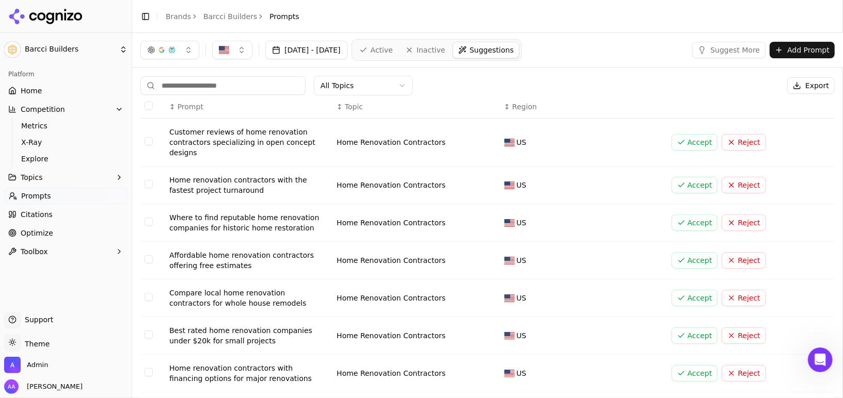
click at [398, 42] on link "Active" at bounding box center [376, 50] width 44 height 17
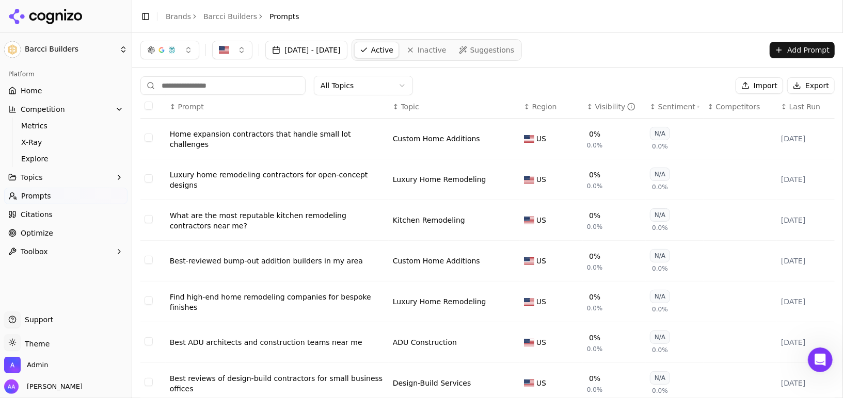
click at [427, 83] on div "All Topics Import Export" at bounding box center [487, 86] width 694 height 20
drag, startPoint x: 138, startPoint y: 75, endPoint x: 242, endPoint y: 170, distance: 140.6
click at [242, 170] on div "All Topics Import Export ↕ Prompt ↕ Topic ↕ Region ↕ Visibility ↕ Sentiment ↕ C…" at bounding box center [487, 314] width 711 height 492
click at [447, 89] on div "All Topics Import Export" at bounding box center [487, 86] width 694 height 20
click at [446, 82] on div "All Topics Import Export" at bounding box center [487, 86] width 694 height 20
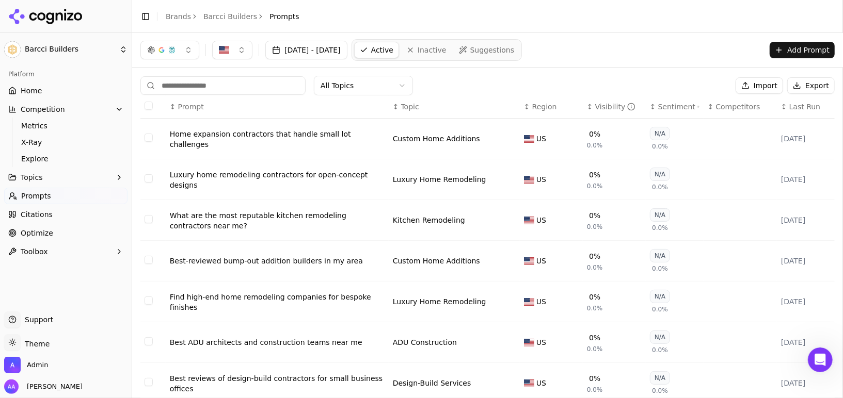
click at [150, 103] on button "Select all rows" at bounding box center [149, 106] width 8 height 8
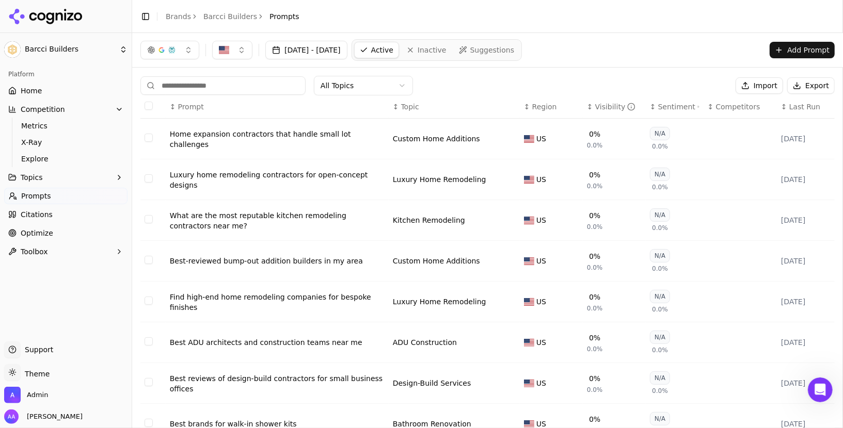
type button "on"
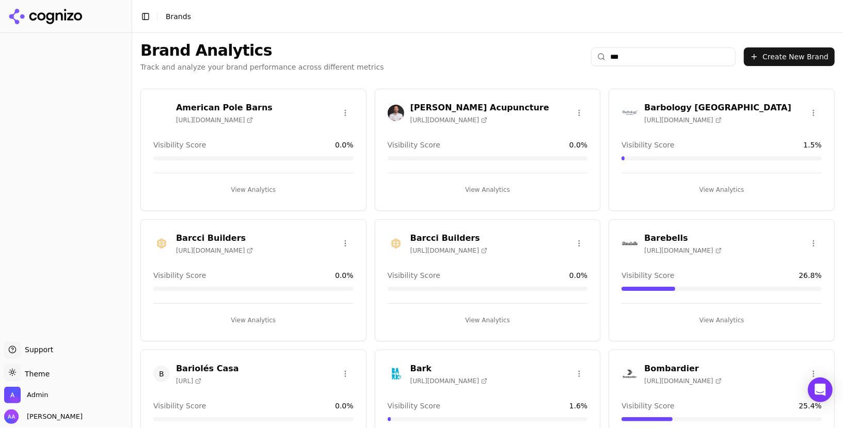
type input "***"
click at [397, 243] on img at bounding box center [396, 243] width 17 height 17
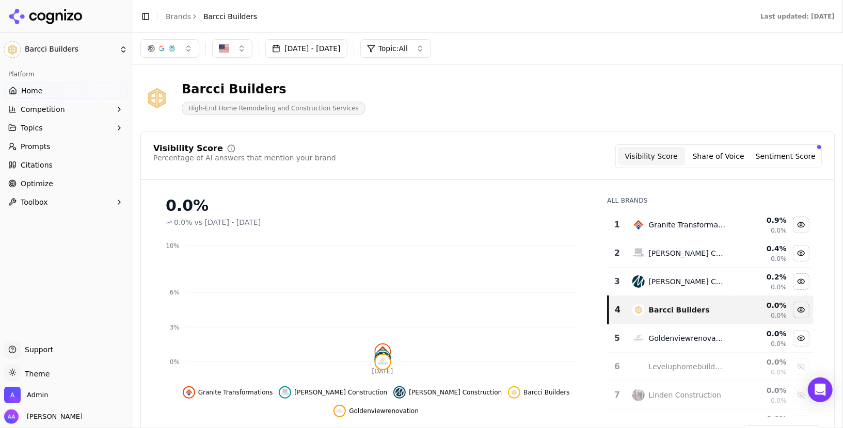
click at [112, 149] on link "Prompts" at bounding box center [65, 146] width 123 height 17
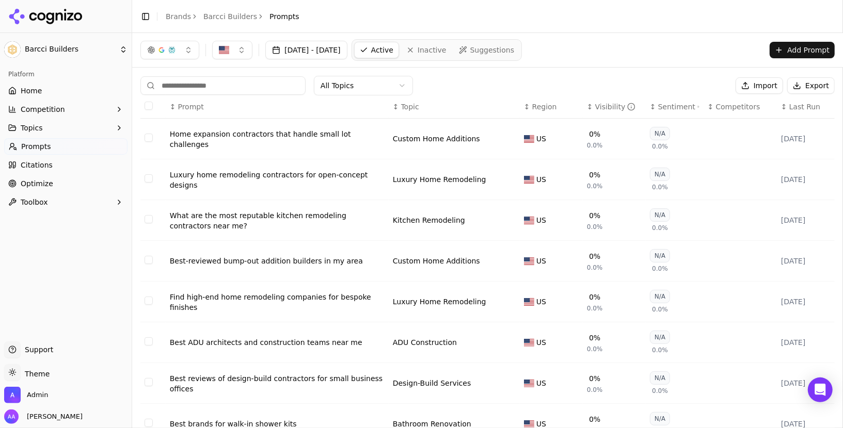
click at [813, 84] on button "Export" at bounding box center [810, 85] width 47 height 17
click at [176, 20] on li "Brands" at bounding box center [178, 16] width 25 height 10
click at [170, 15] on link "Brands" at bounding box center [178, 16] width 25 height 8
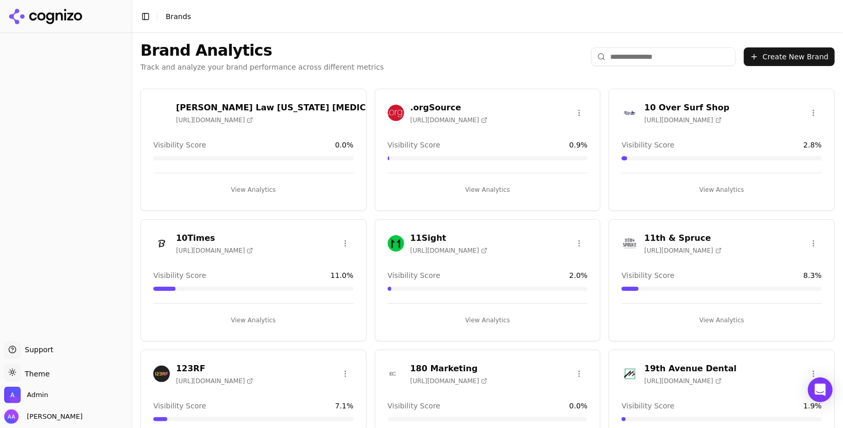
click at [650, 57] on input "search" at bounding box center [663, 56] width 145 height 19
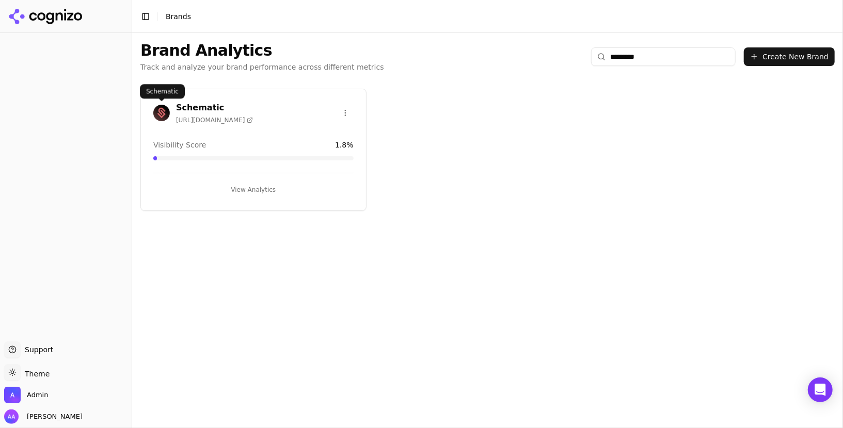
type input "*********"
click at [162, 109] on img at bounding box center [161, 113] width 17 height 17
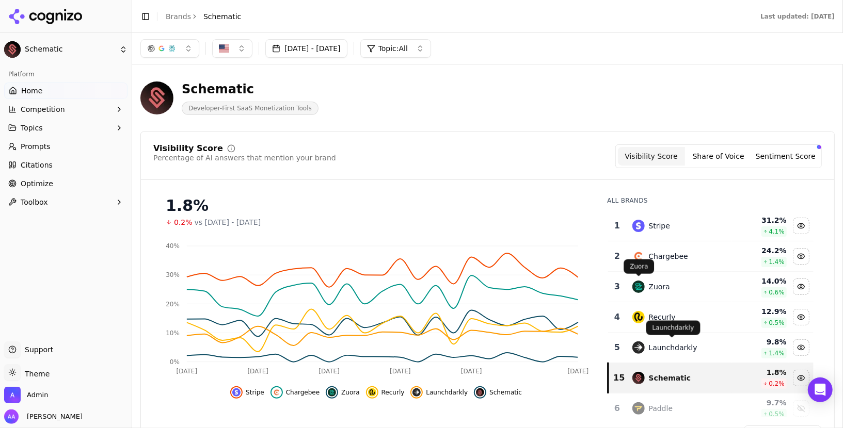
click at [672, 345] on div "Launchdarkly" at bounding box center [673, 348] width 49 height 10
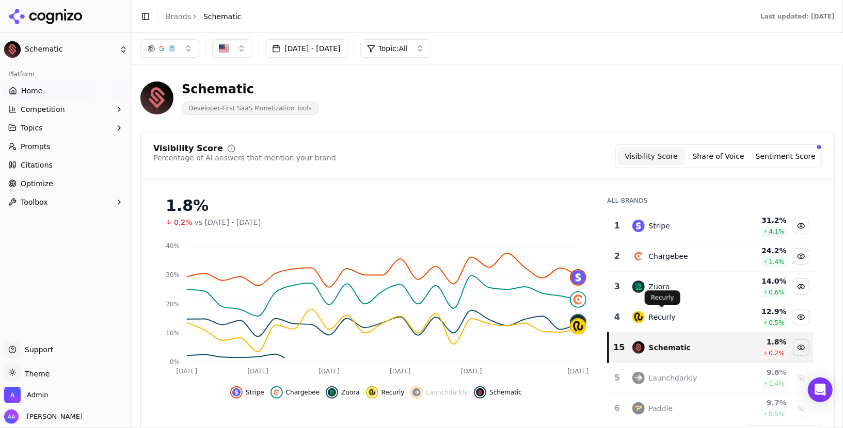
click at [672, 308] on td "Recurly" at bounding box center [679, 317] width 106 height 30
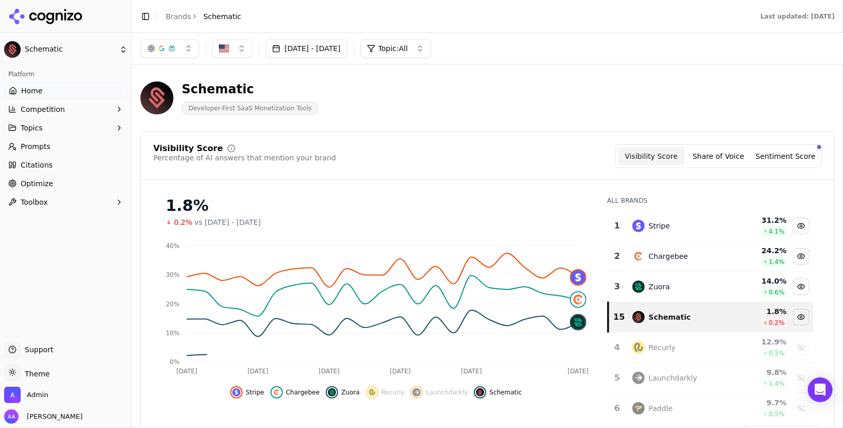
click at [672, 281] on div "Zuora" at bounding box center [679, 287] width 94 height 12
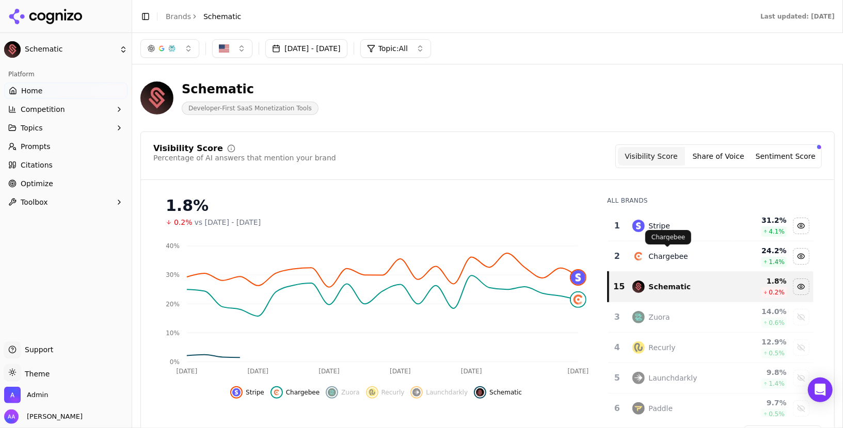
click at [675, 250] on div "Chargebee" at bounding box center [679, 256] width 94 height 12
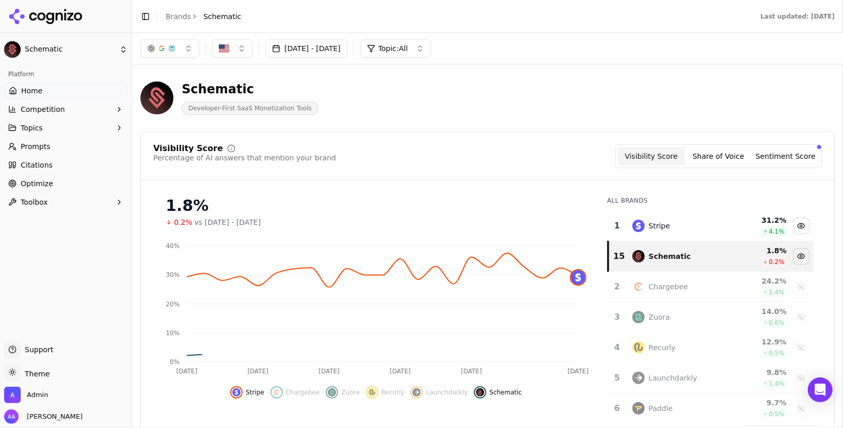
click at [667, 233] on td "Stripe" at bounding box center [679, 226] width 106 height 30
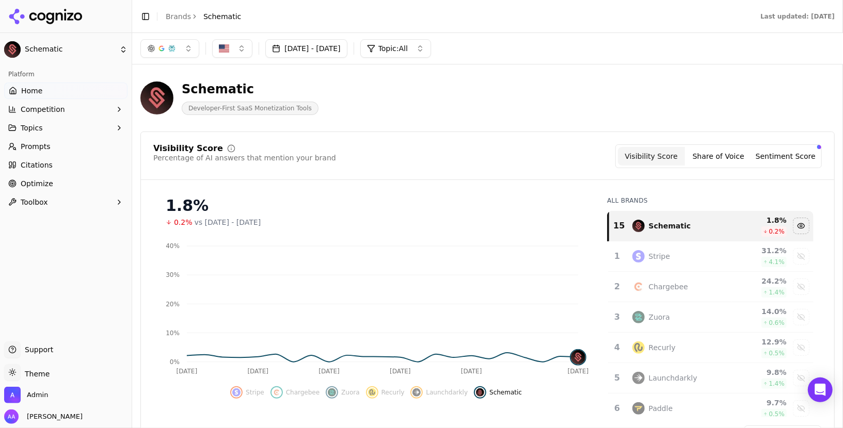
click at [68, 174] on ul "Home Competition Topics Prompts Citations Optimize Toolbox" at bounding box center [65, 147] width 123 height 128
click at [67, 180] on link "Optimize" at bounding box center [65, 183] width 123 height 17
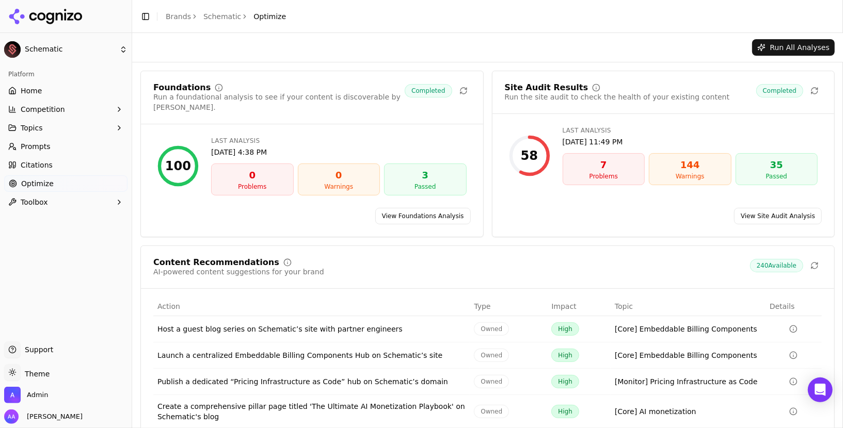
scroll to position [76, 0]
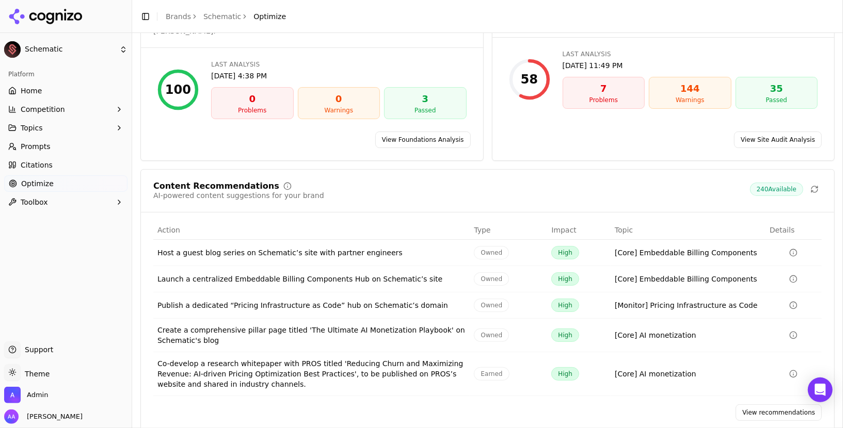
click at [748, 405] on link "View recommendations" at bounding box center [778, 413] width 86 height 17
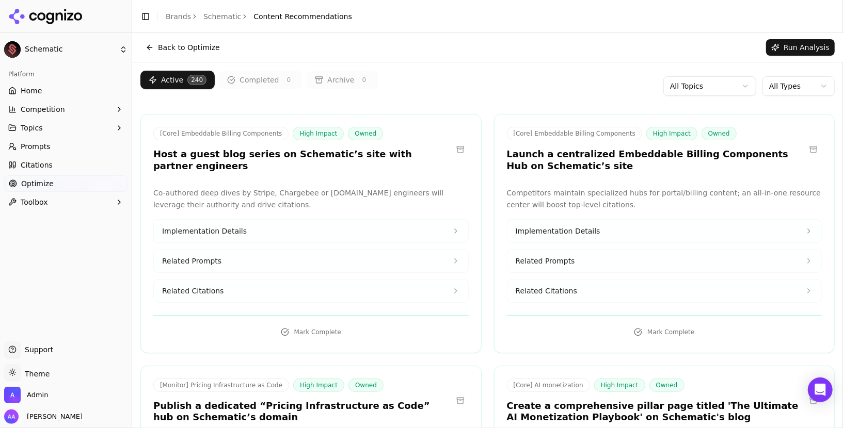
click at [270, 85] on button "Completed 0" at bounding box center [261, 80] width 84 height 19
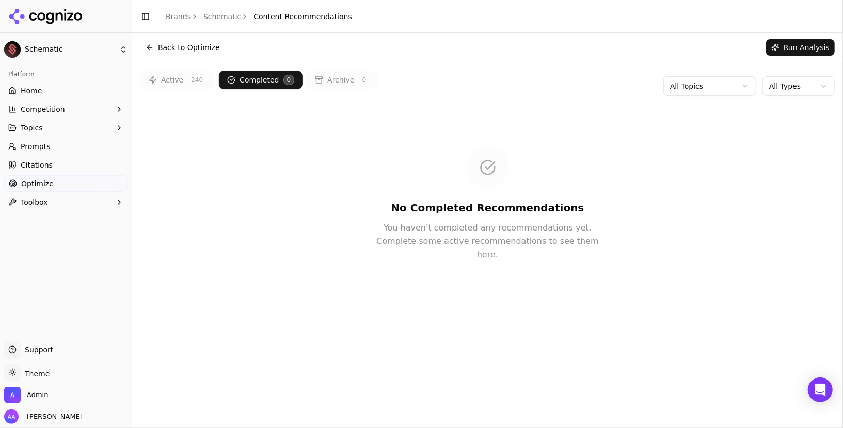
click at [171, 83] on button "Active 240" at bounding box center [177, 80] width 74 height 19
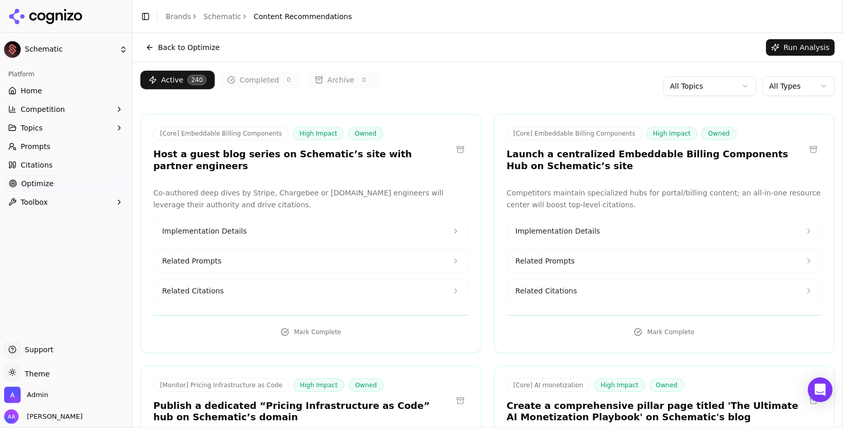
click at [37, 145] on span "Prompts" at bounding box center [36, 146] width 30 height 10
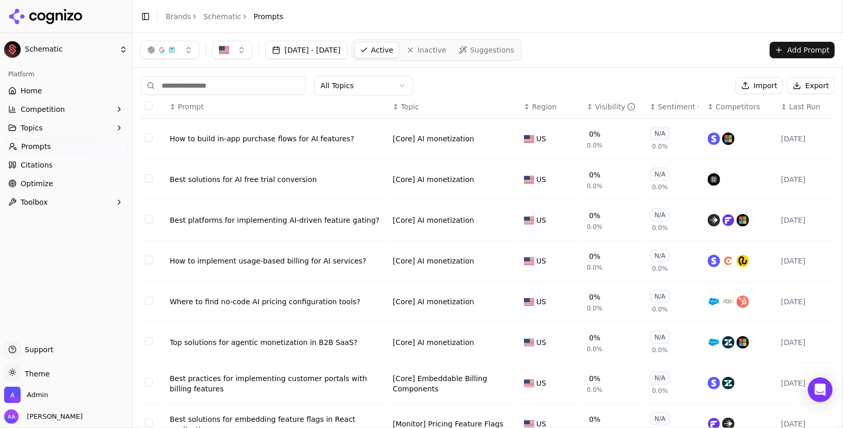
click at [452, 56] on link "Inactive" at bounding box center [426, 50] width 51 height 17
